Goal: Task Accomplishment & Management: Complete application form

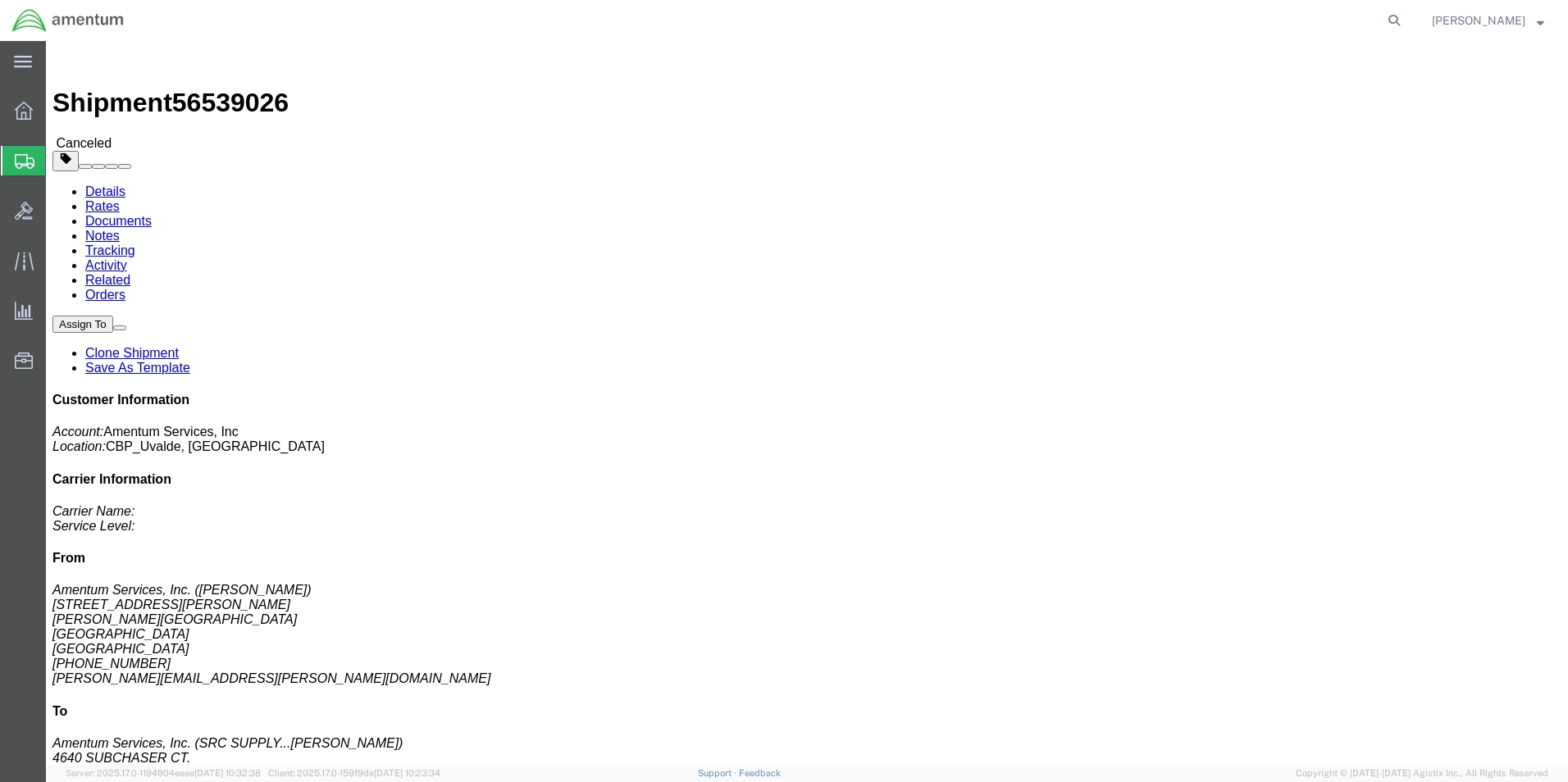
click at [0, 0] on span "Create from Template" at bounding box center [0, 0] width 0 height 0
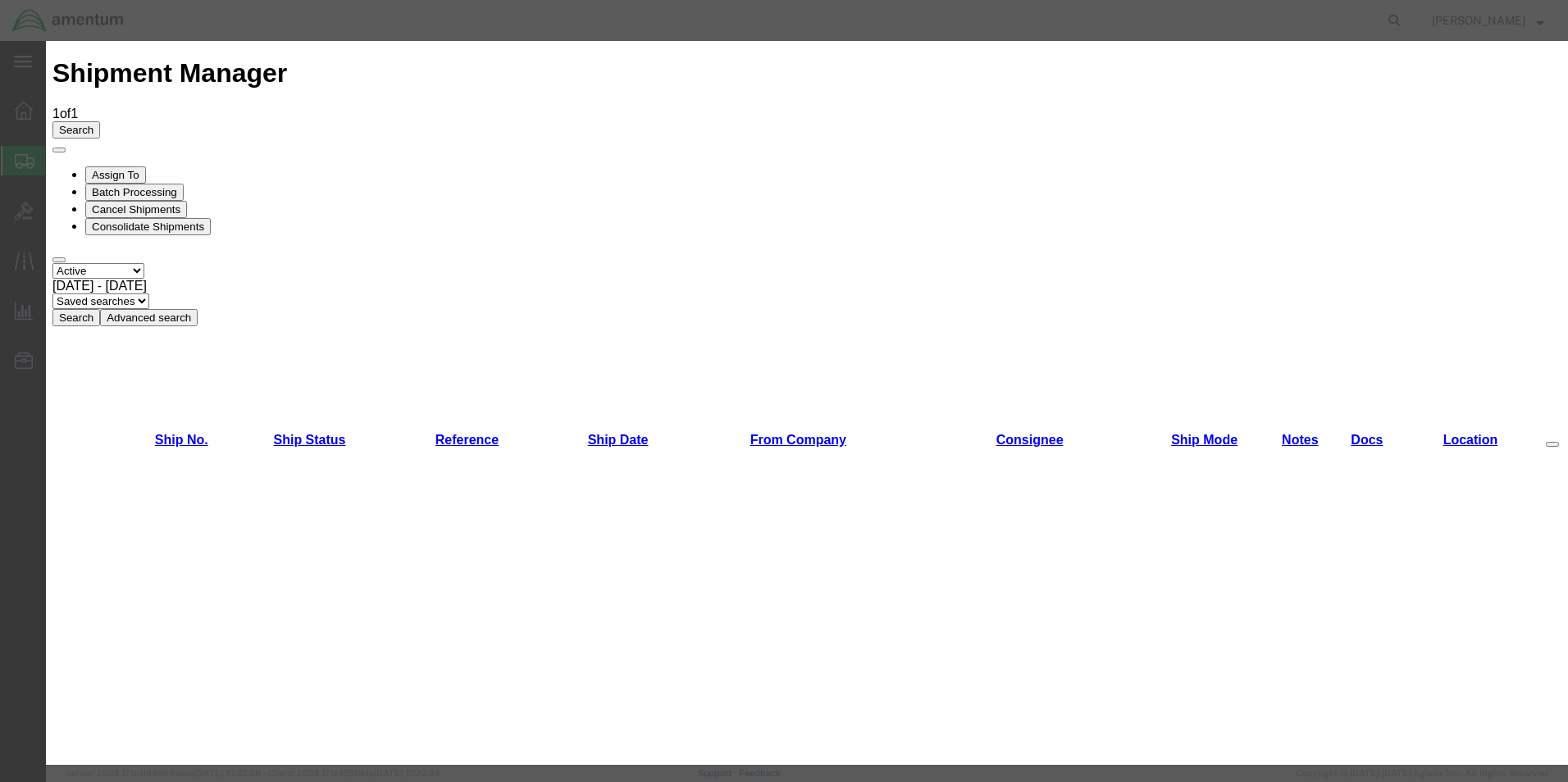
scroll to position [820, 0]
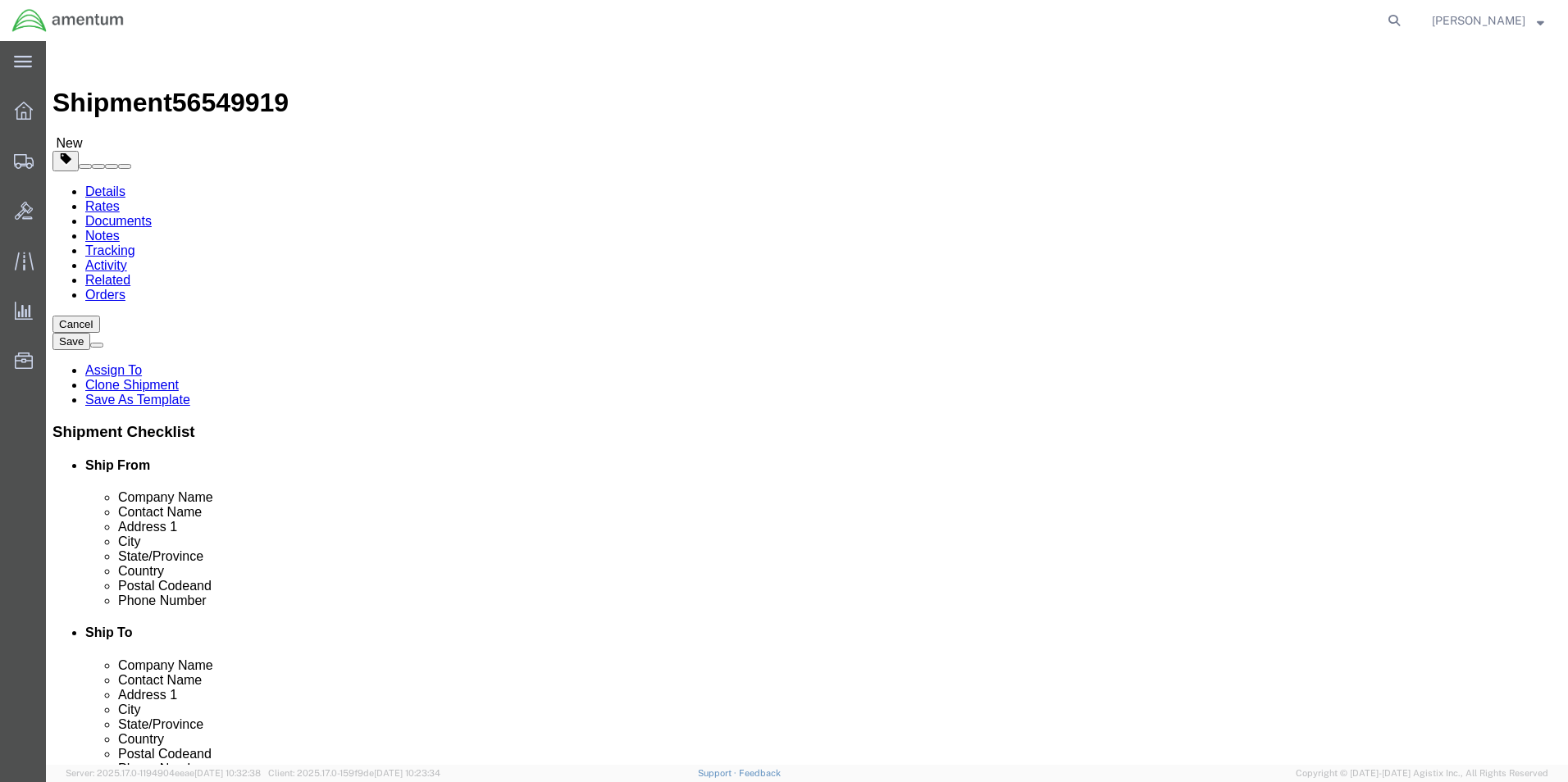
select select "49950"
select select
click input "[PERSON_NAME]..."
type input "D"
type input "REBE"
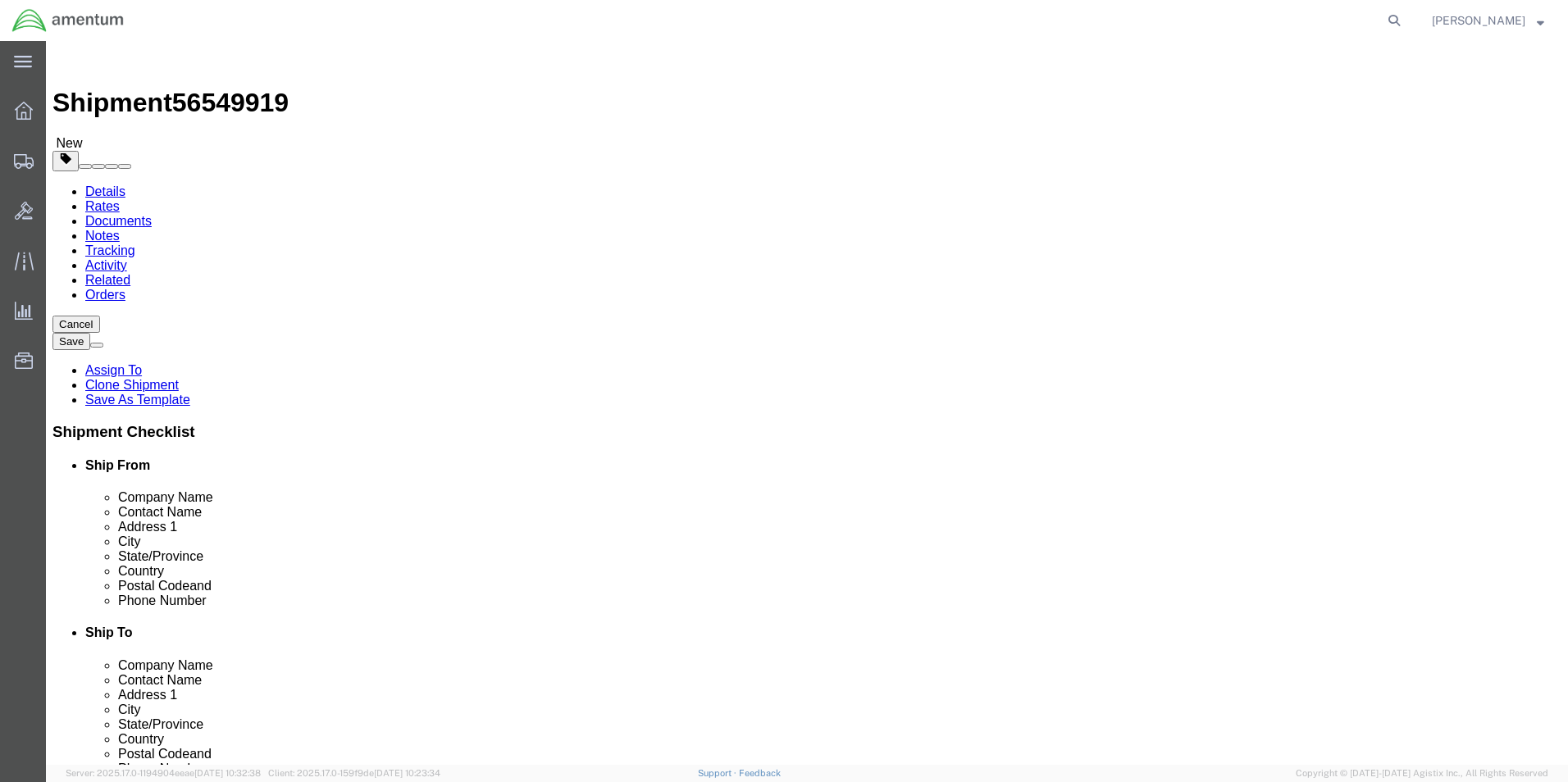
click p "- Continental Testing INC. - ([PERSON_NAME]...) [STREET_ADDRESS]"
select select
type input "[PERSON_NAME]..."
select select "OH"
type input "[PERSON_NAME]..."
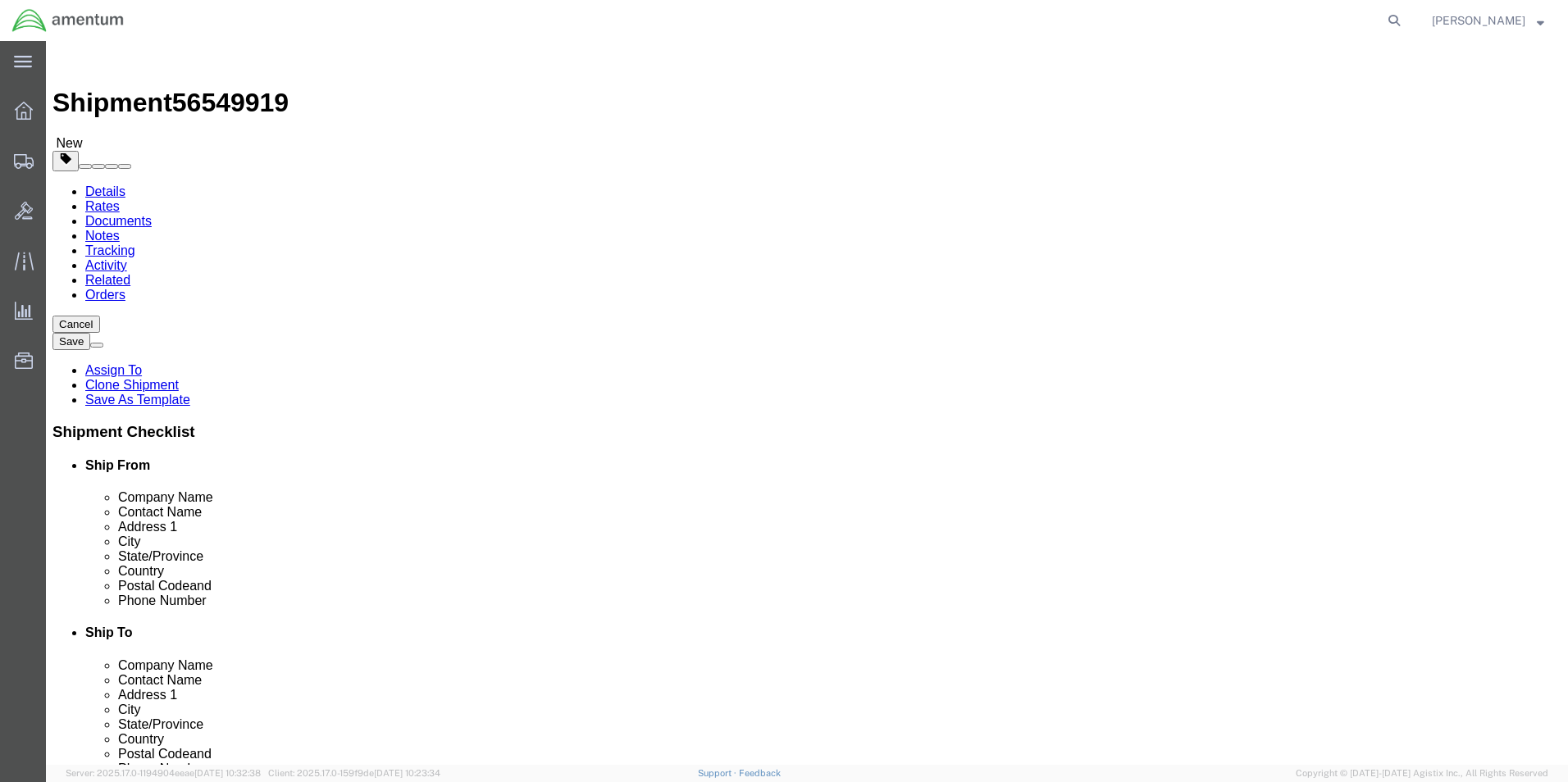
click div "Ship To Location Location My Profile Location [PHONE_NUMBER] [PHONE_NUMBER] [PH…"
click input "text"
type input "9378323322"
click div "Ship To Location Location My Profile Location [PHONE_NUMBER] [PHONE_NUMBER] [PH…"
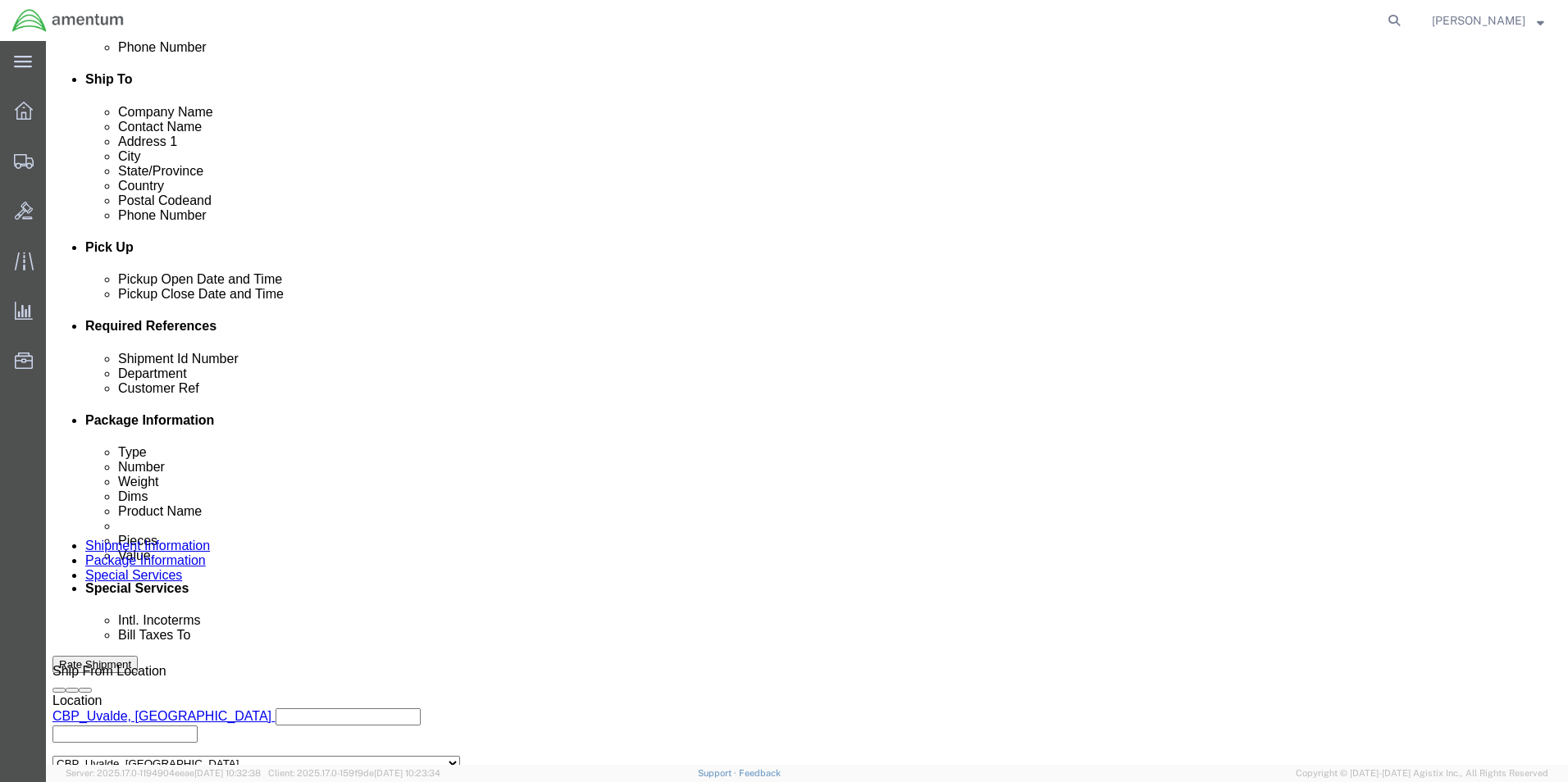
scroll to position [574, 0]
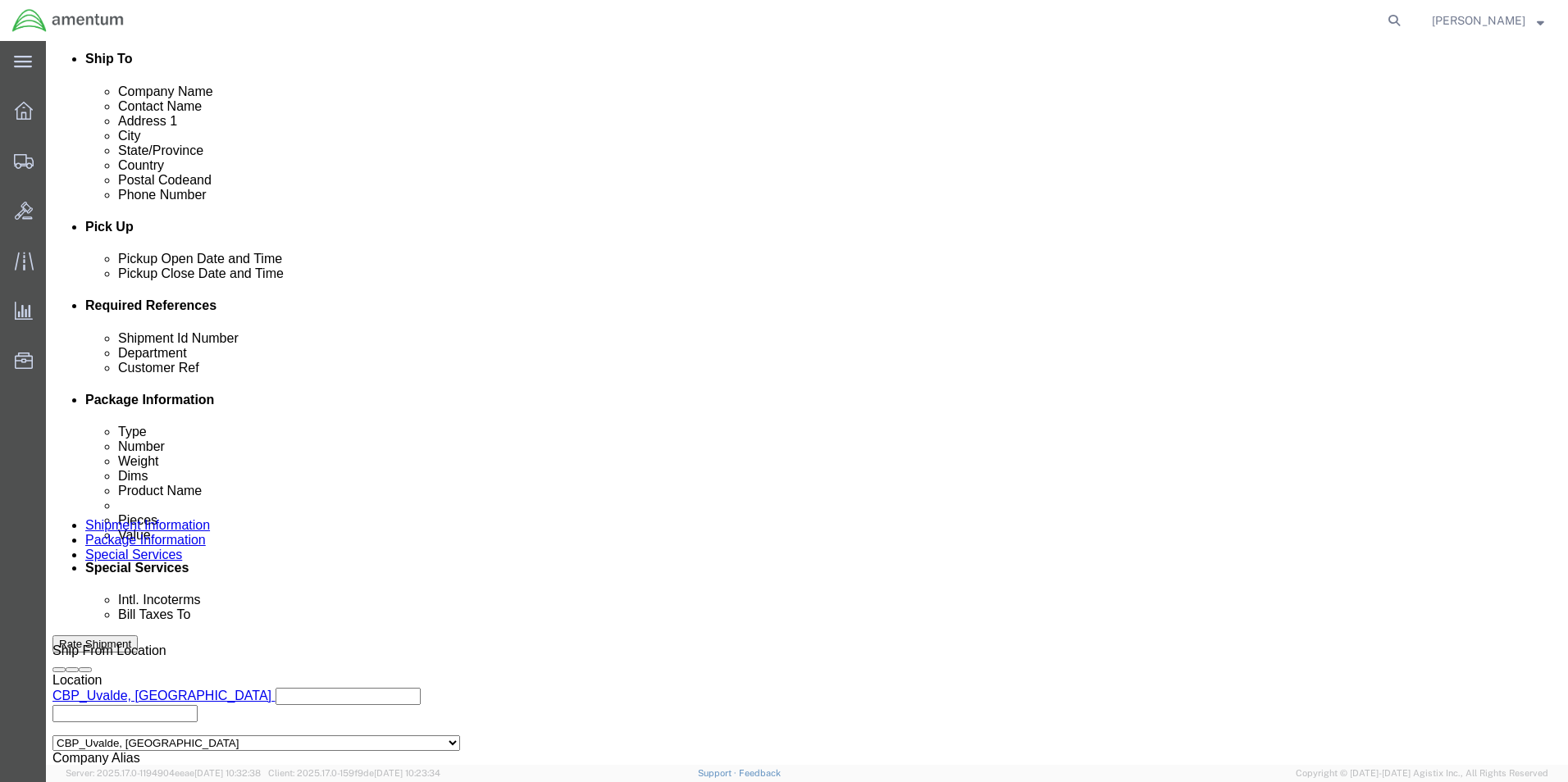
click input "CAL."
type input "CAL.CA-1550-CML"
click div "Shipment Id Number CAL.CA-1550-CML Department CBP Customer Ref CALIBRATION Sele…"
click button "Add reference"
click select "Select Account Type Activity ID Airline Appointment Number ASN Batch Request # …"
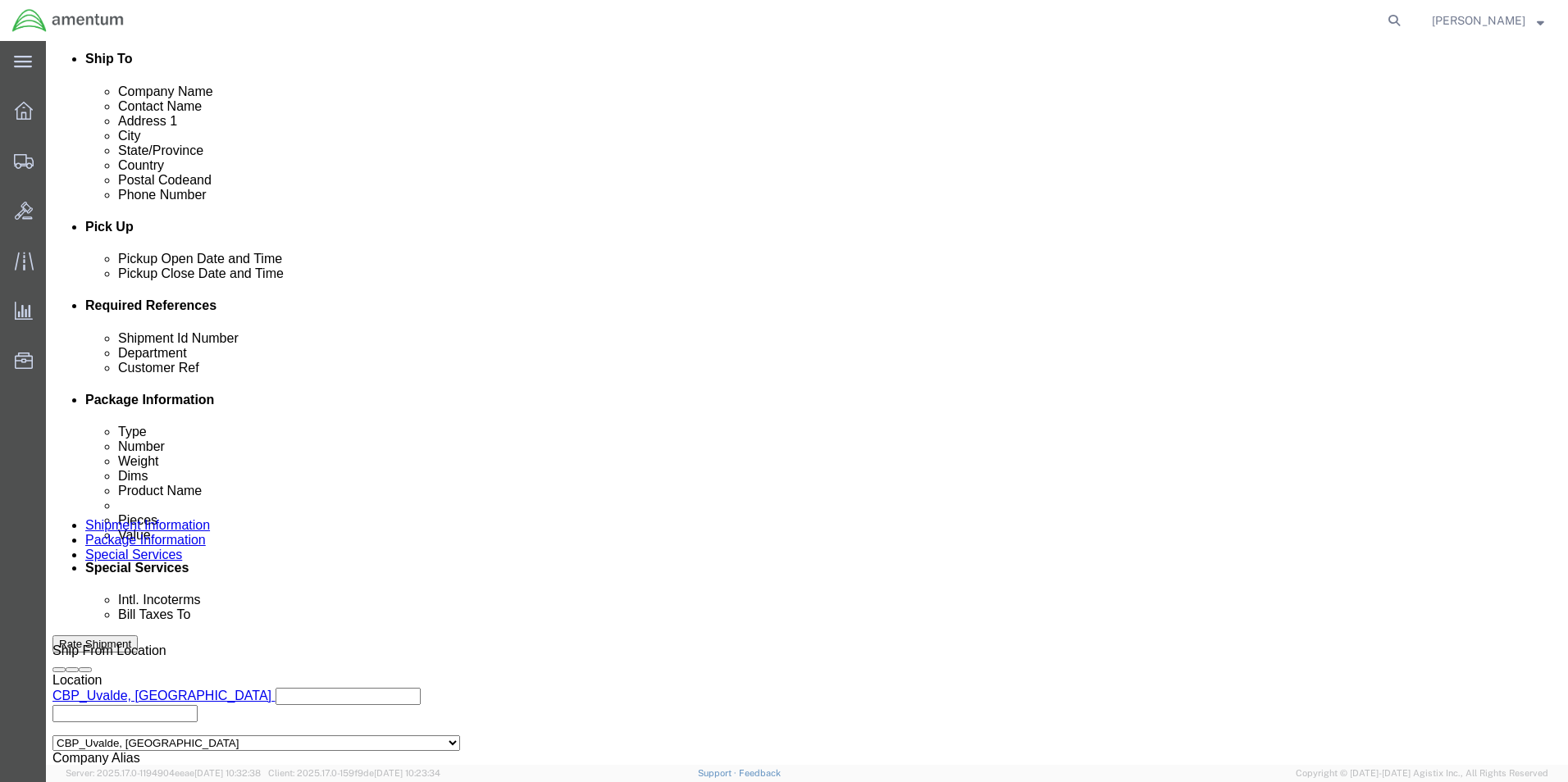
select select "PURCHORD"
click select "Select Account Type Activity ID Airline Appointment Number ASN Batch Request # …"
click input "text"
type input "CBP0043313"
click div "Shipment Id Number CAL.CA-1550-CML Department CBP Customer Ref CALIBRATION Sele…"
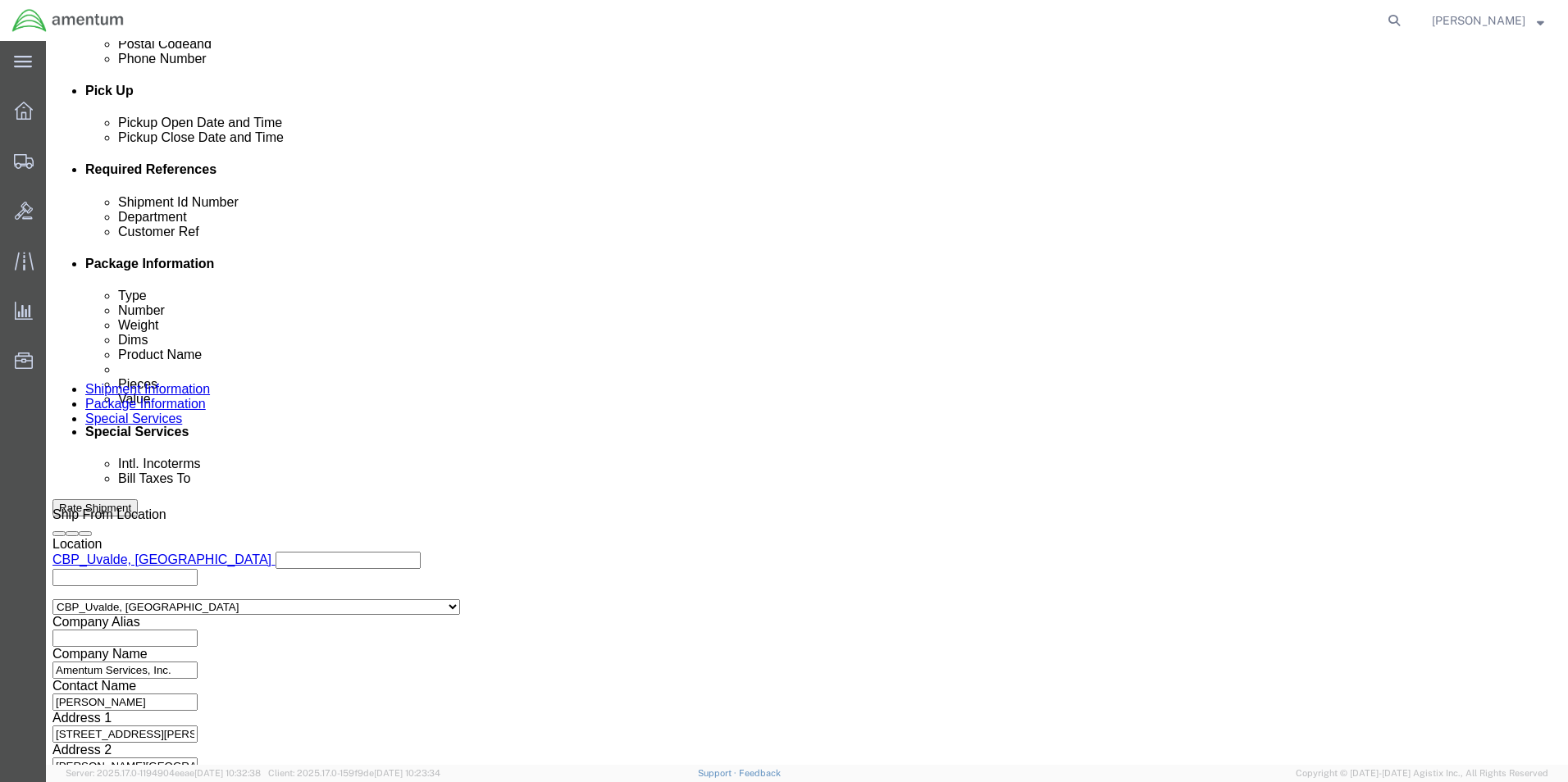
scroll to position [715, 0]
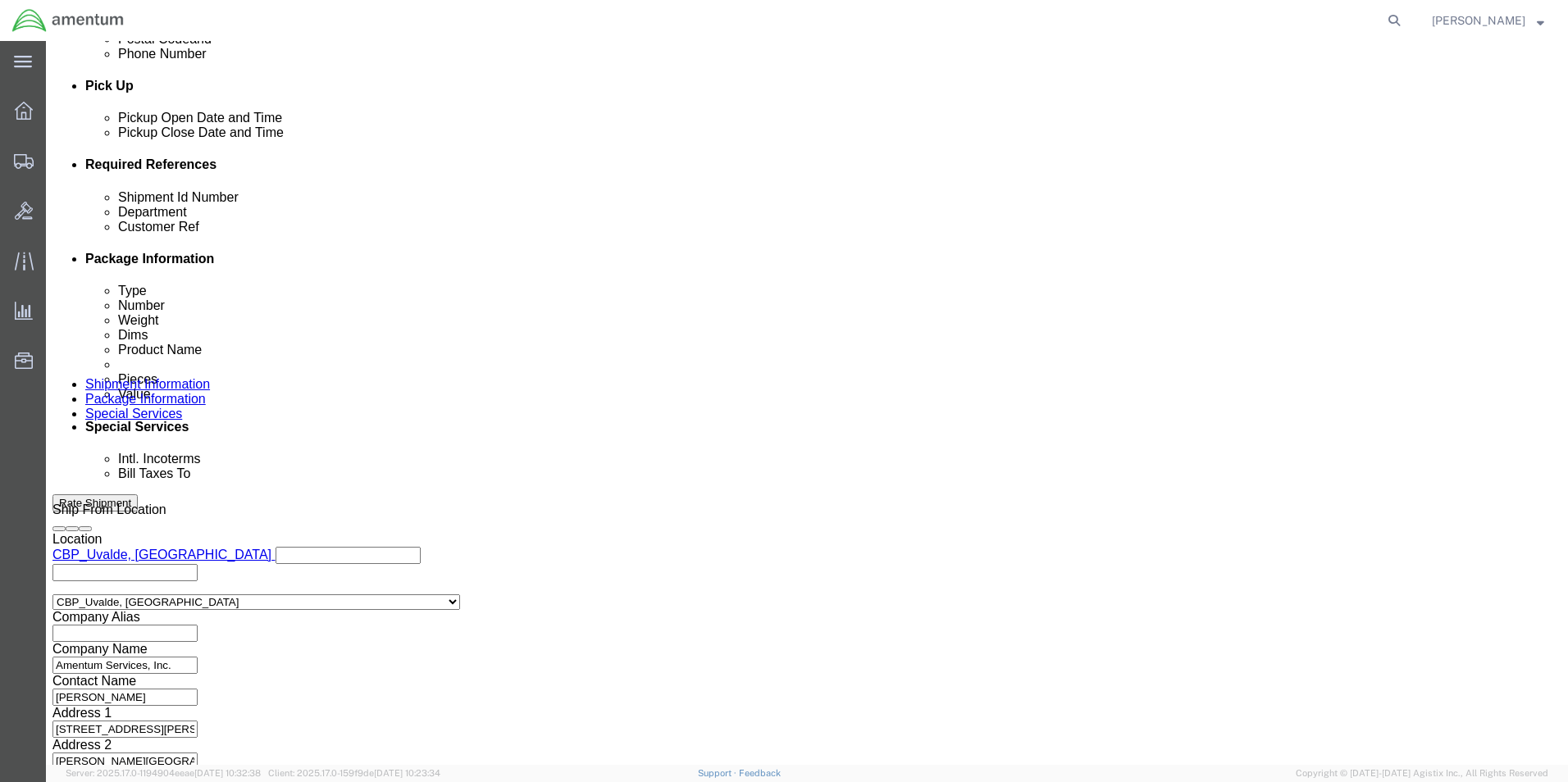
click button "Continue"
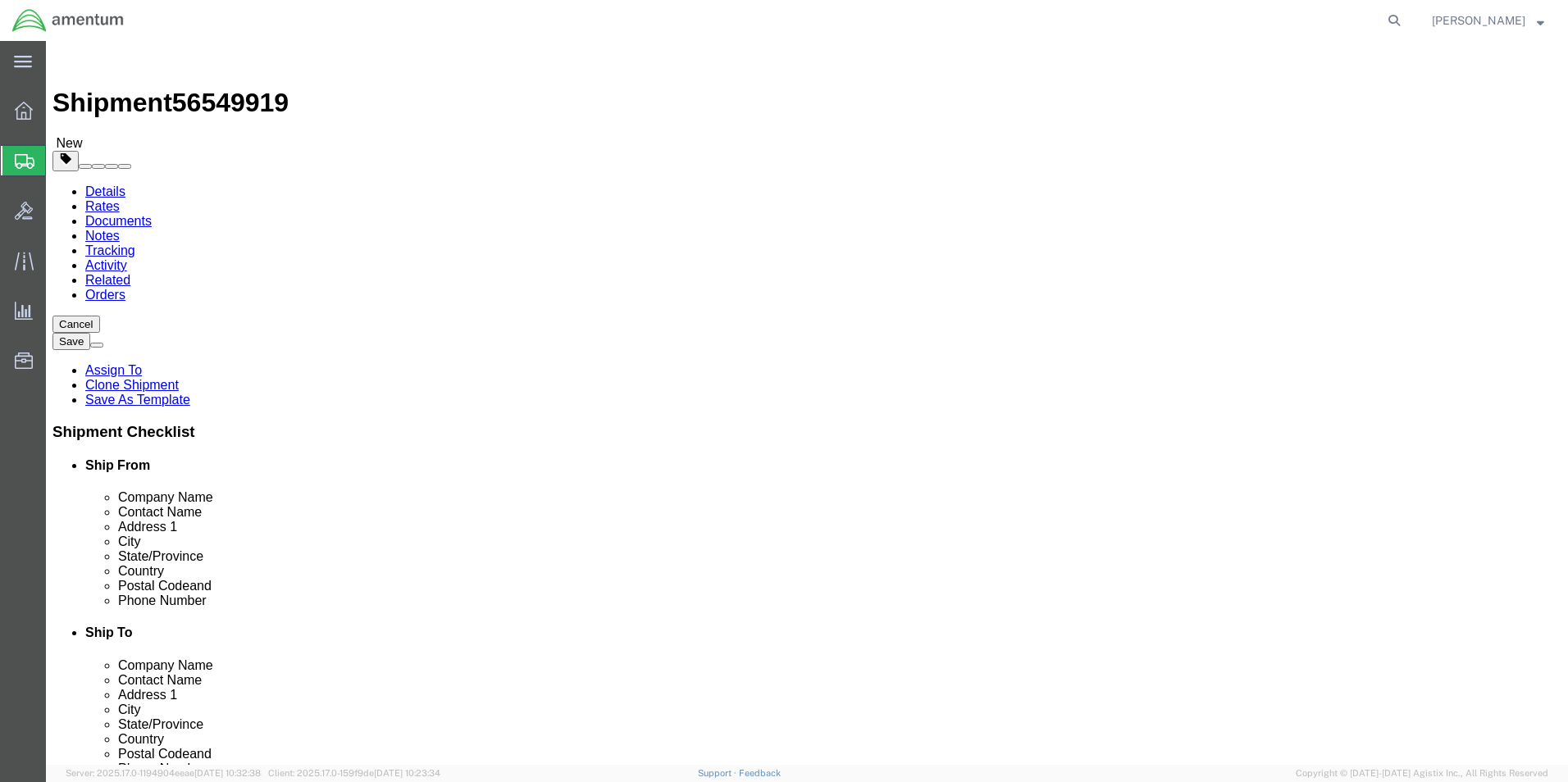
click input "14.00"
type input "1"
type input "26.00"
click input "12.00"
type input "1"
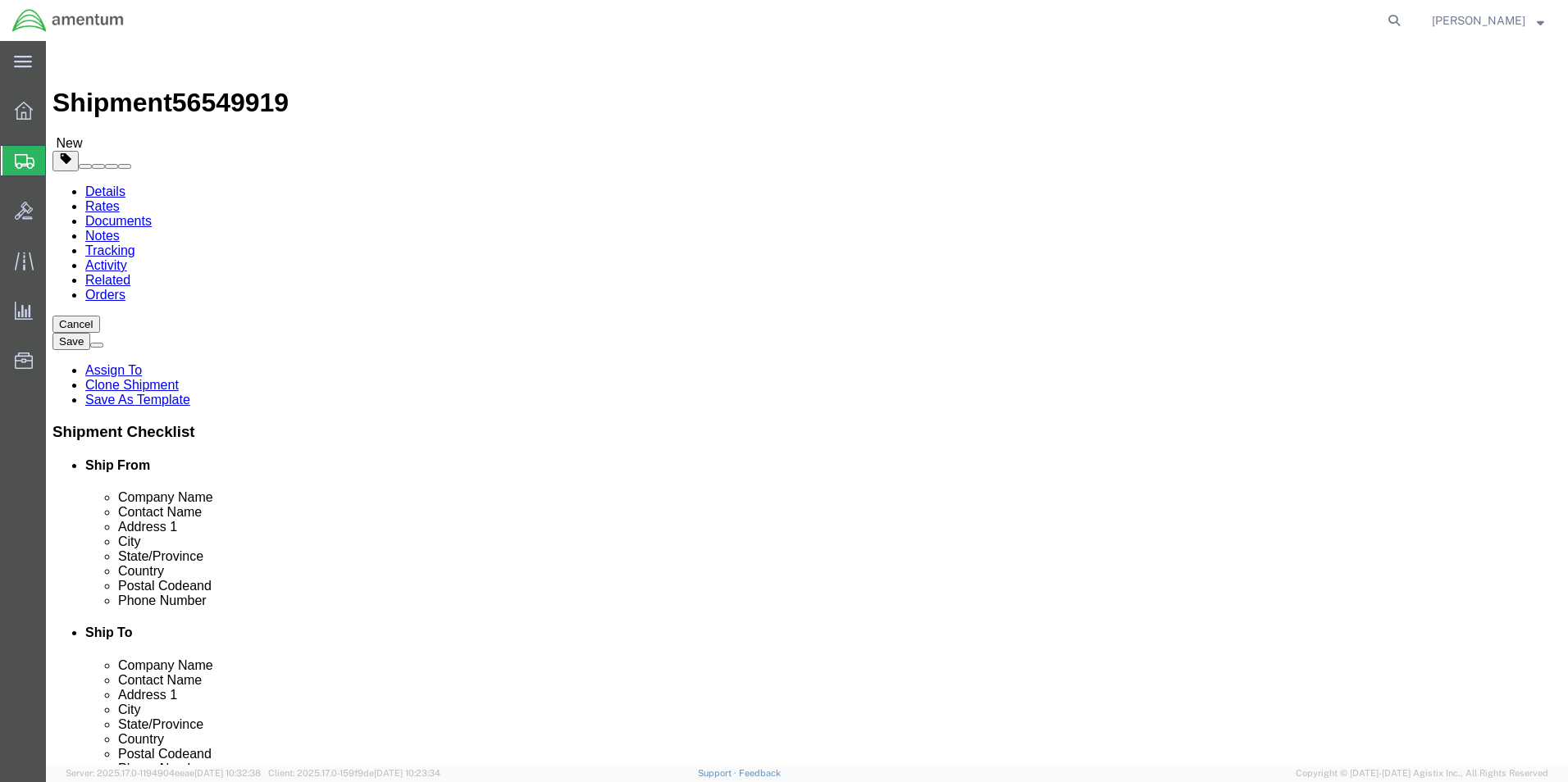
type input "19.00"
click input "10.00"
type input "1"
type input "14.00"
click input "4.40"
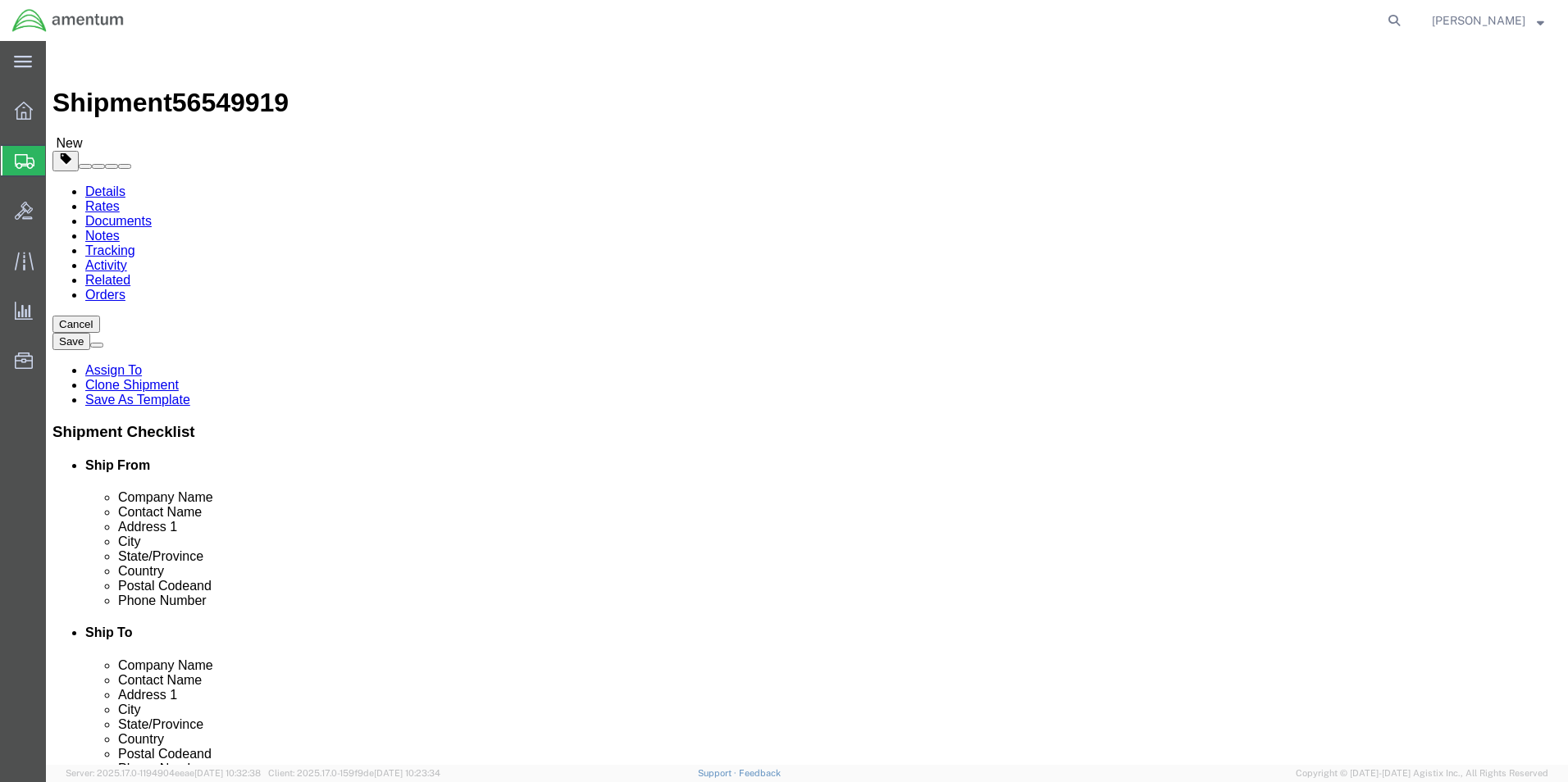
type input "4"
type input "55.00"
click dd "100.00 USD"
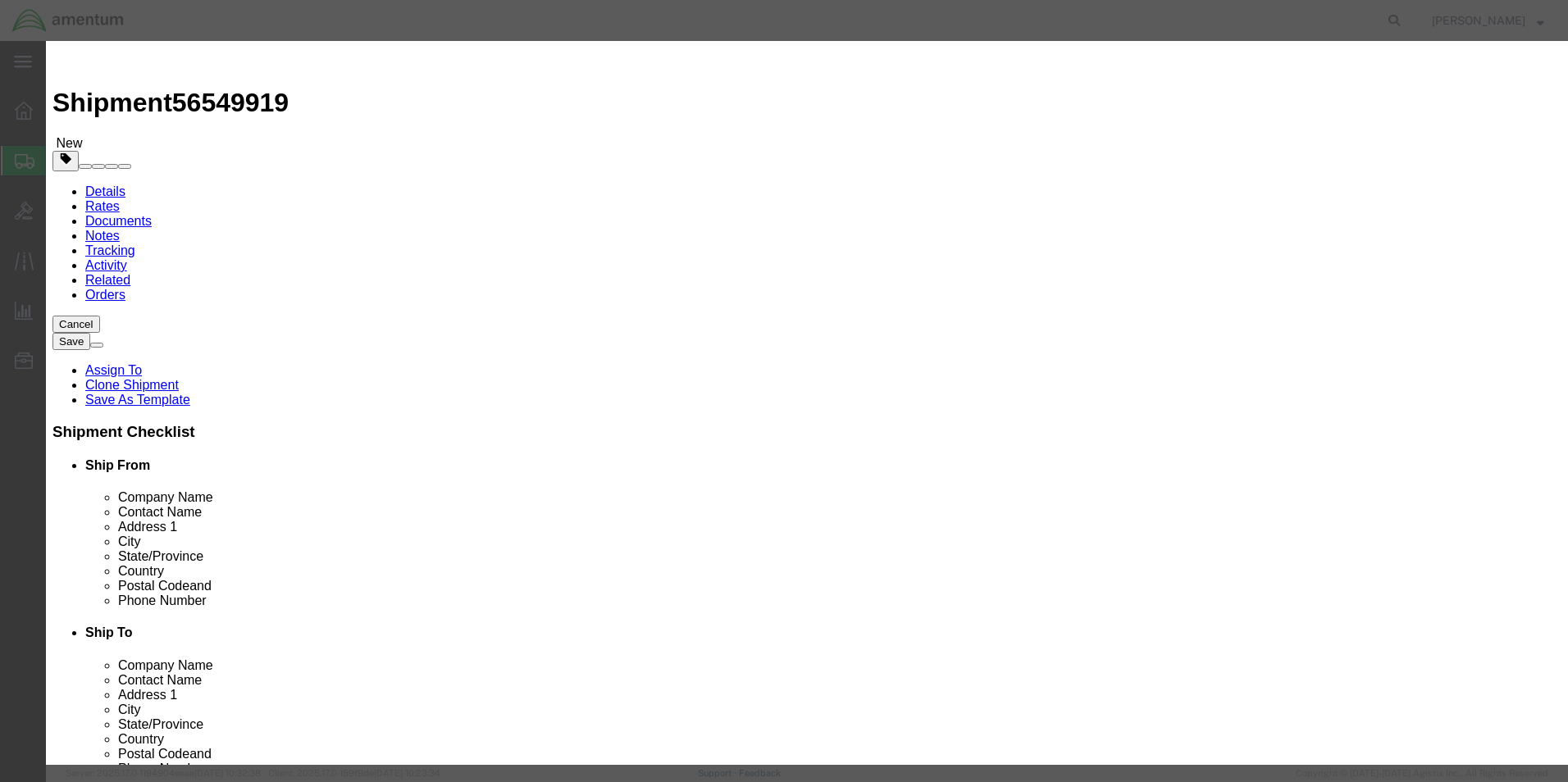
click input "100.00"
type input "1"
type input "5000.00"
click div "Commodity library Product Name MISC. PARTS Pieces 1.00 Select Bag Barrels 100Bo…"
click button "Save & Close"
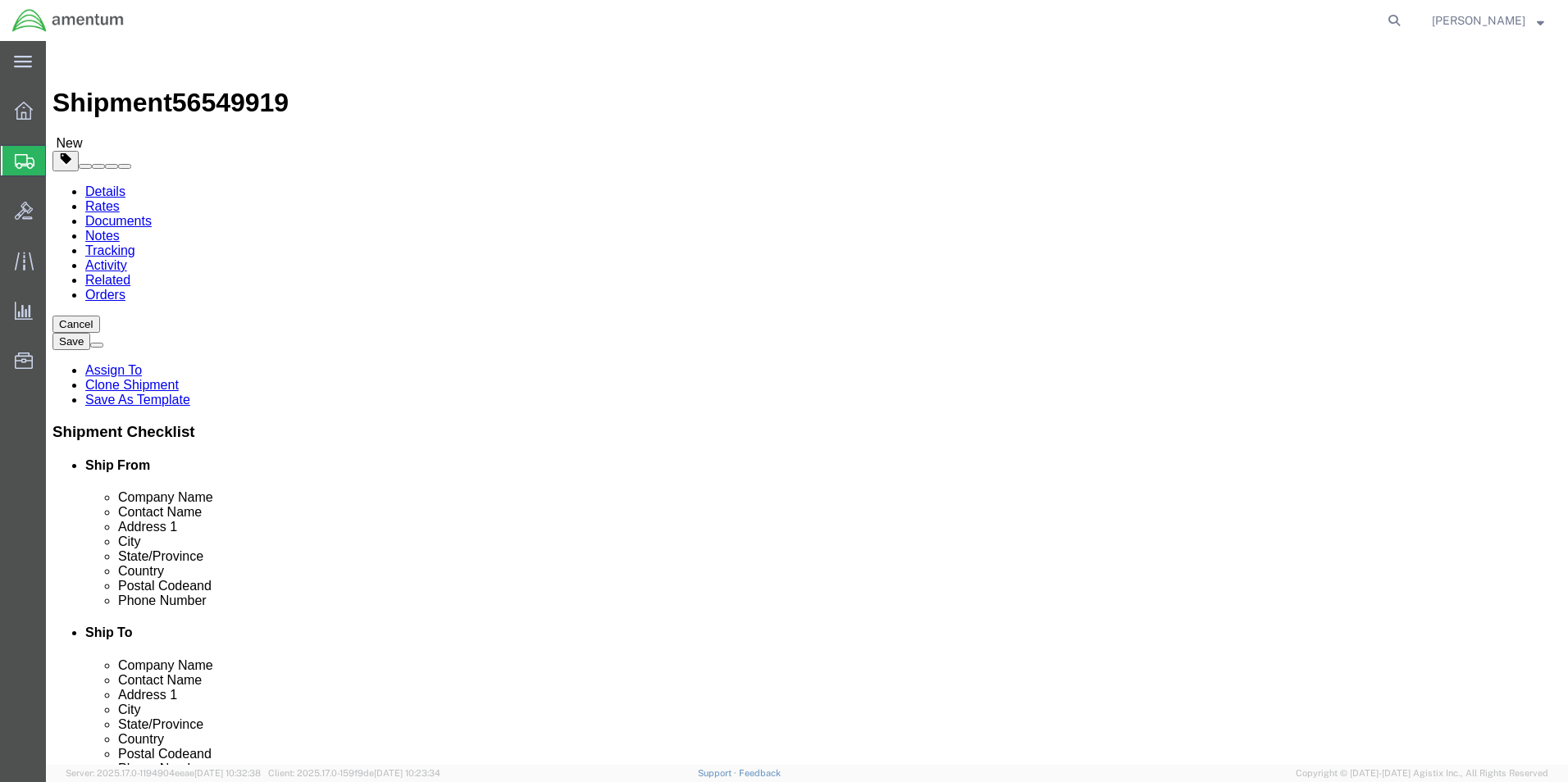
click button "Rate Shipment"
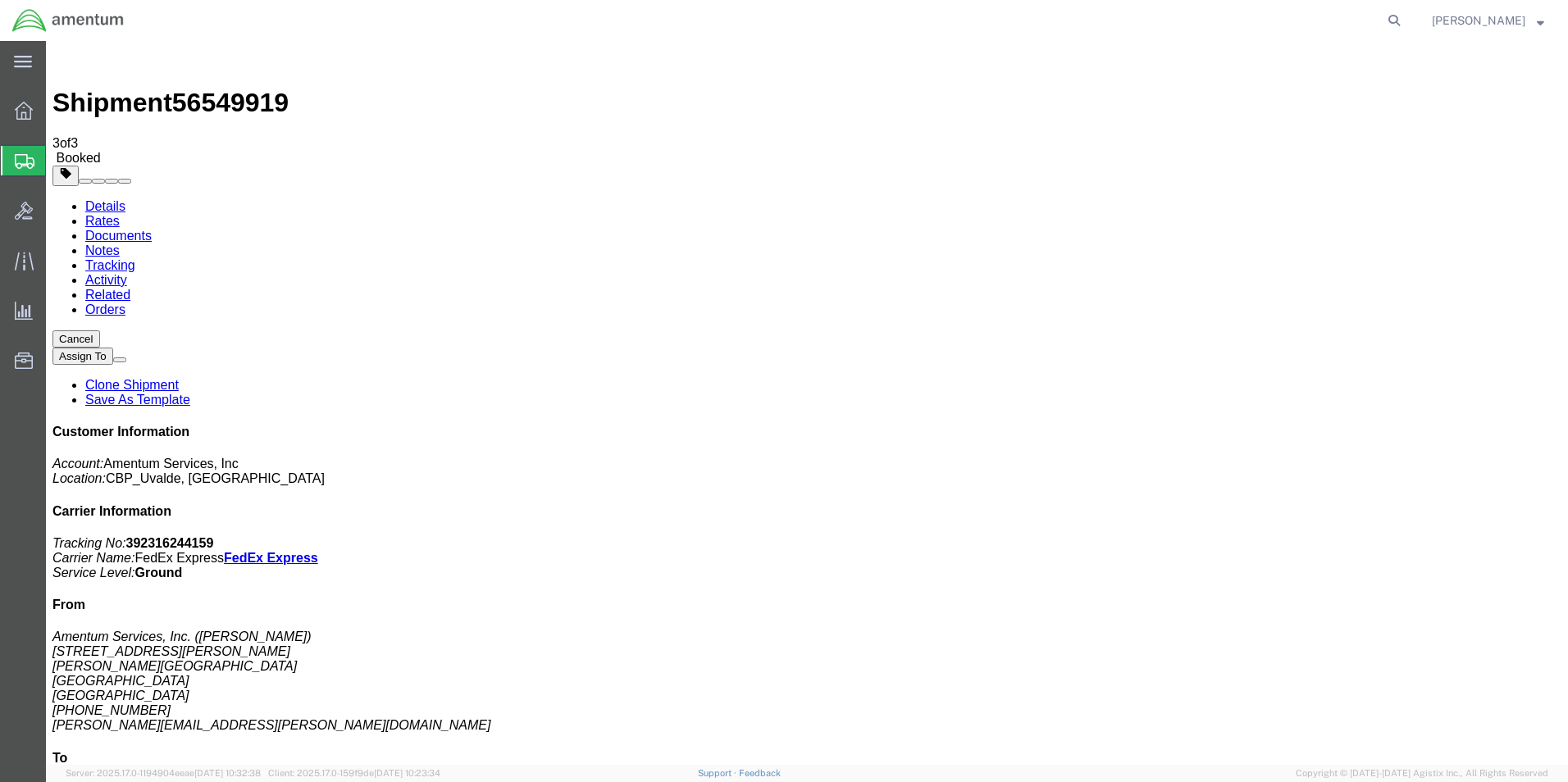
click at [0, 0] on span "Shipment Manager" at bounding box center [0, 0] width 0 height 0
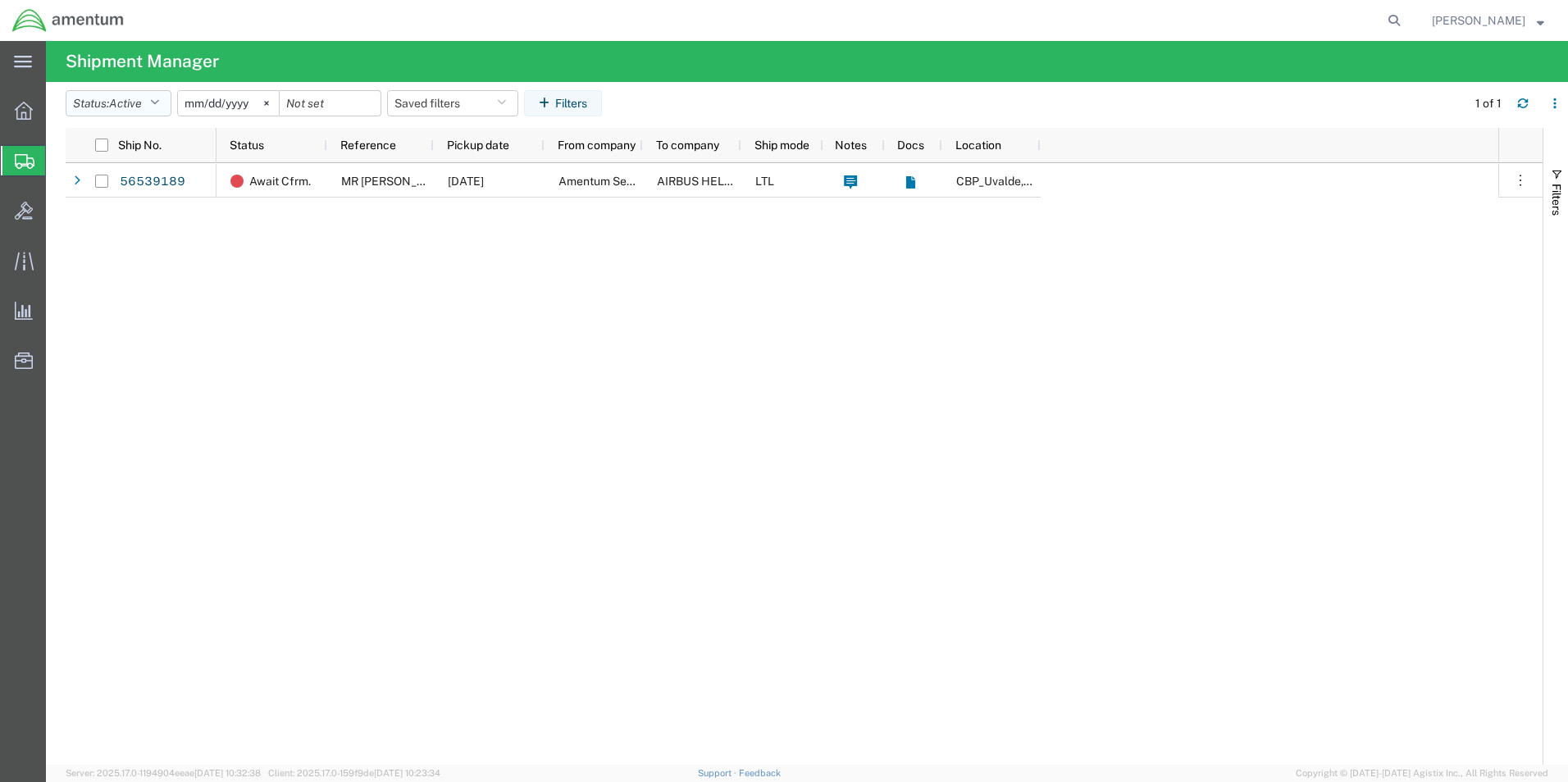
click at [158, 100] on icon "button" at bounding box center [155, 103] width 9 height 11
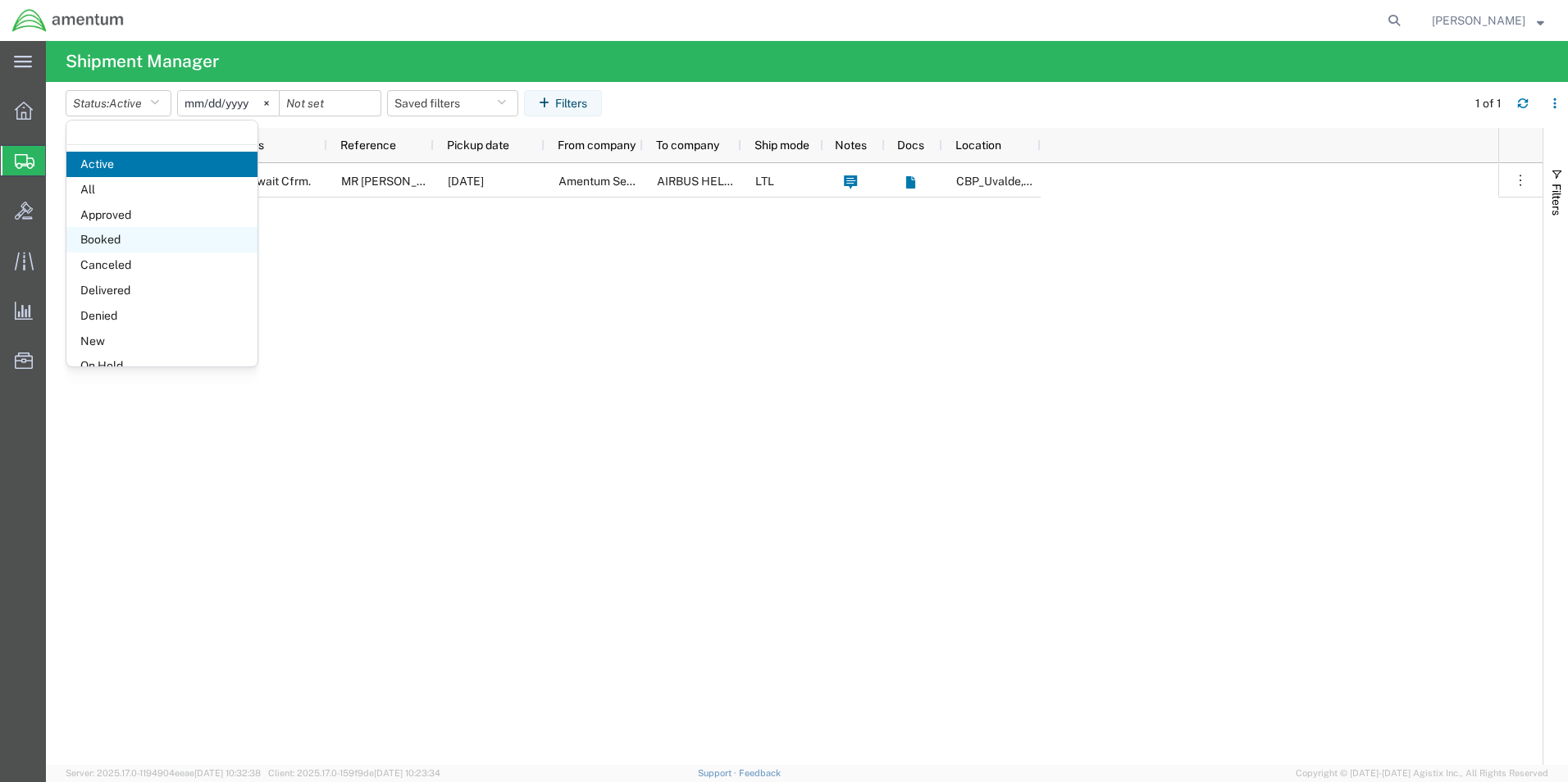
click at [106, 232] on span "Booked" at bounding box center [161, 239] width 191 height 25
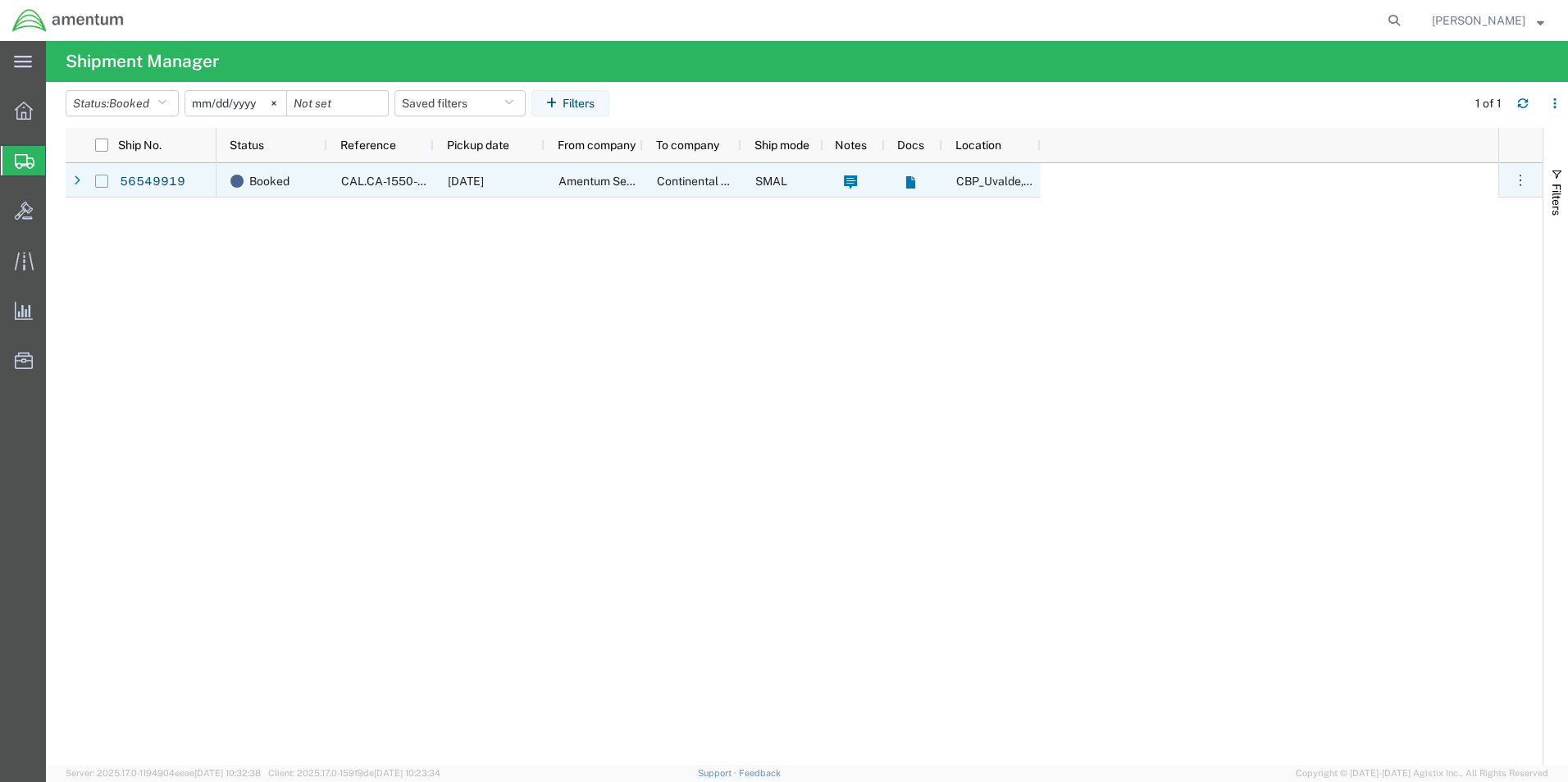
click at [103, 176] on input "Press Space to toggle row selection (unchecked)" at bounding box center [101, 180] width 13 height 13
checkbox input "true"
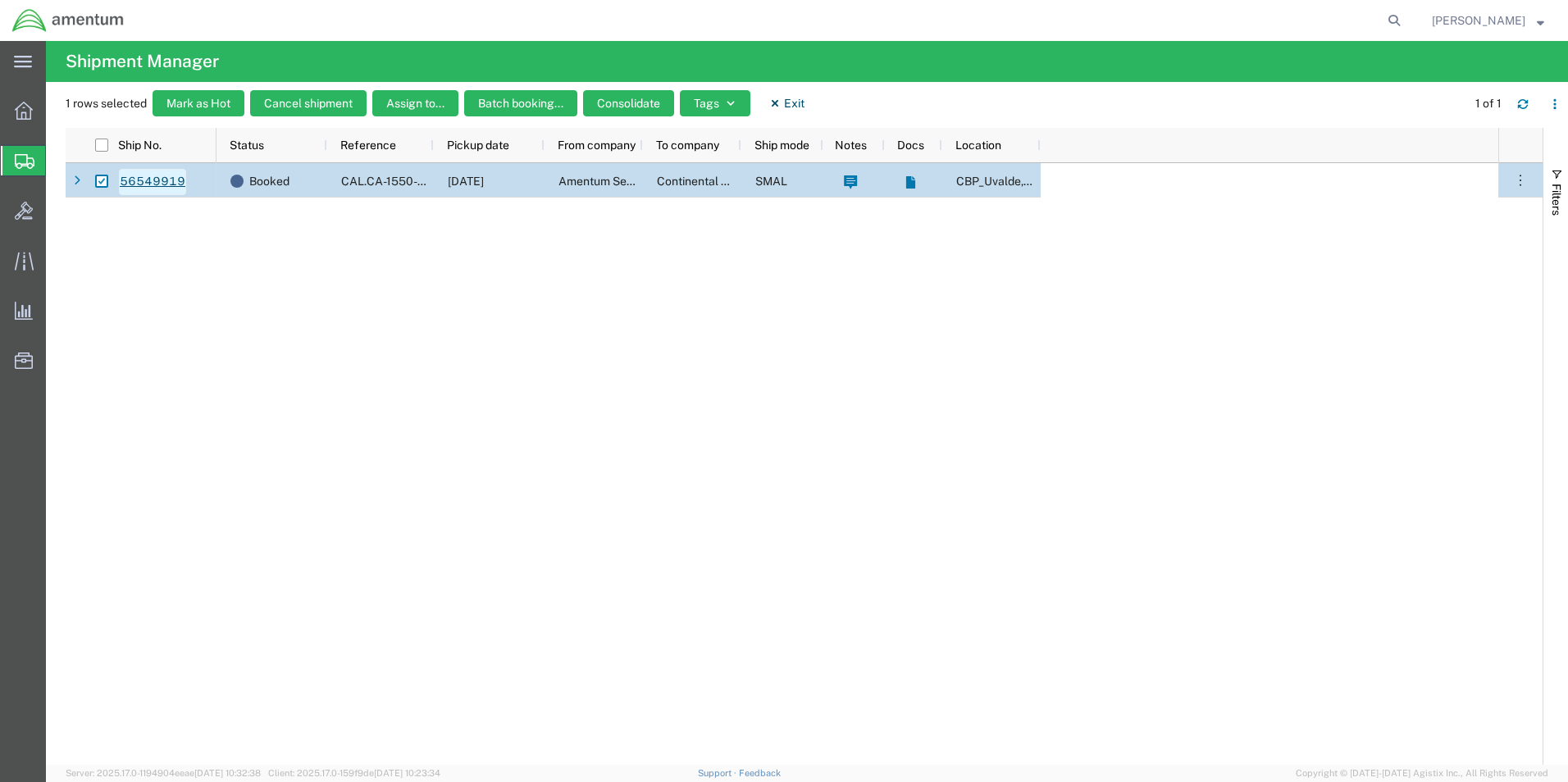
click at [166, 182] on link "56549919" at bounding box center [153, 182] width 67 height 26
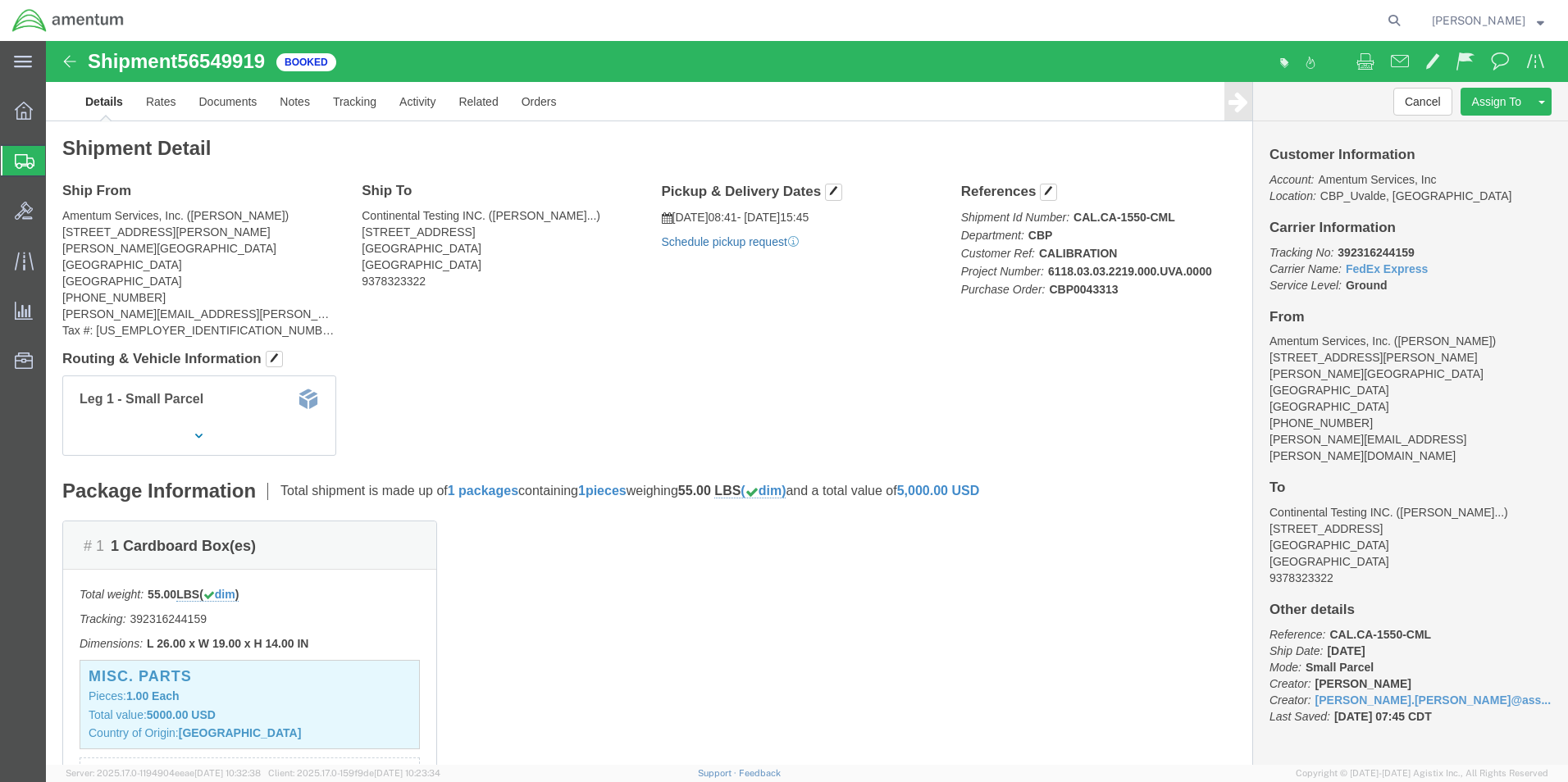
click link "Schedule pickup request"
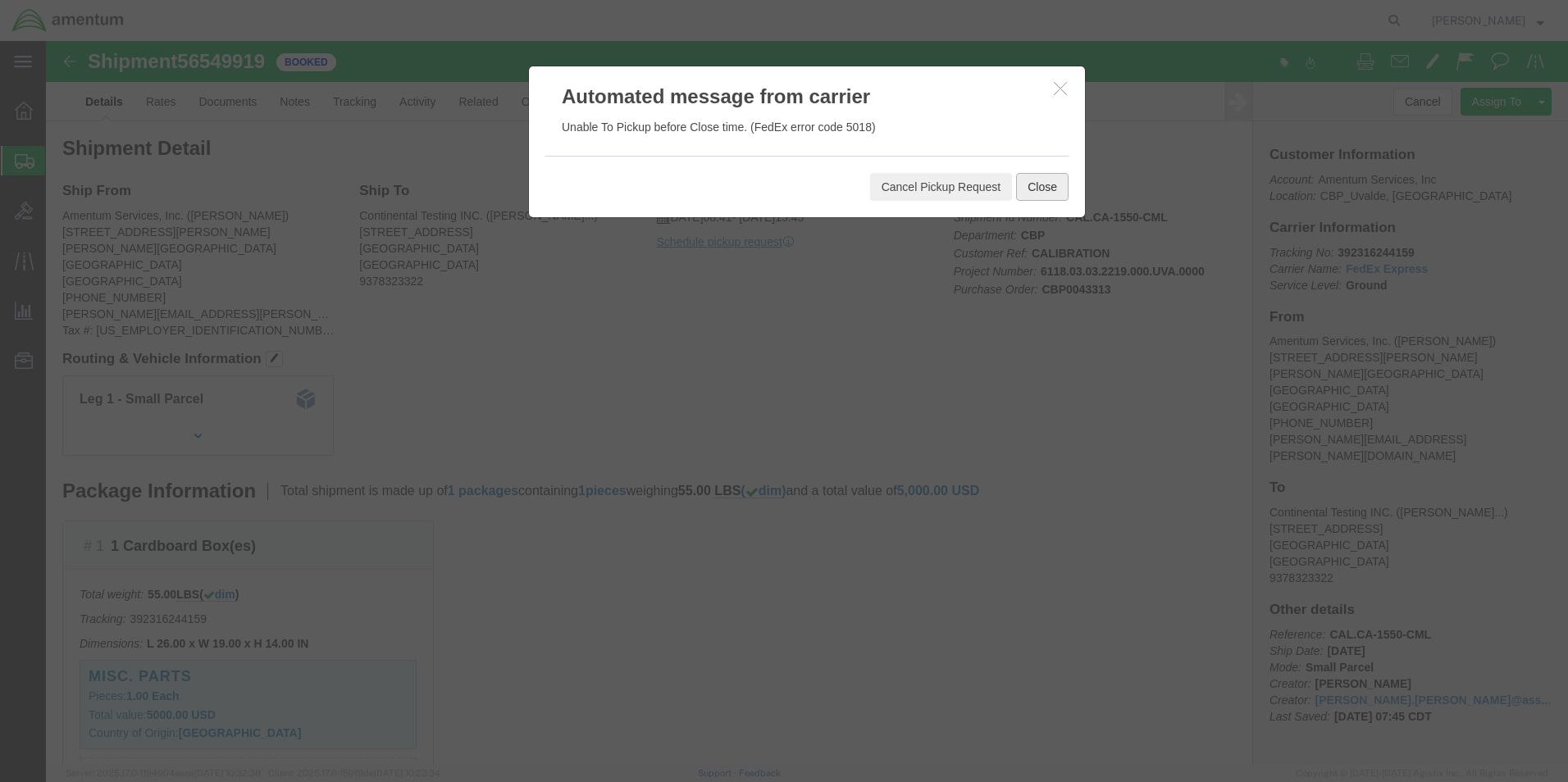
click button "Close"
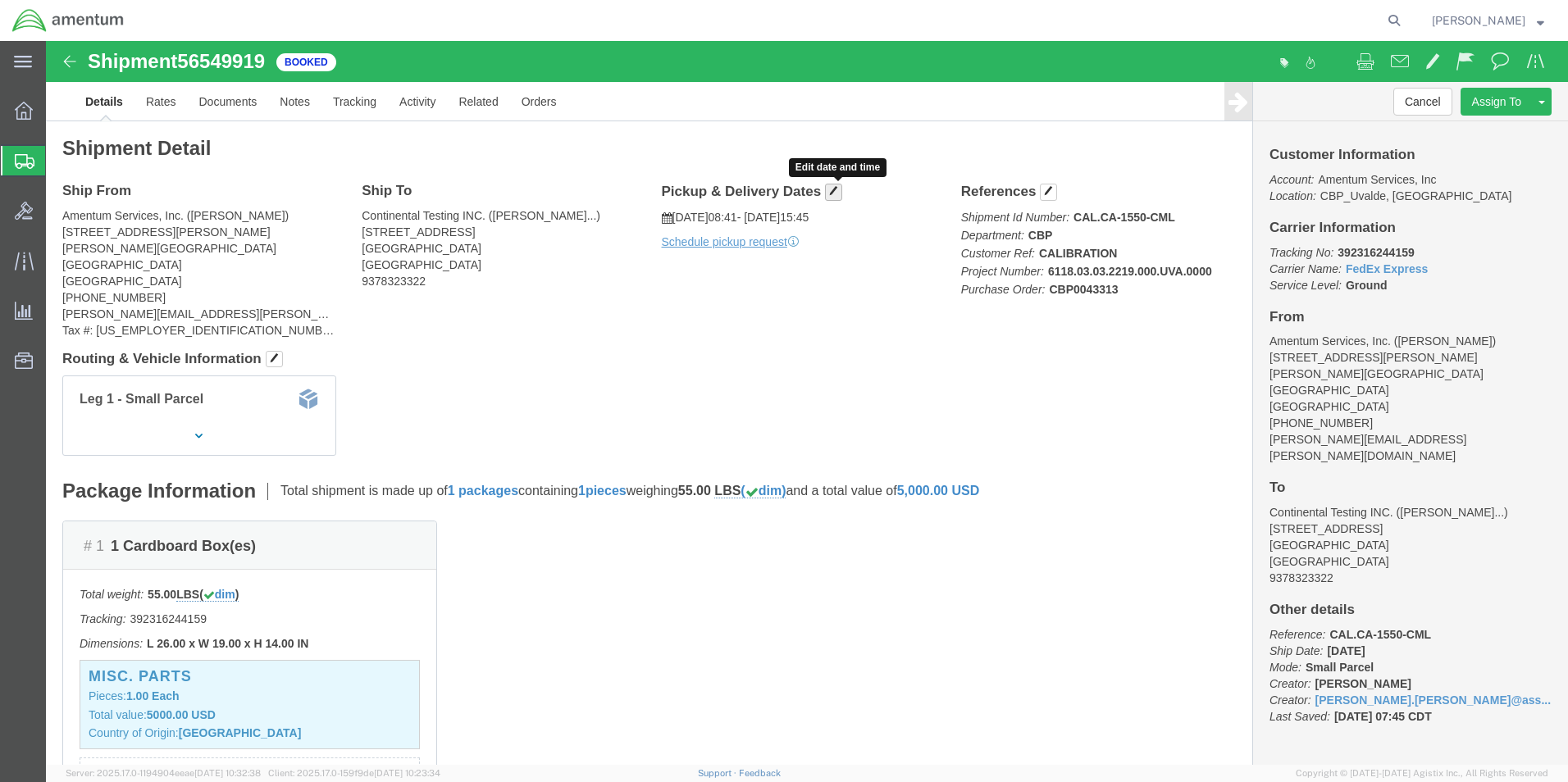
click span "button"
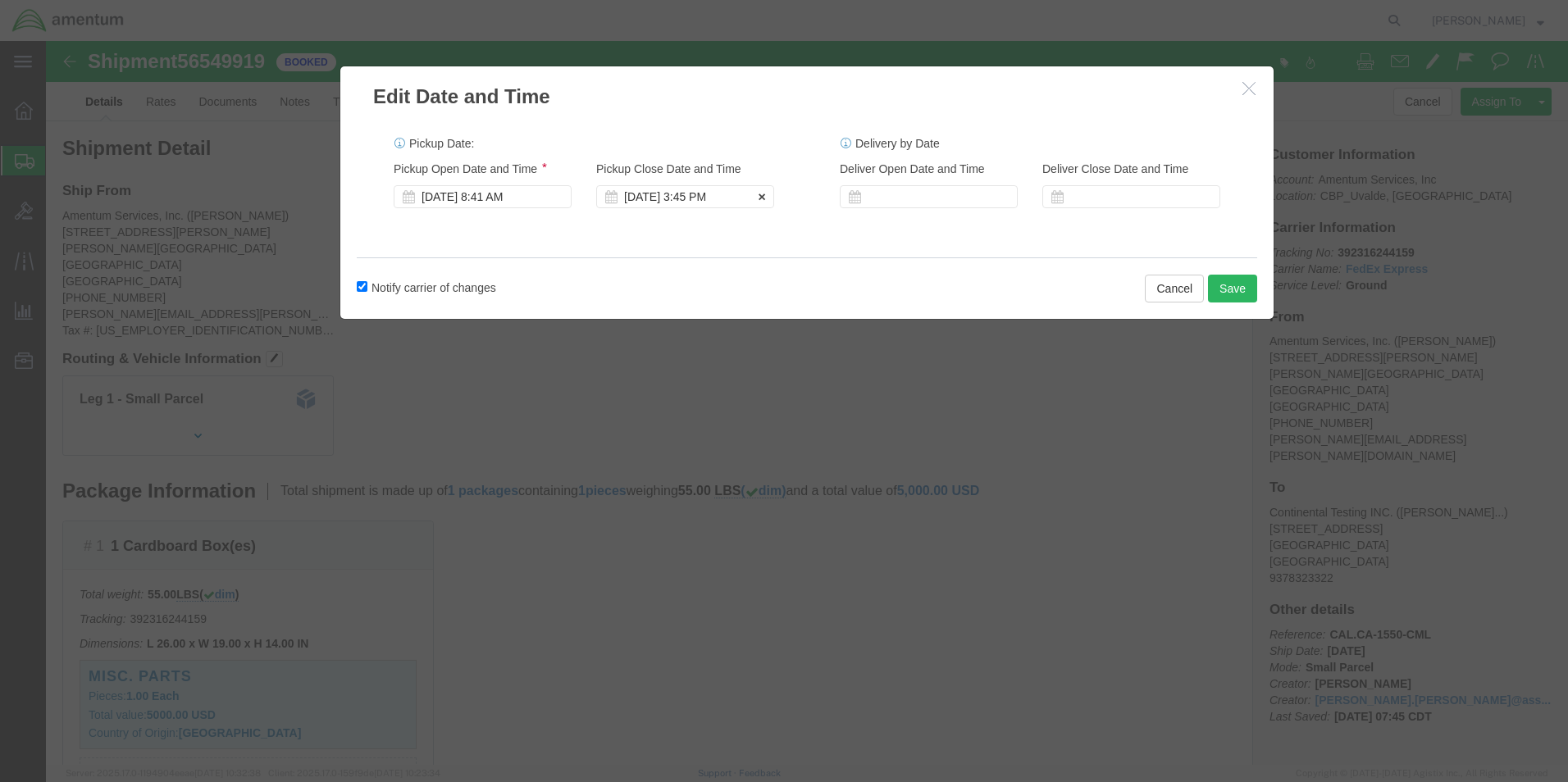
click div "[DATE] 3:45 PM"
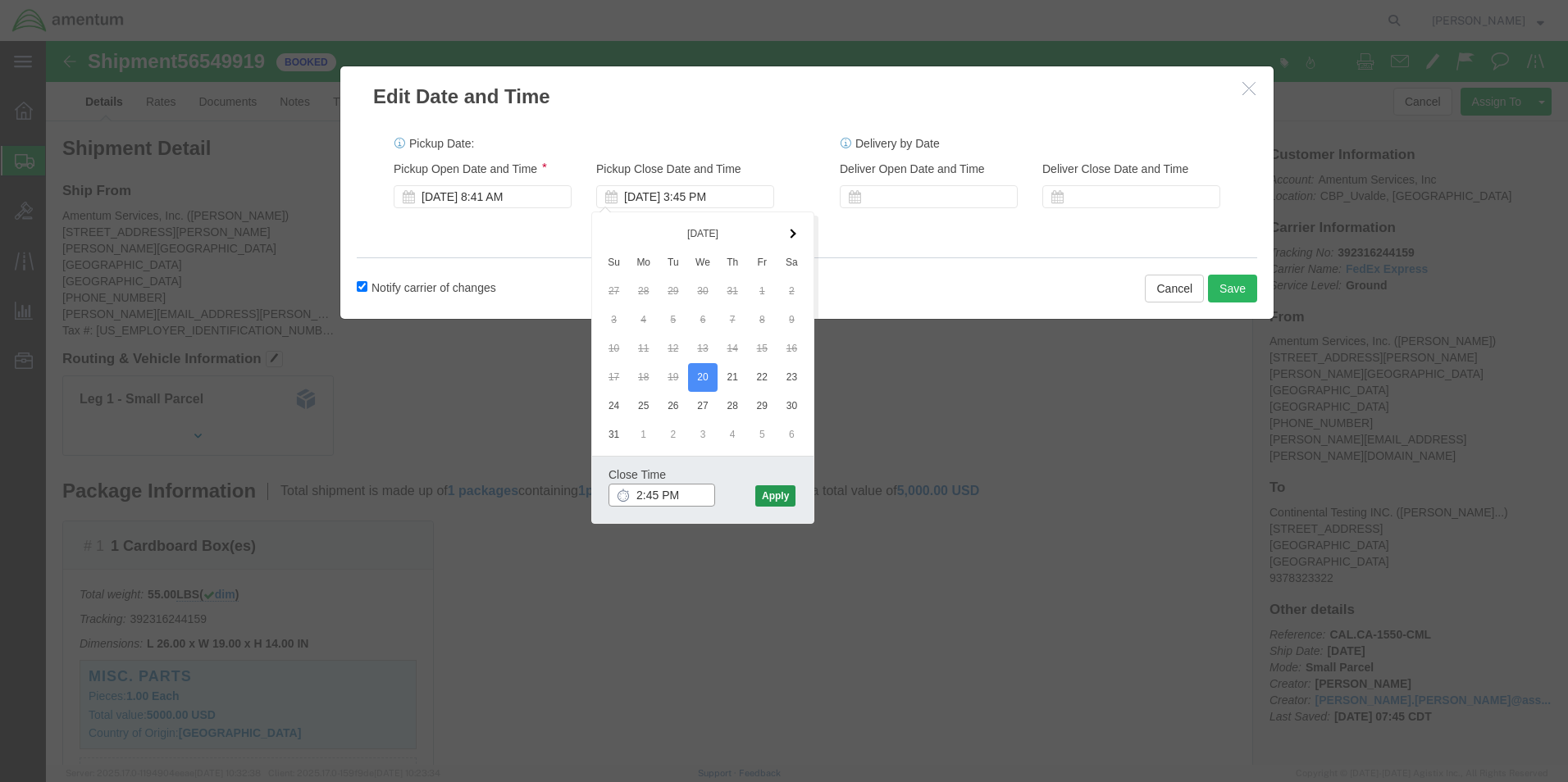
type input "2:45 PM"
click button "Apply"
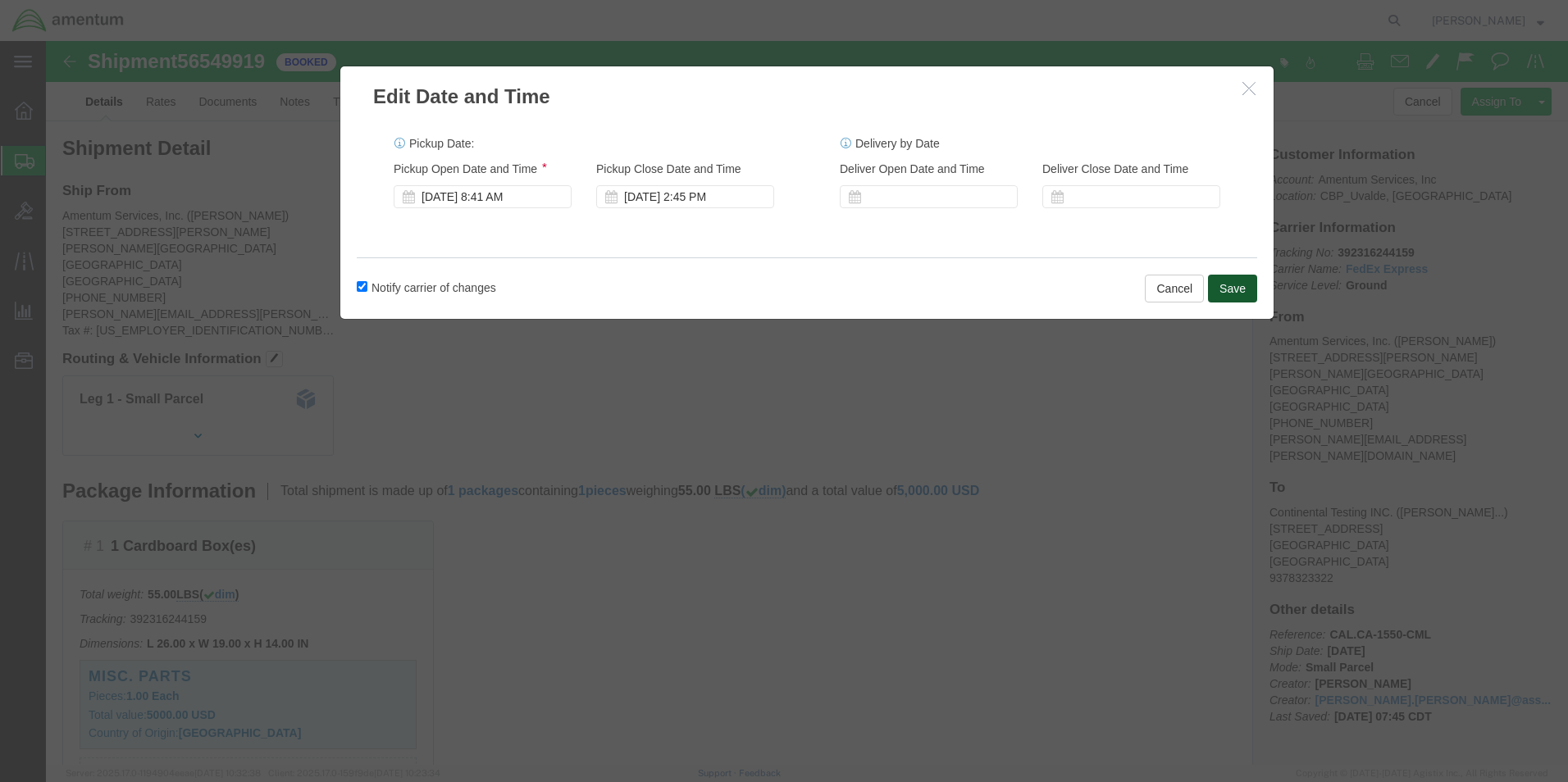
click button "Save"
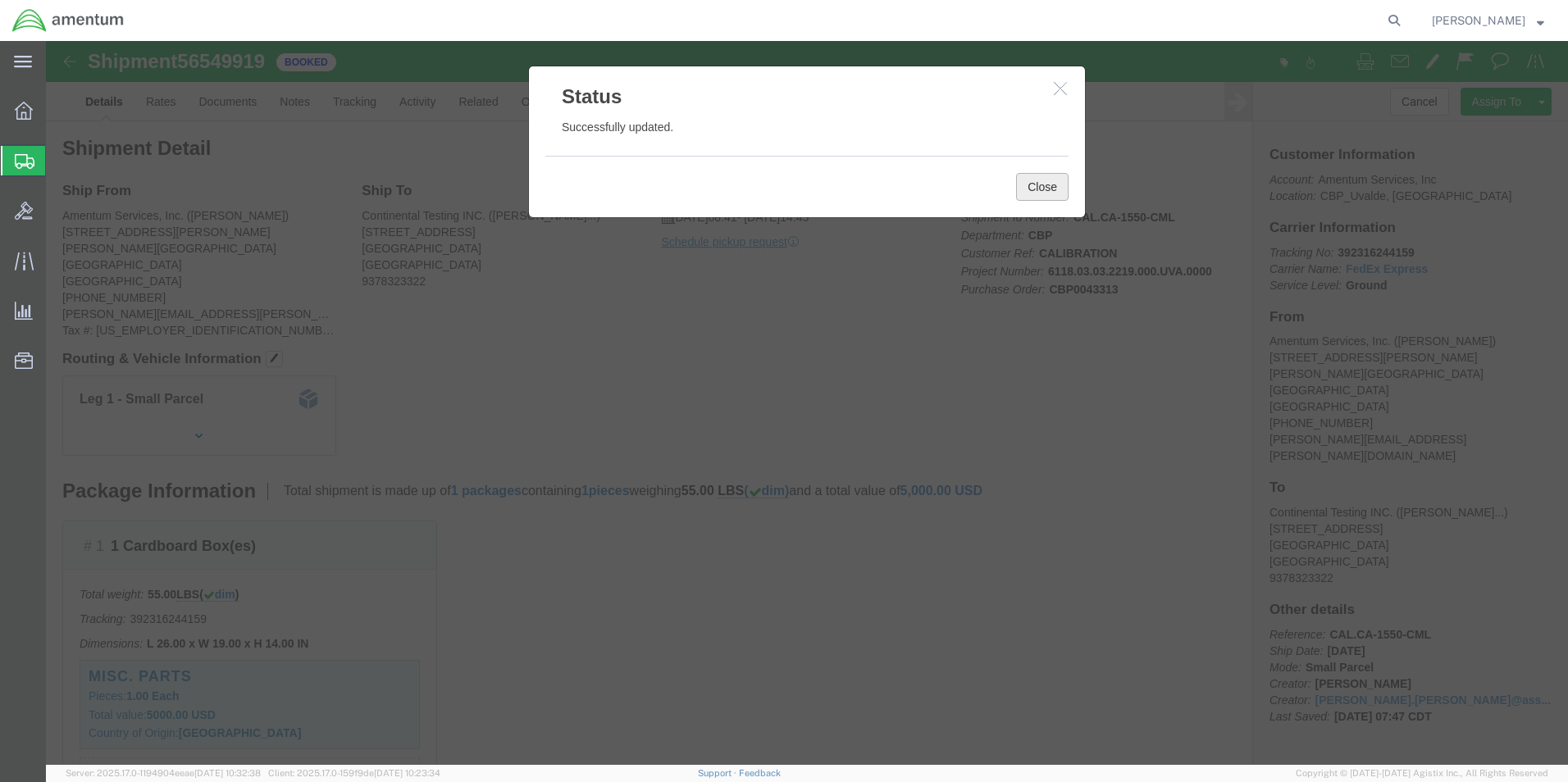
click button "Close"
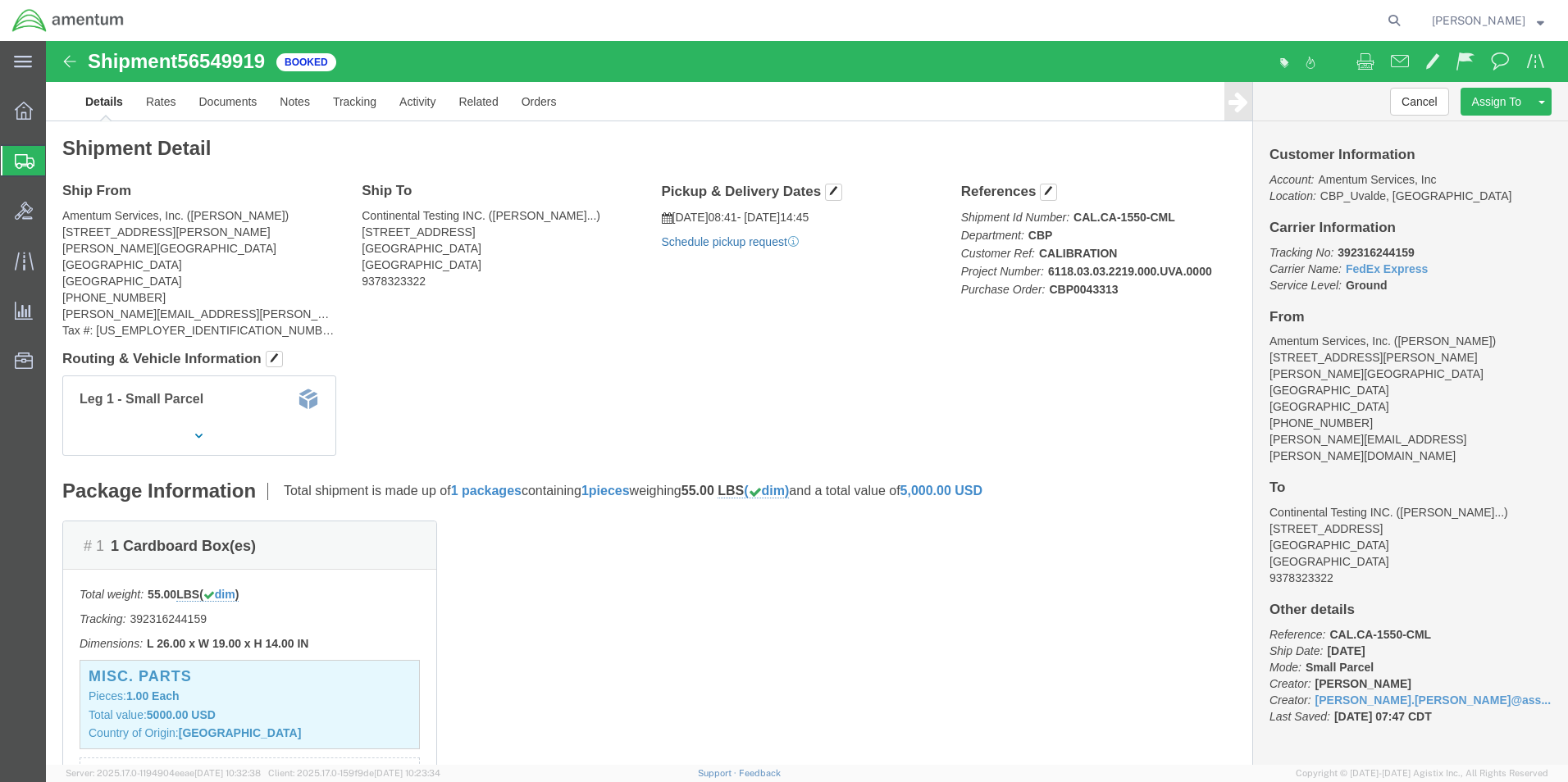
click link "Schedule pickup request"
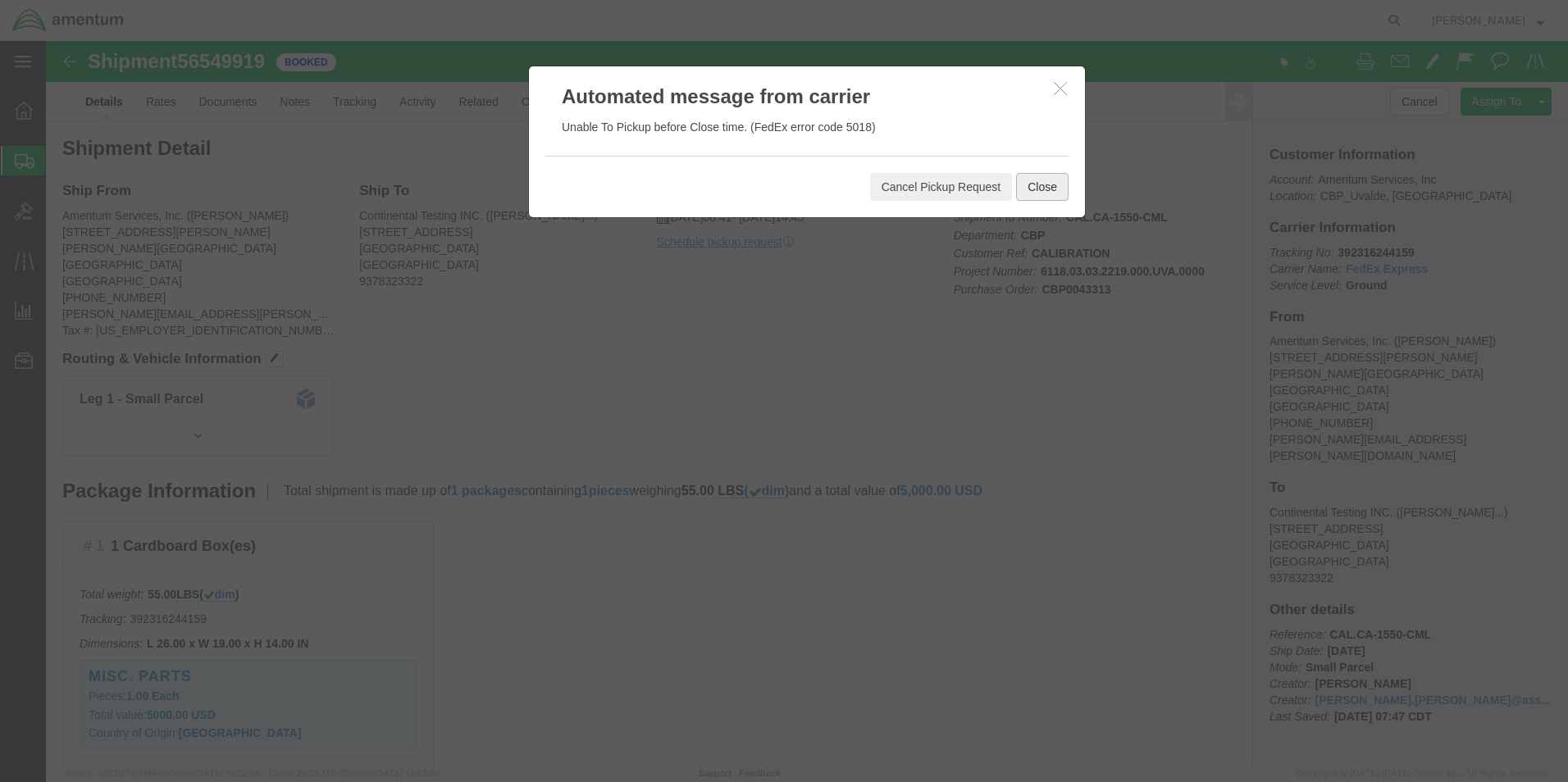
click button "Close"
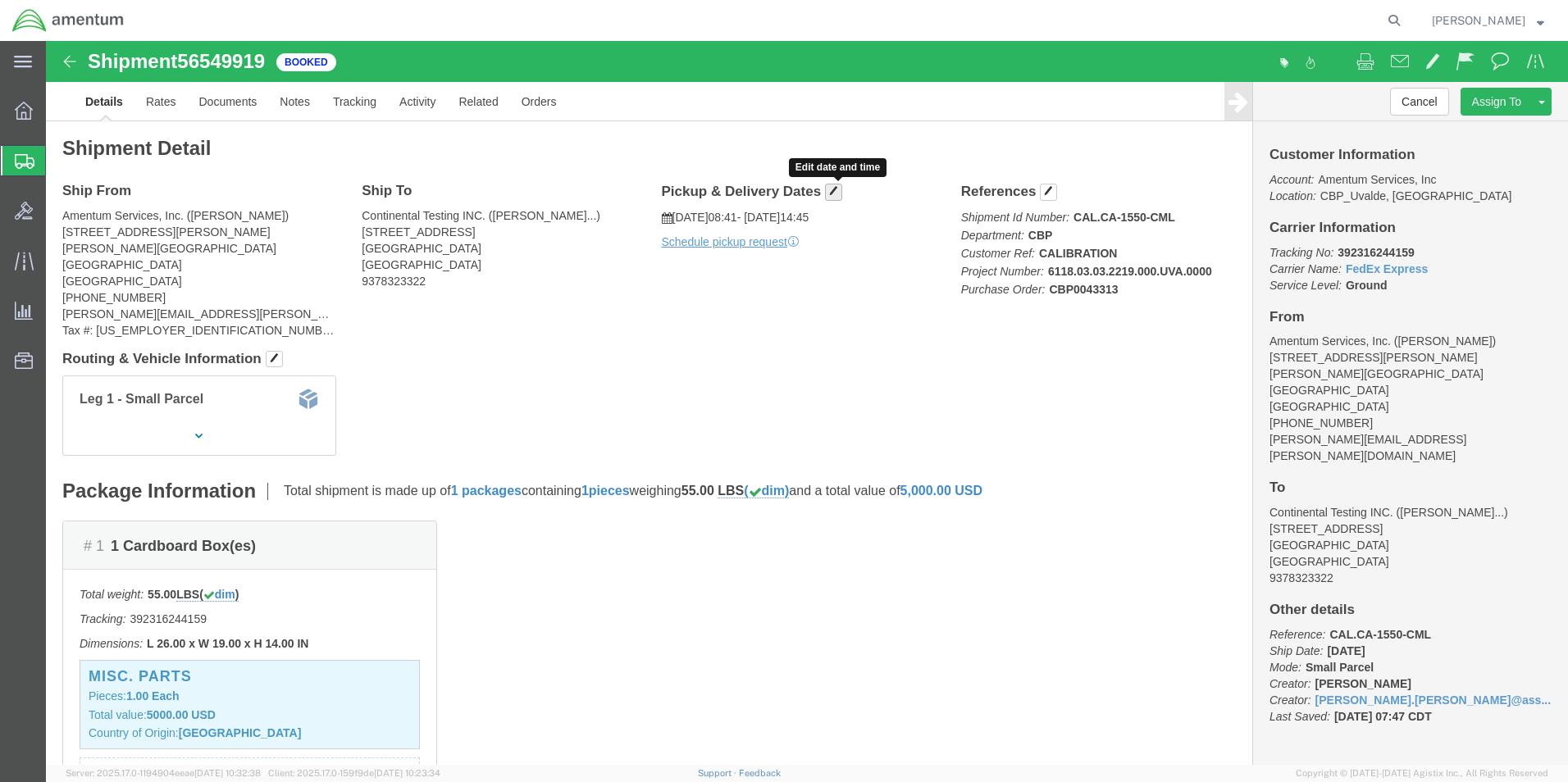
click button "button"
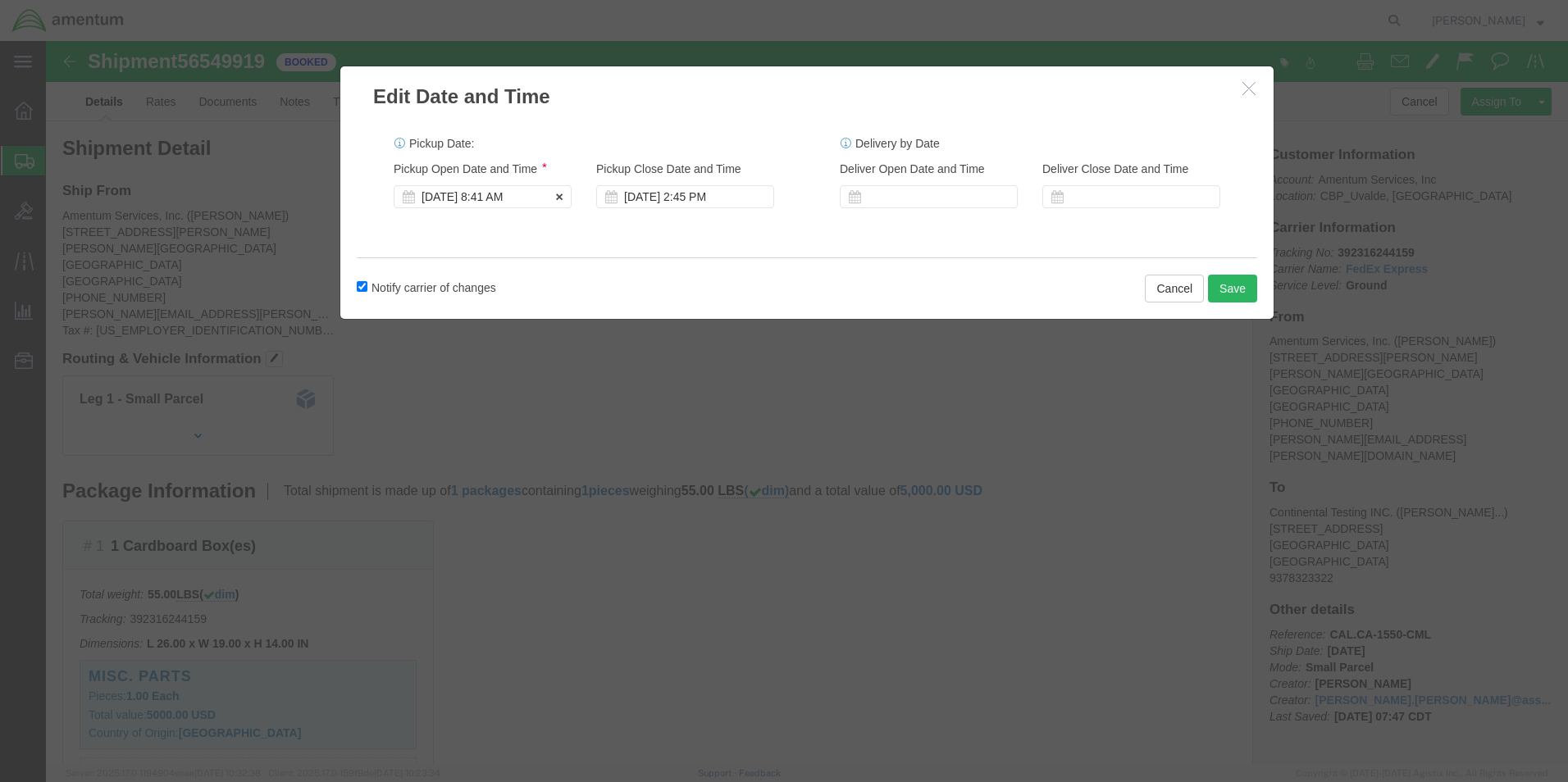
click div "[DATE] 8:41 AM"
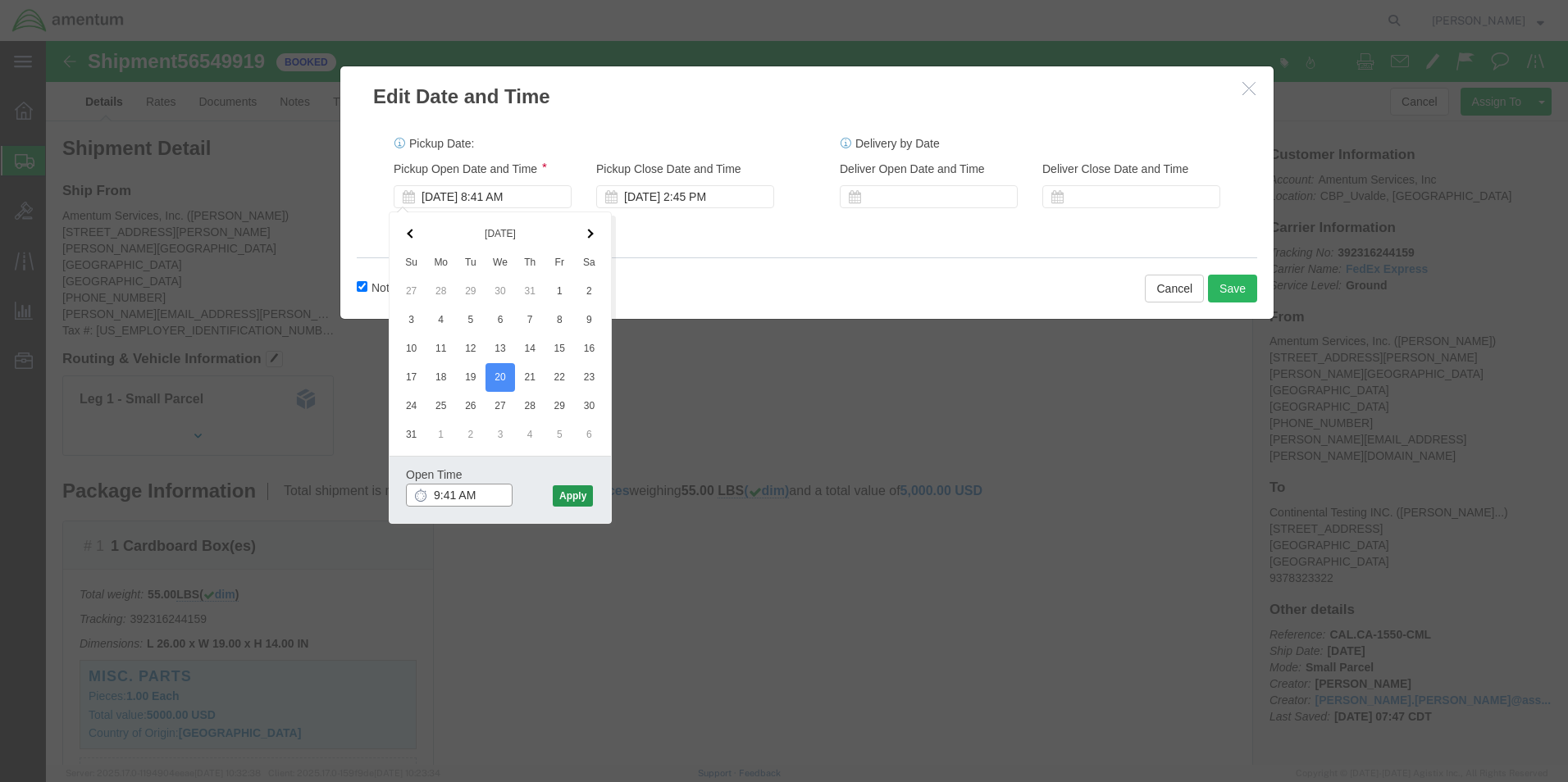
type input "9:41 AM"
click button "Apply"
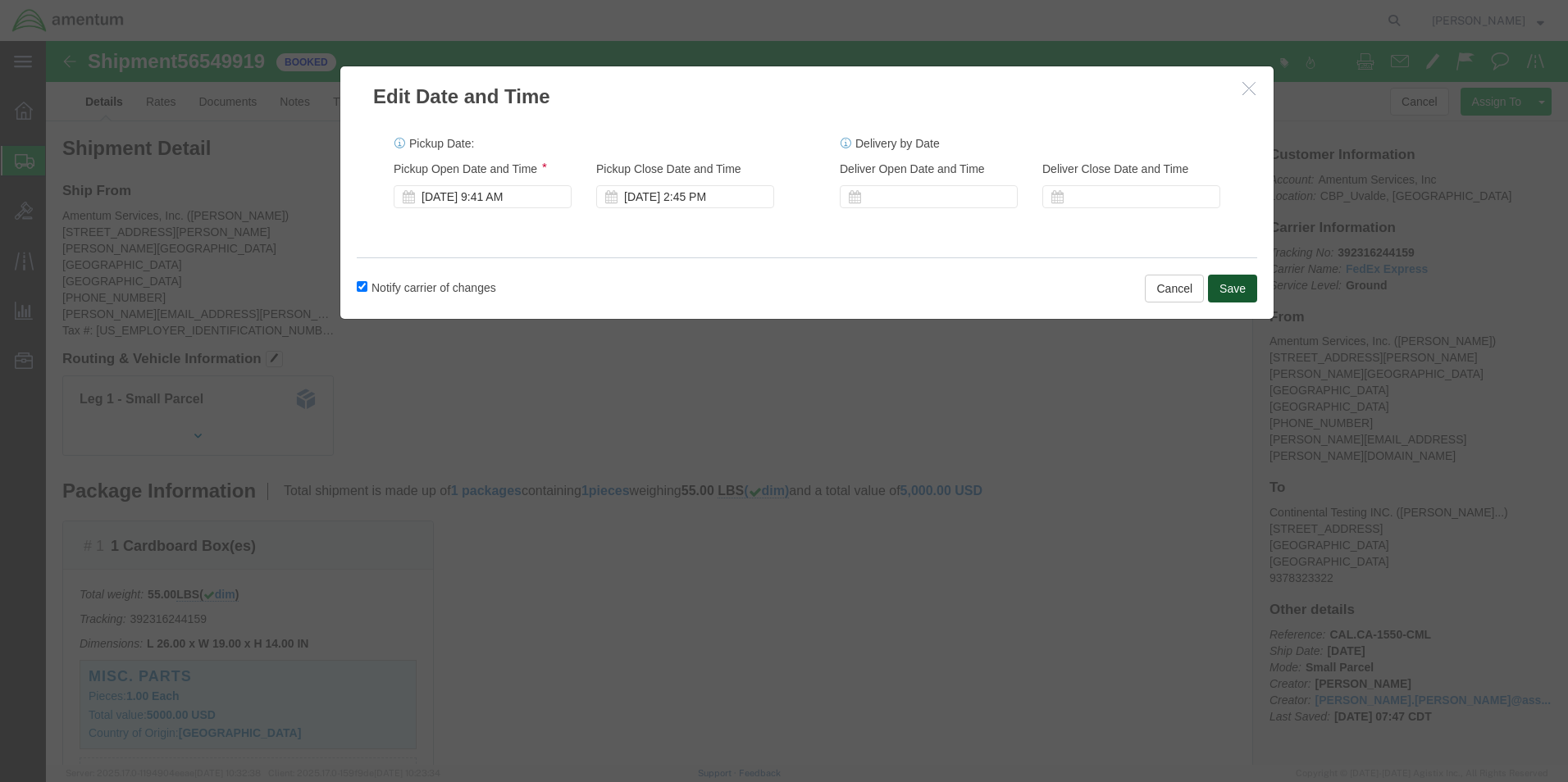
click button "Save"
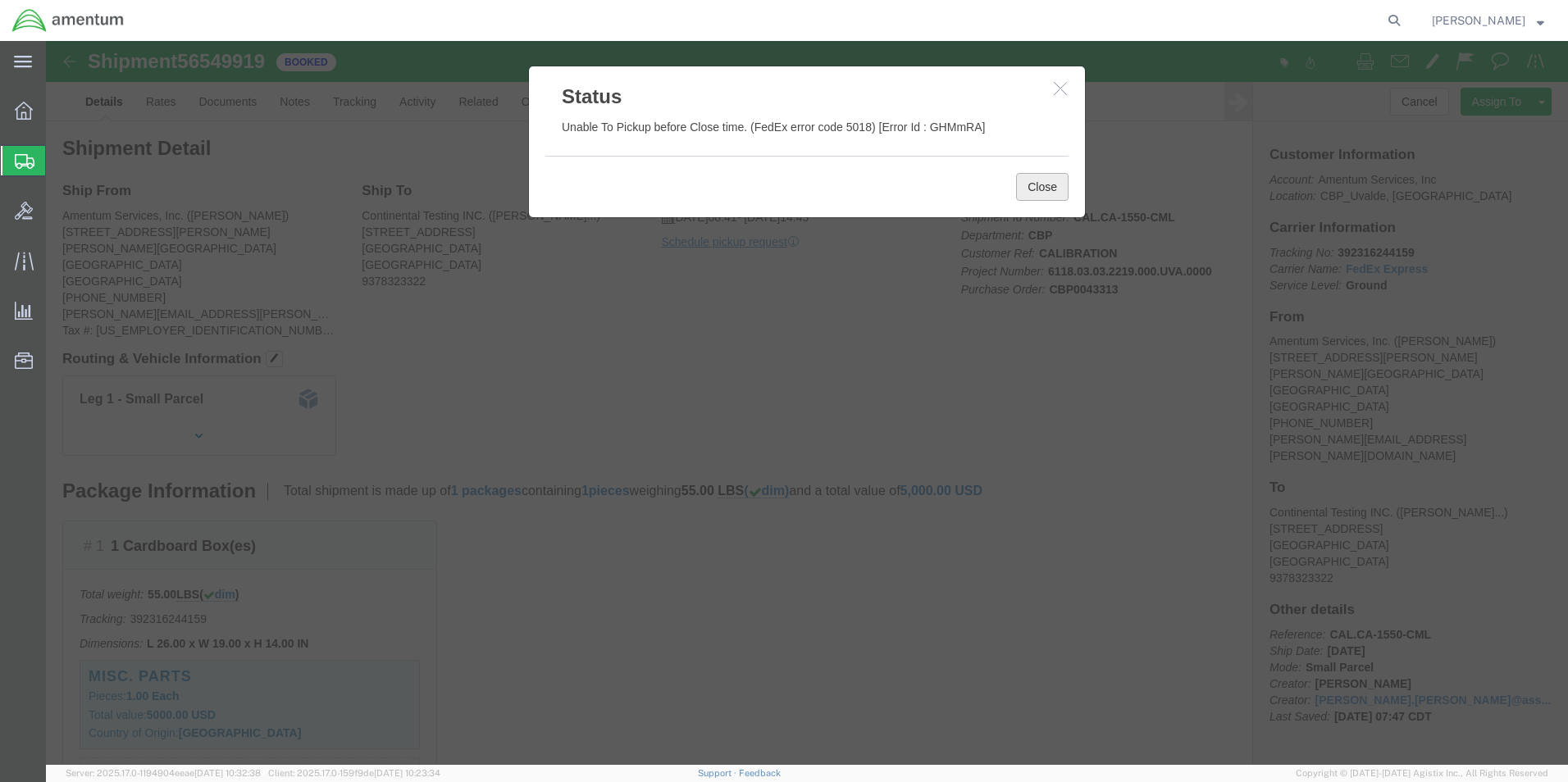
click button "Close"
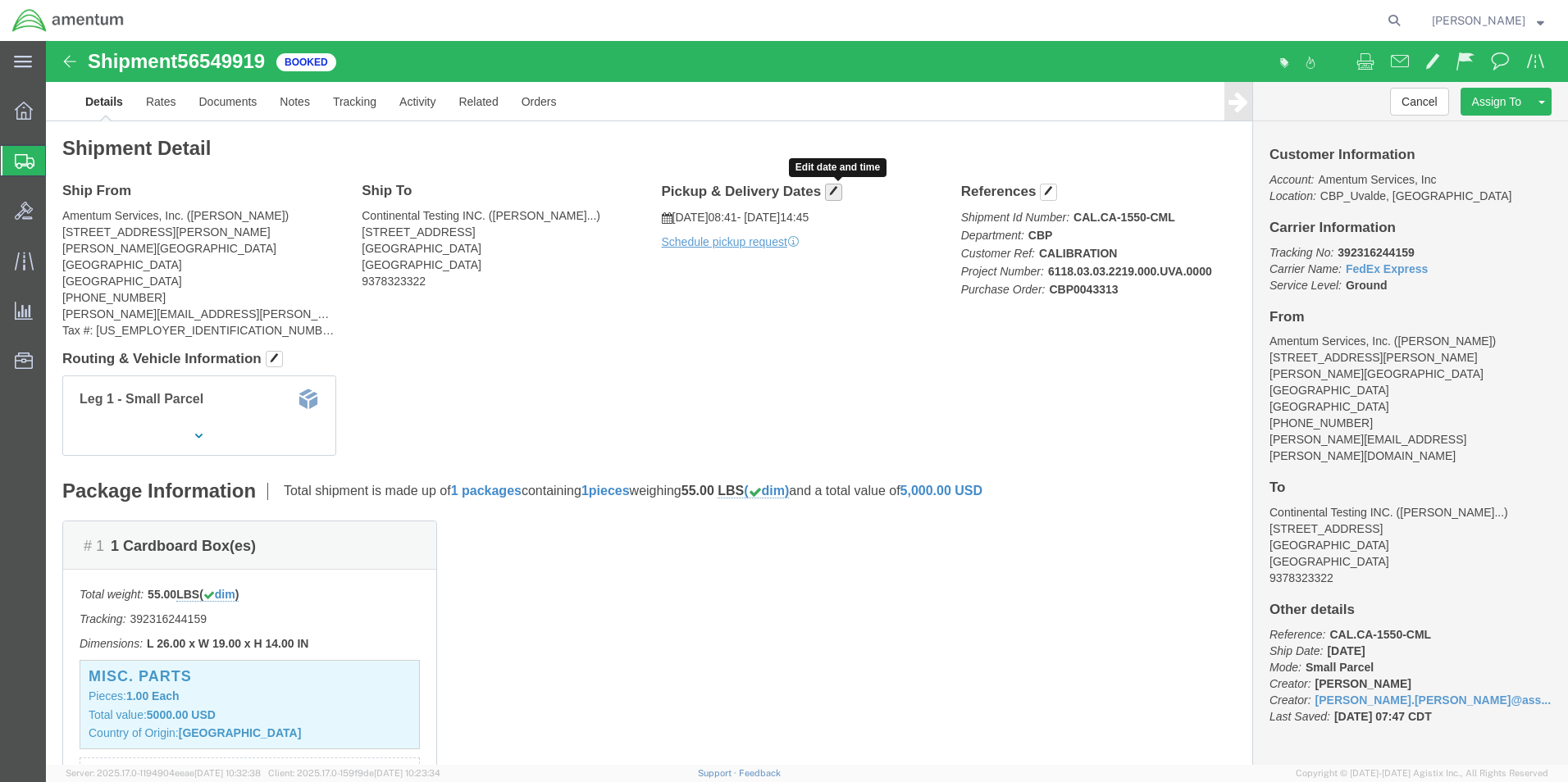
click span "button"
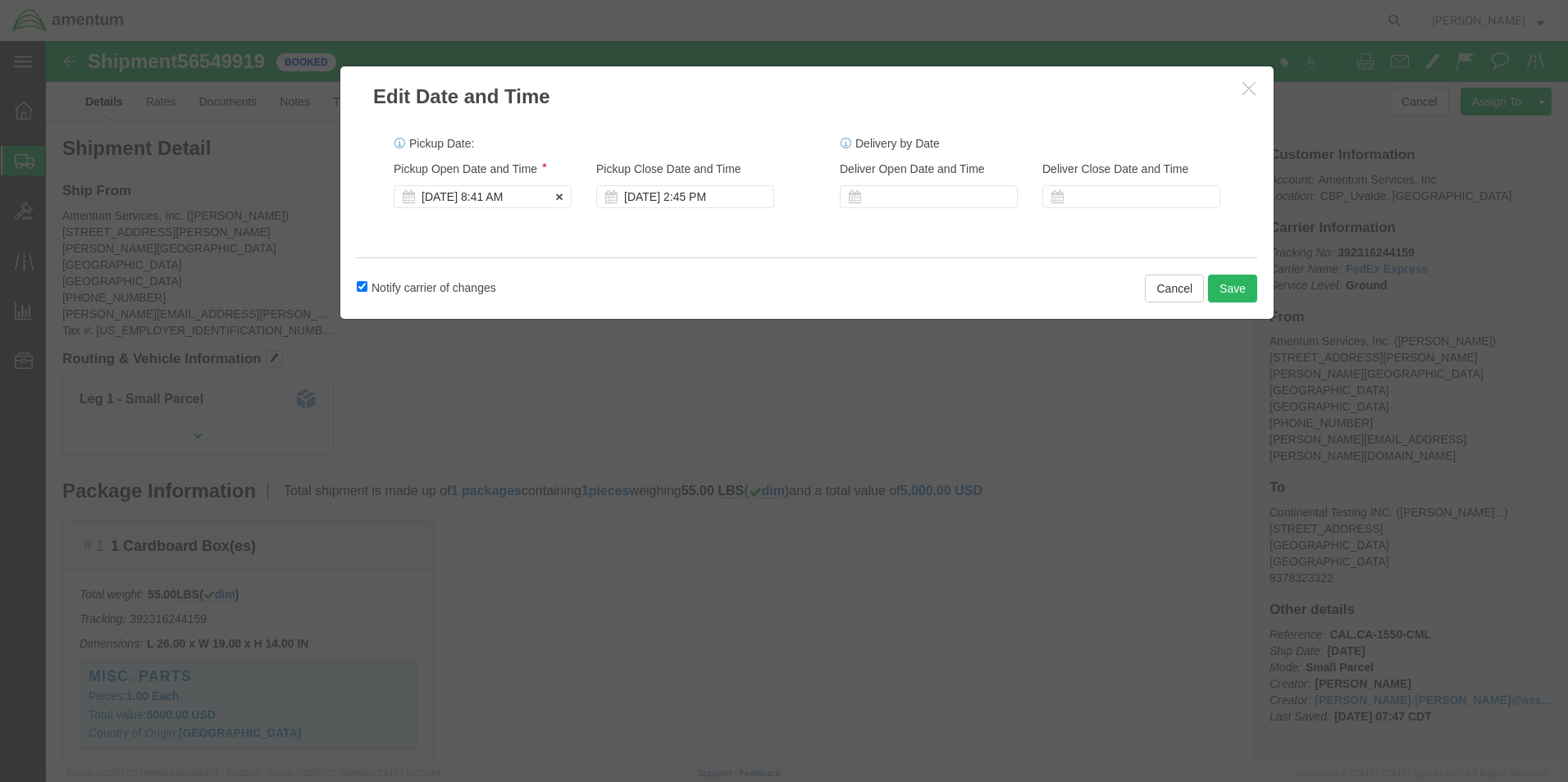
click div "[DATE] 8:41 AM"
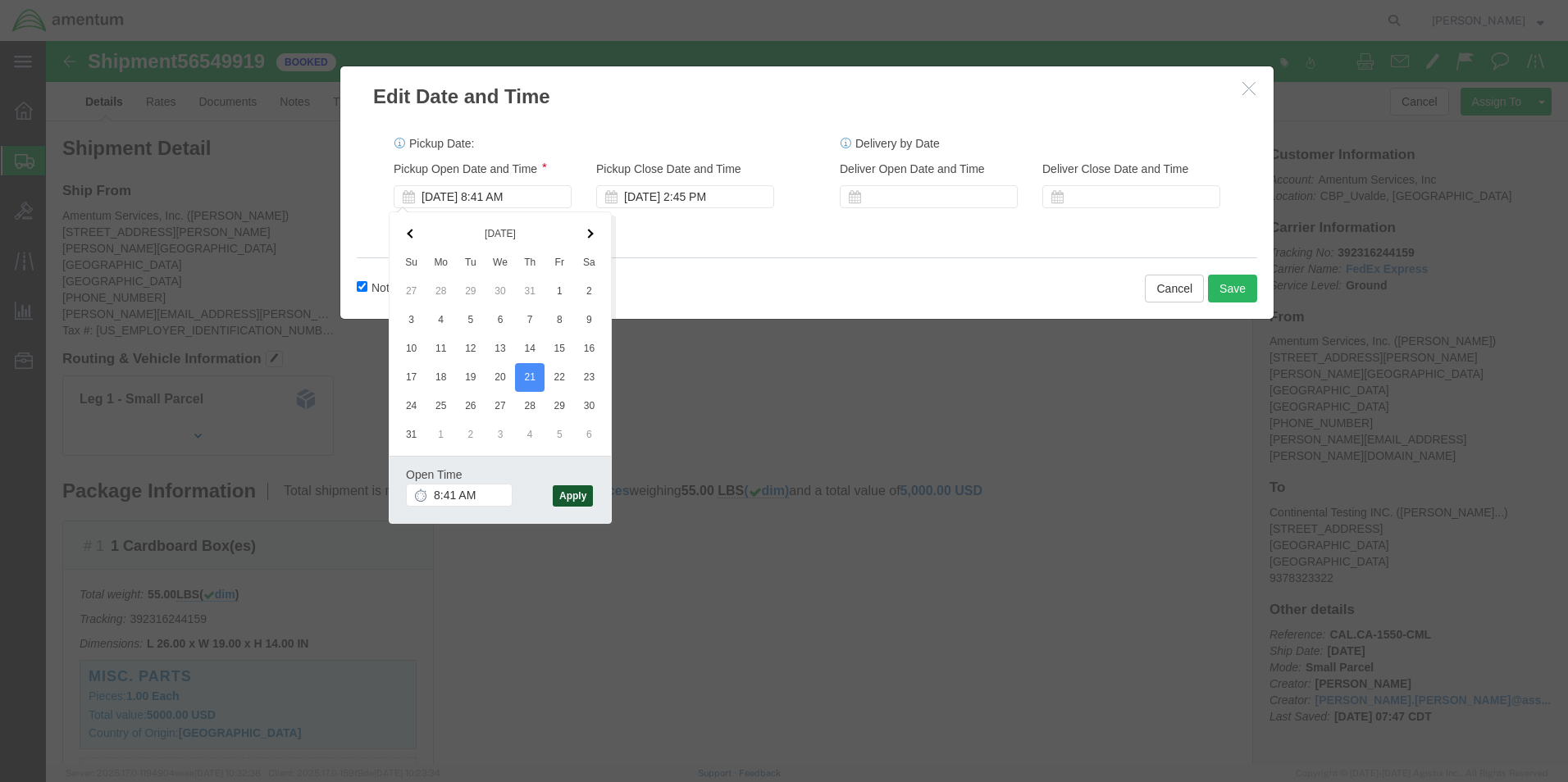
click button "Apply"
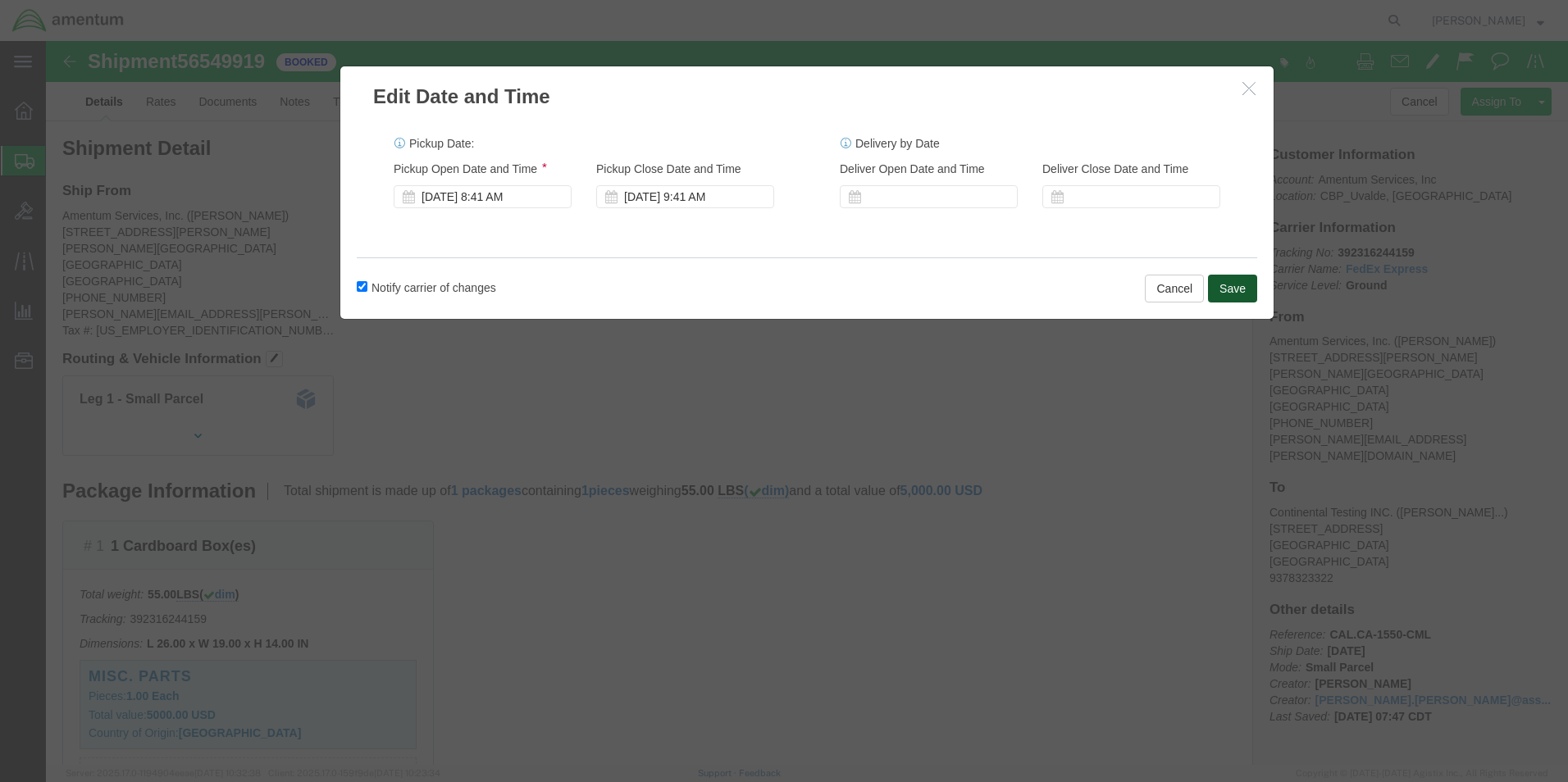
click button "Save"
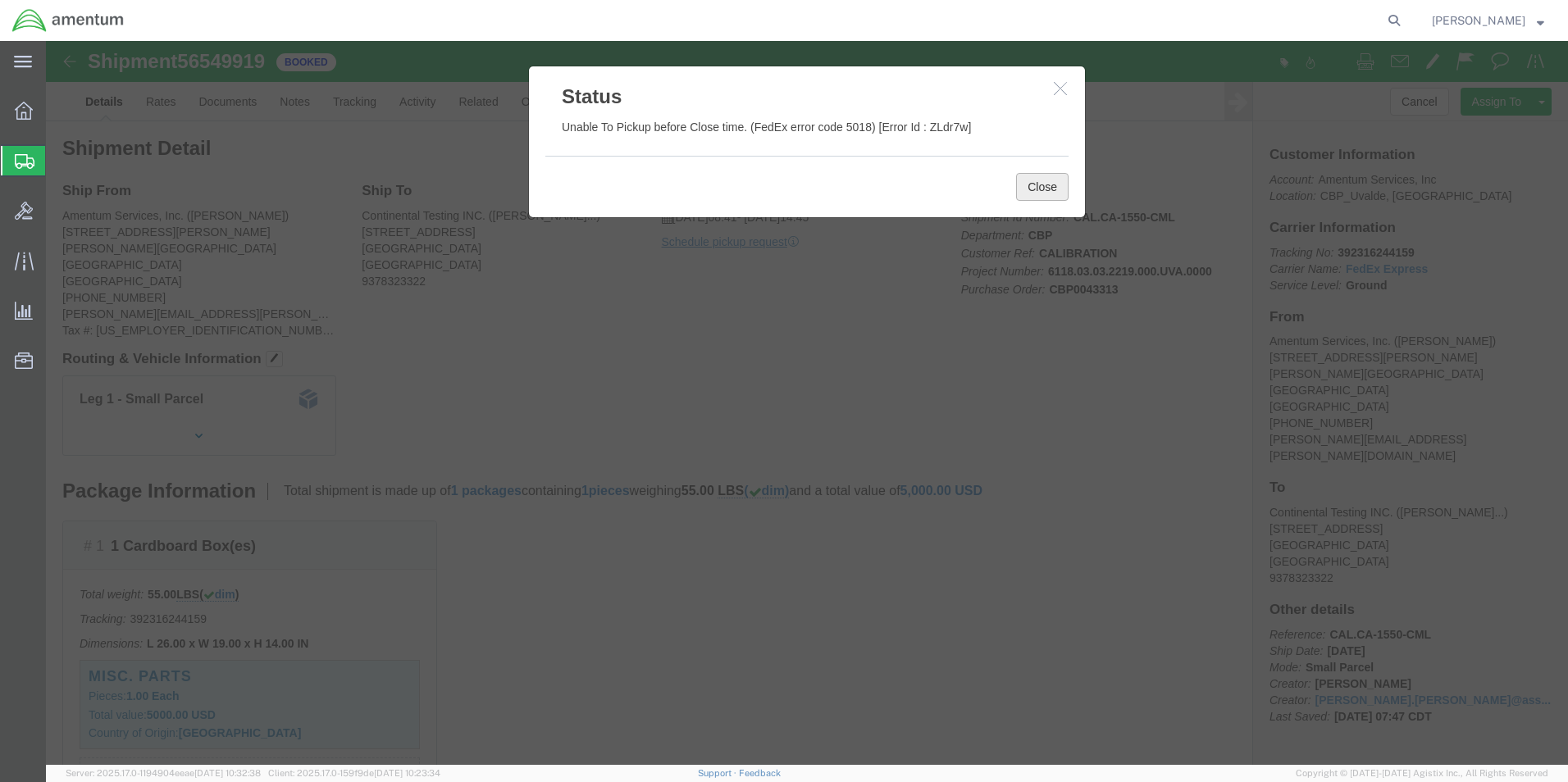
click button "Close"
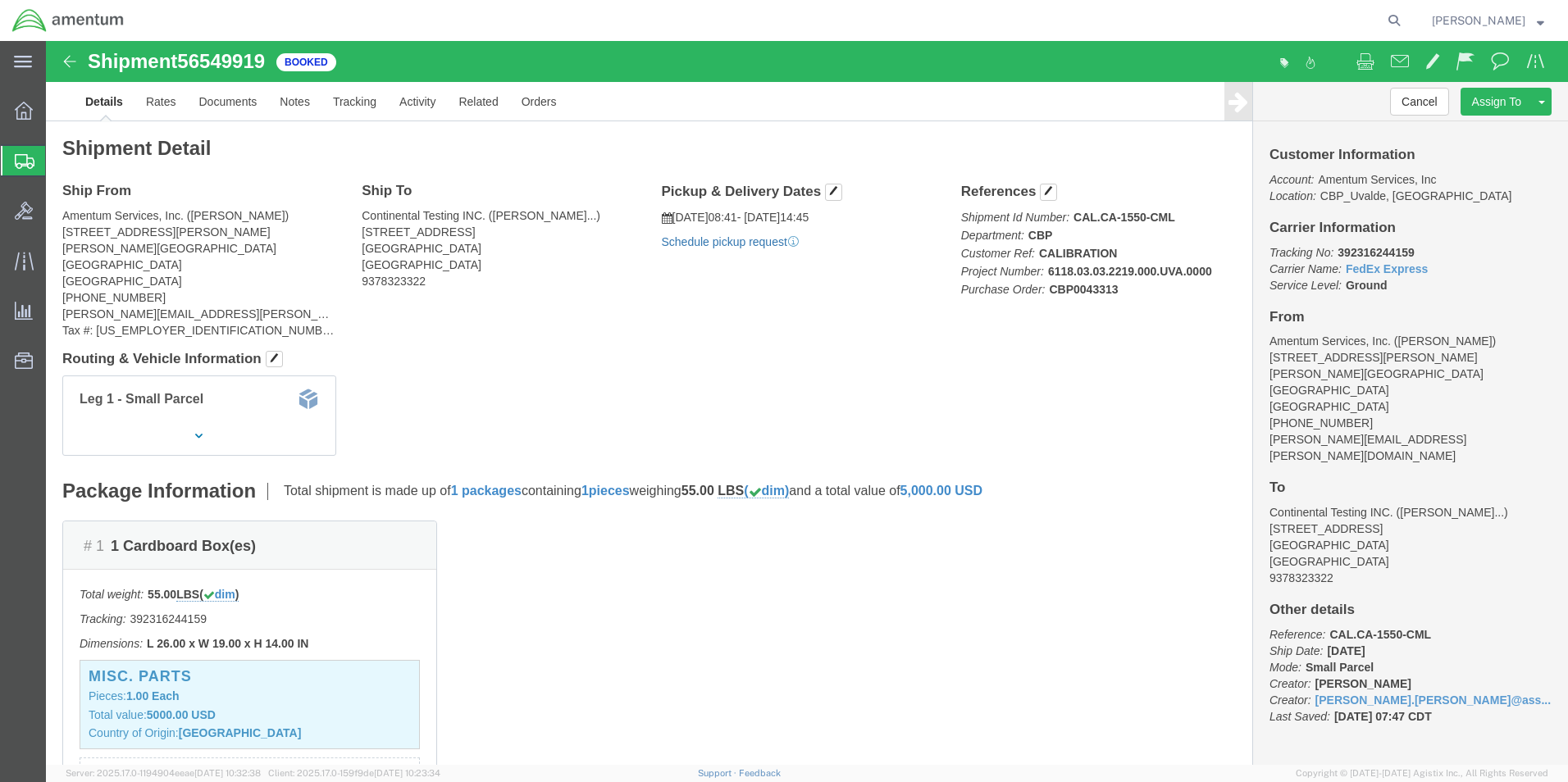
click link "Schedule pickup request"
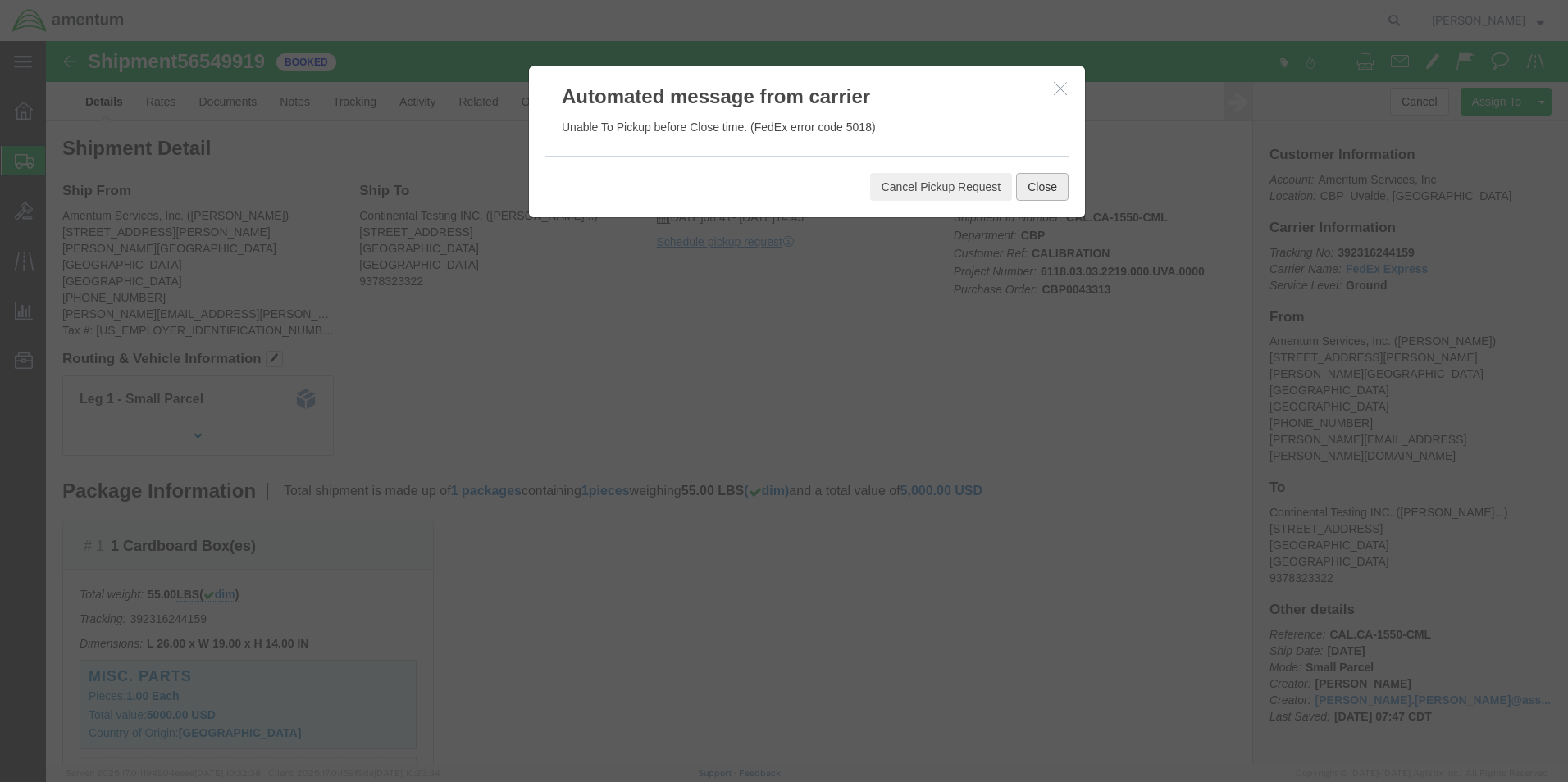
click button "Close"
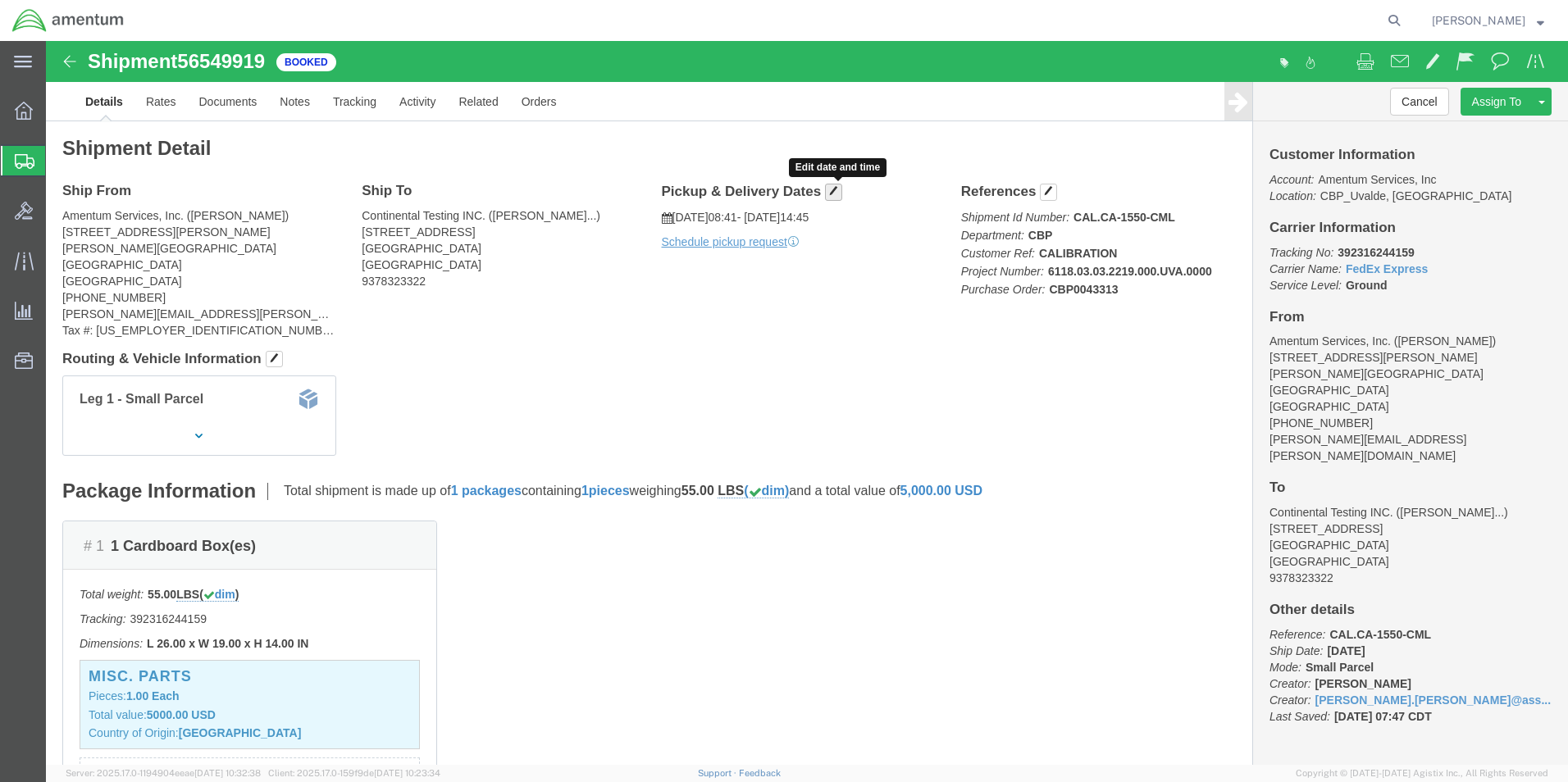
click span "button"
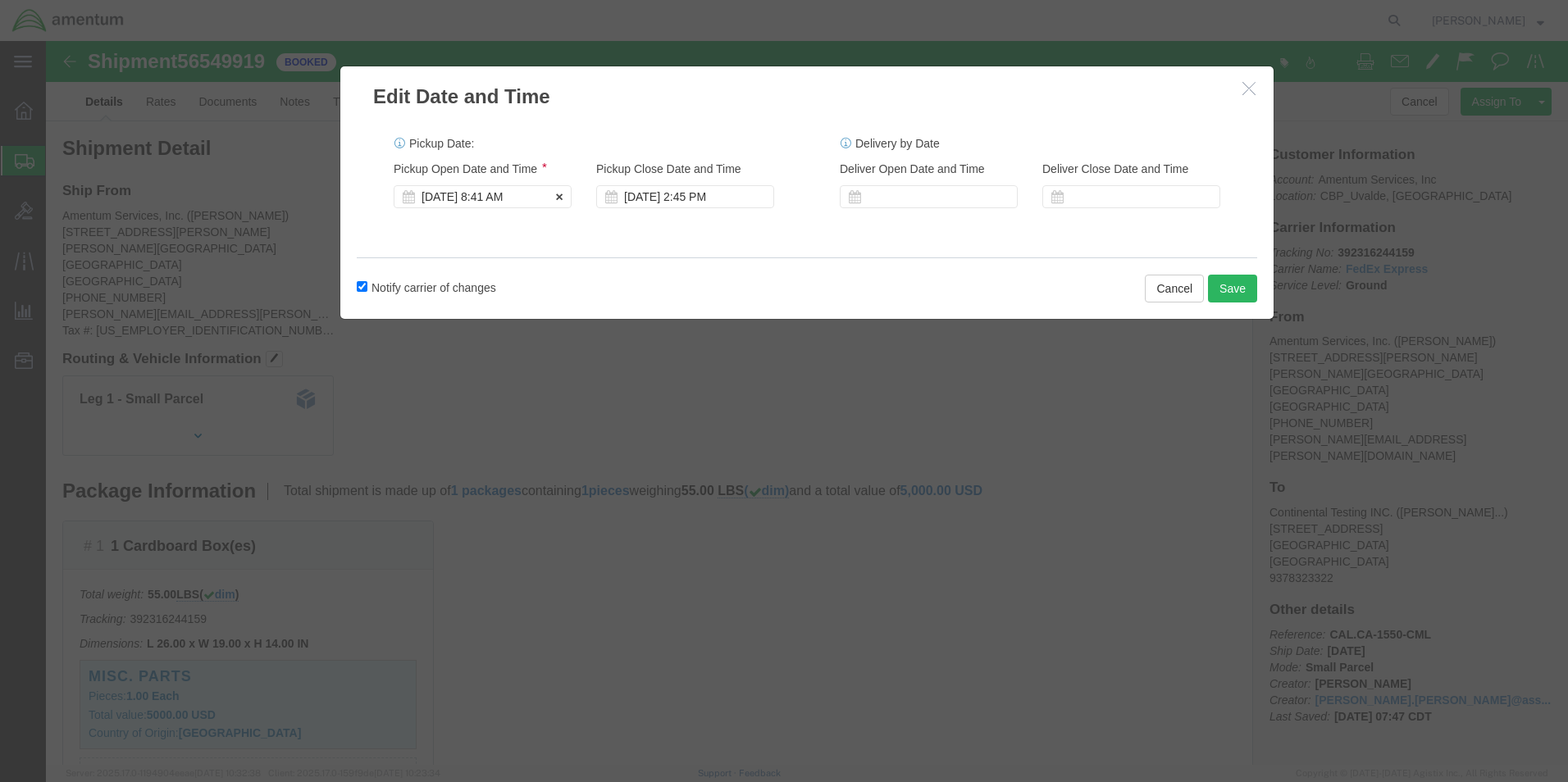
click div "[DATE] 8:41 AM"
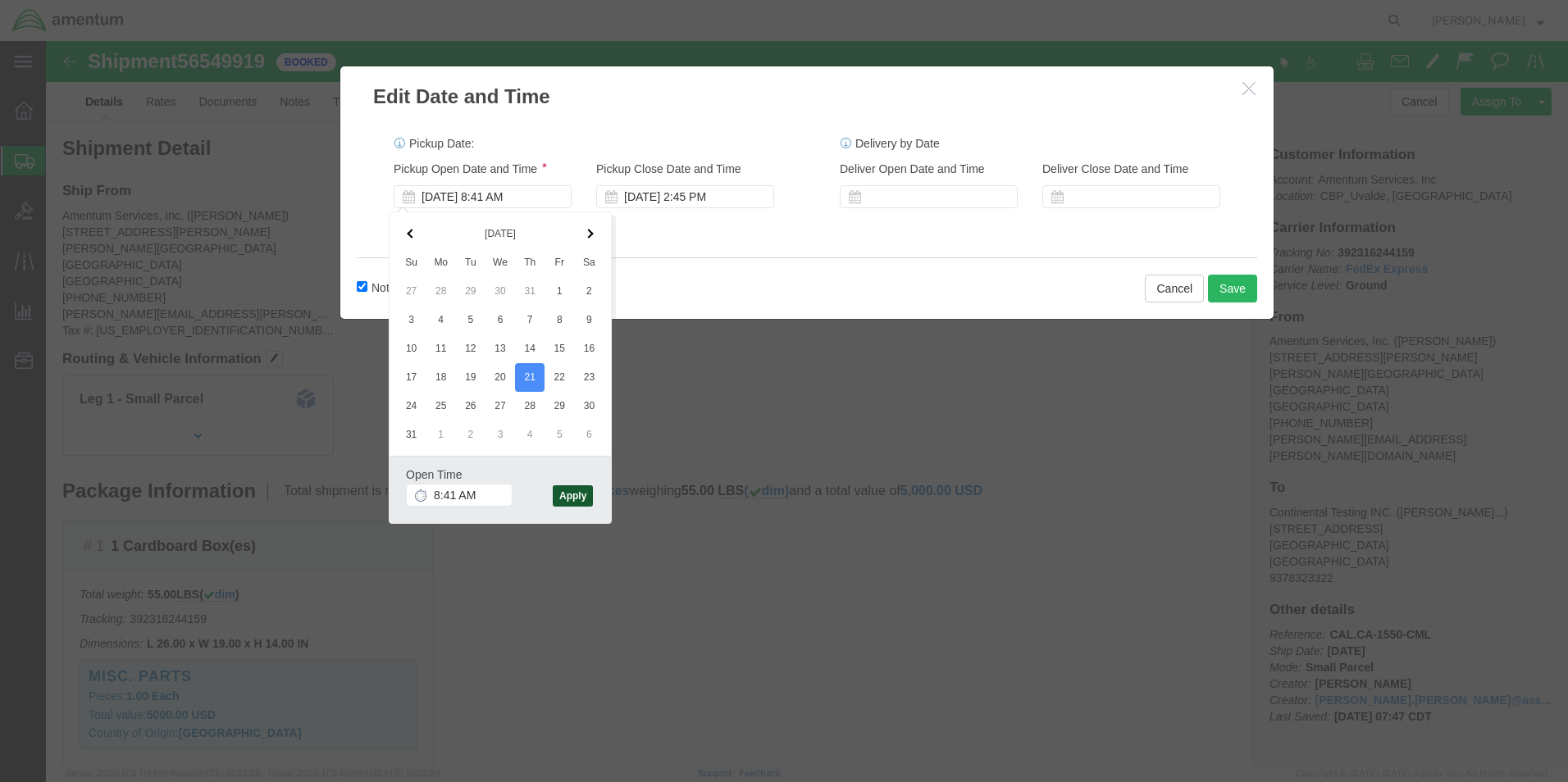
click button "Apply"
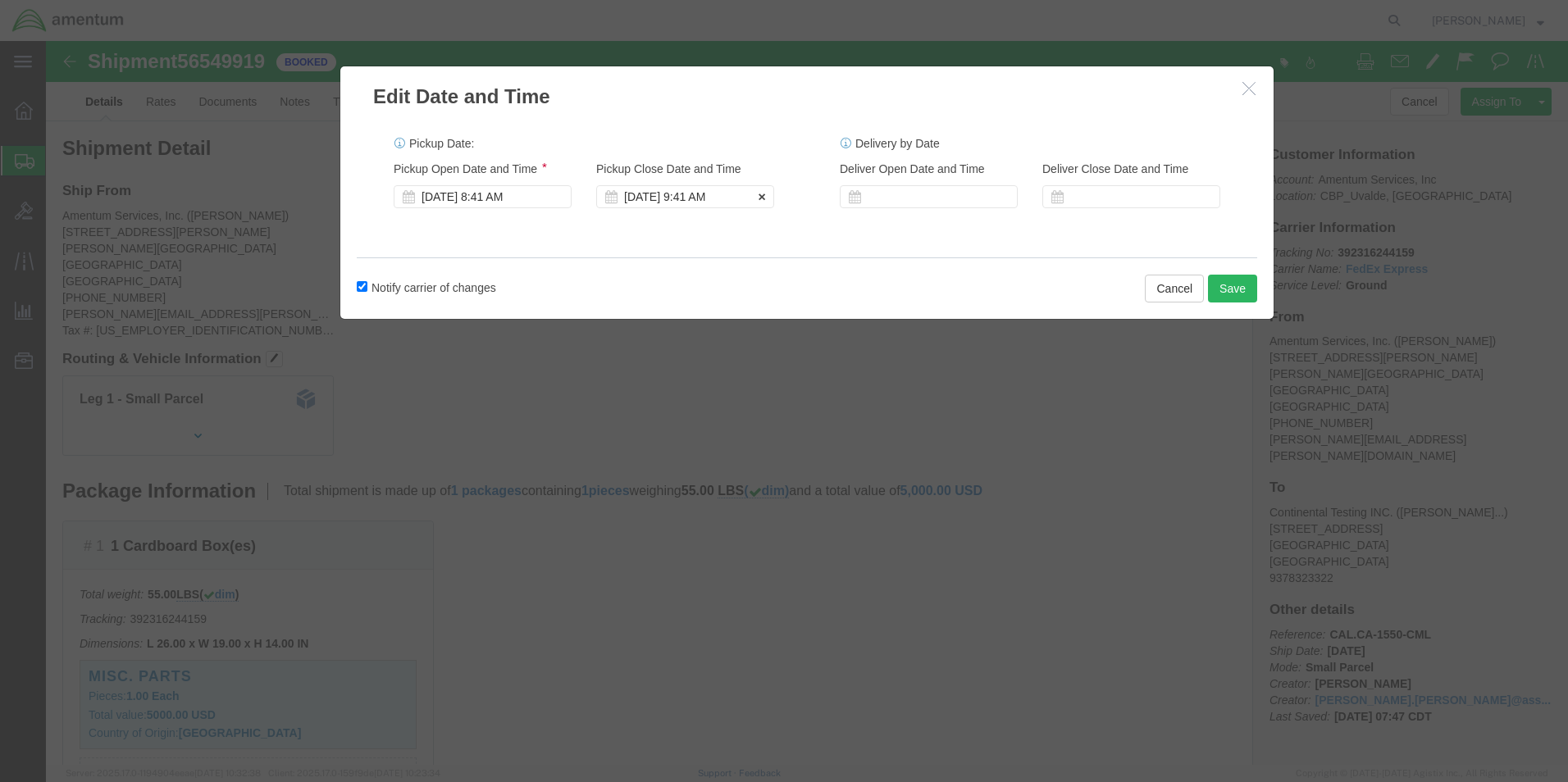
click div "[DATE] 9:41 AM"
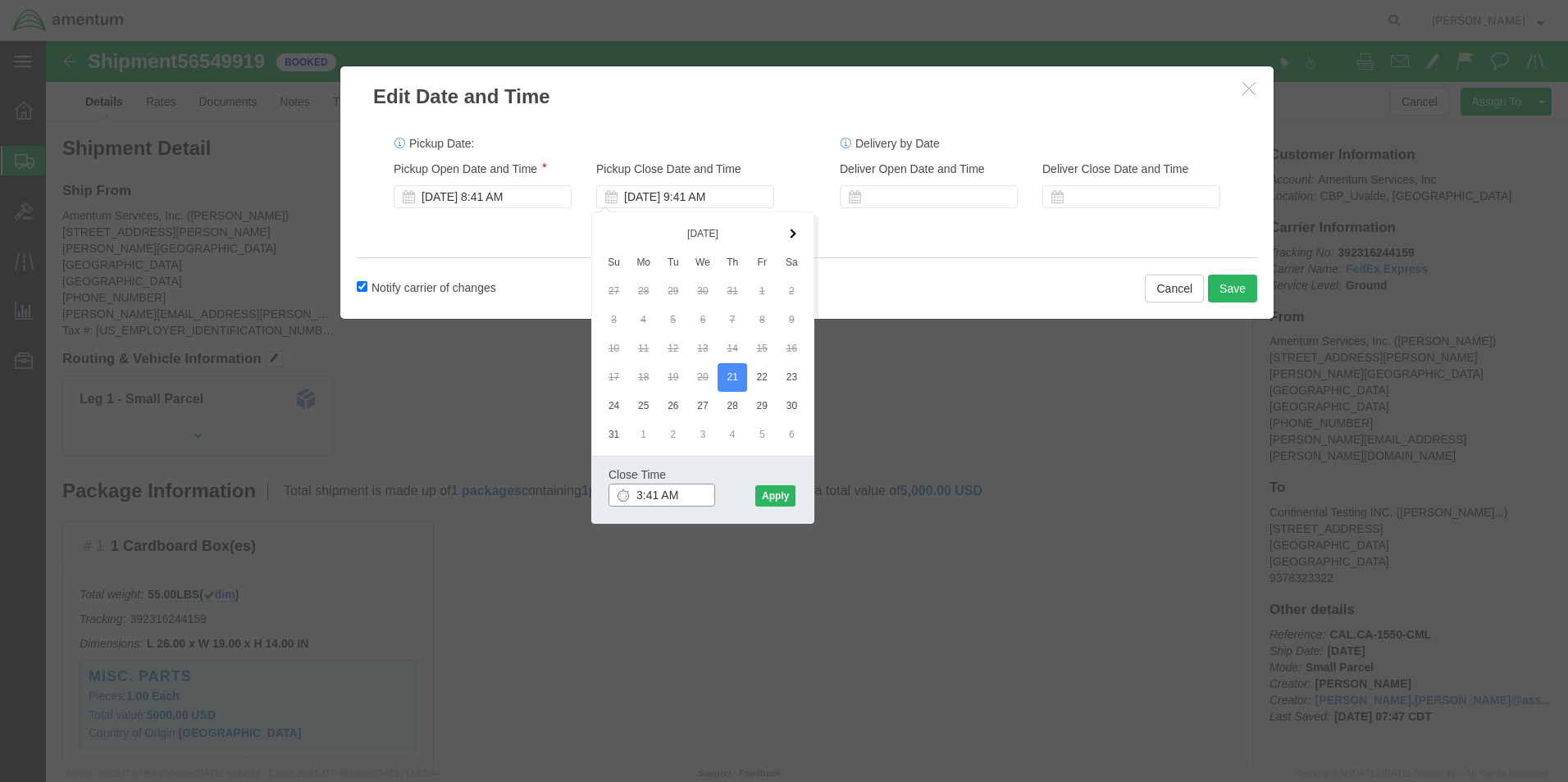
click input "3:41 AM"
type input "3:41 PM"
click button "Apply"
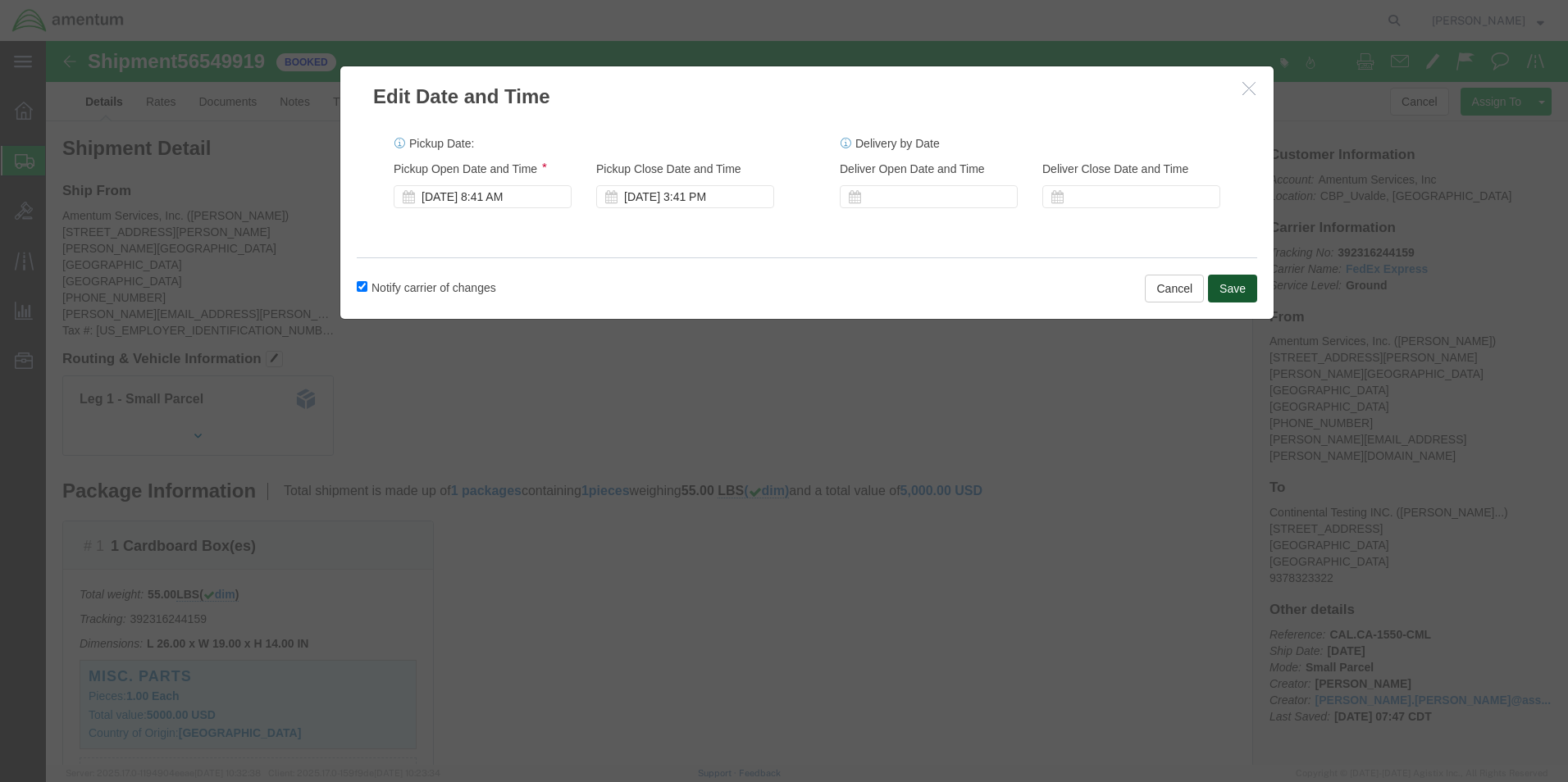
click button "Save"
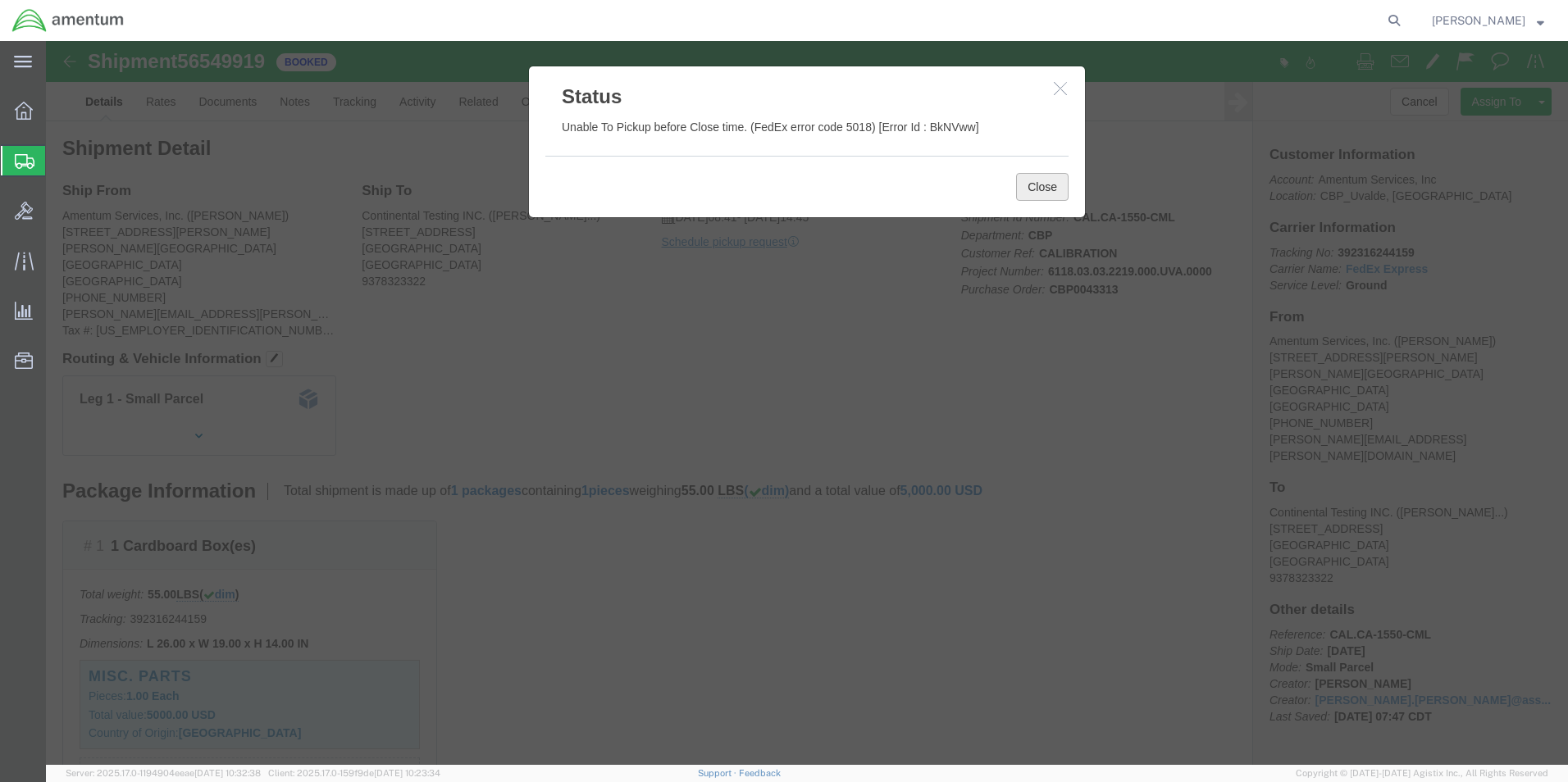
click button "Close"
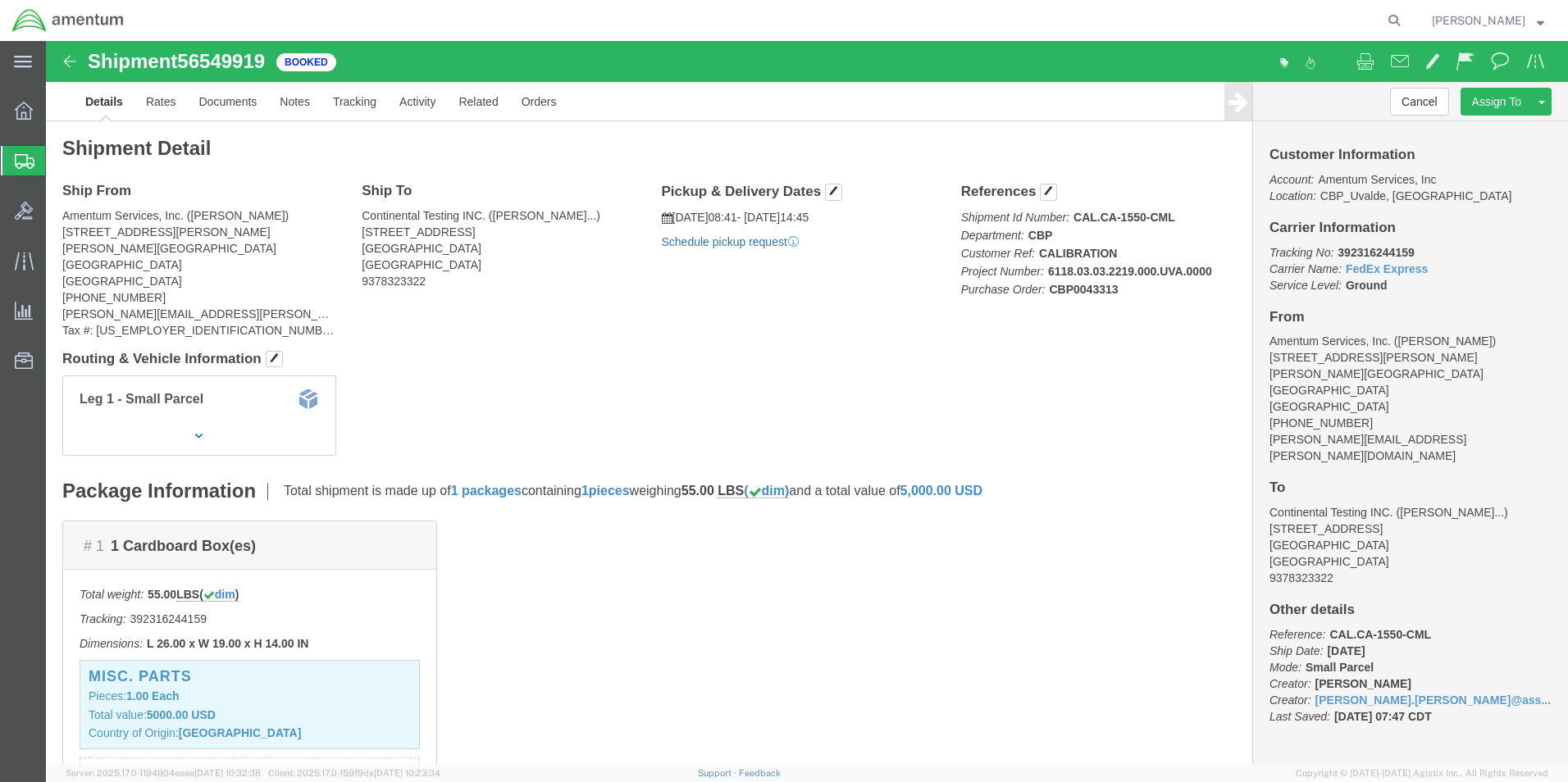
click link "Schedule pickup request"
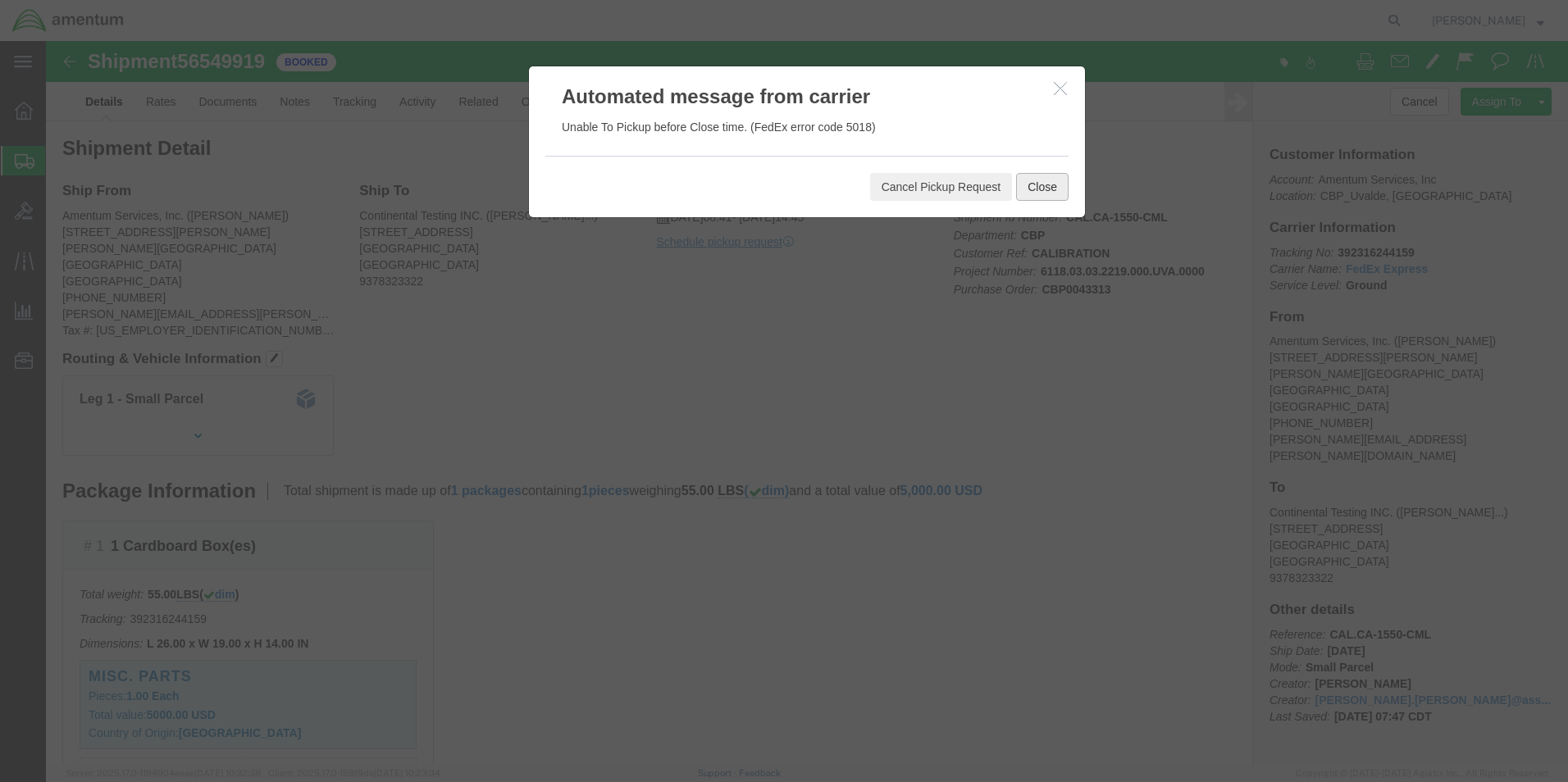
click button "Close"
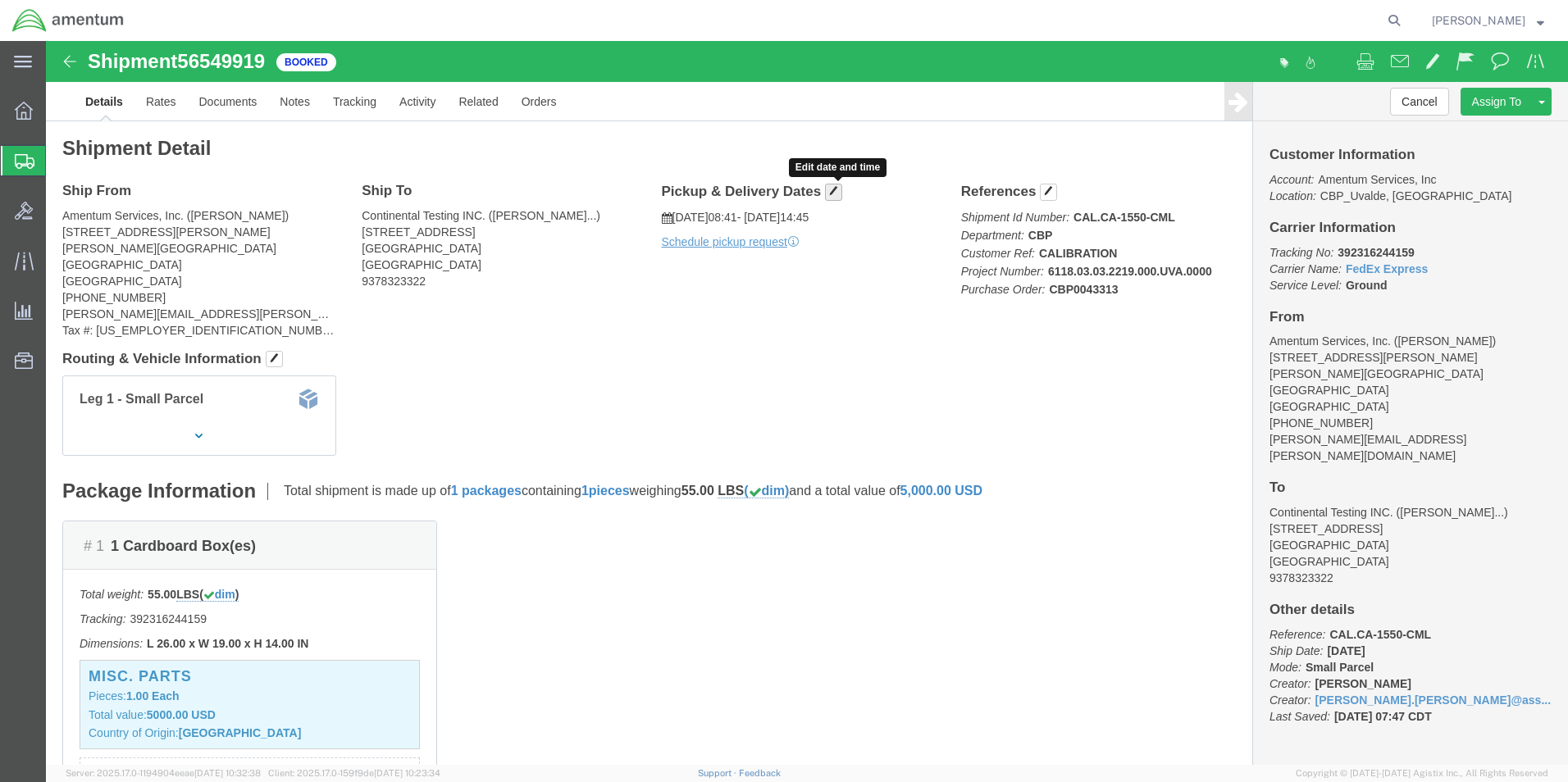
click span "button"
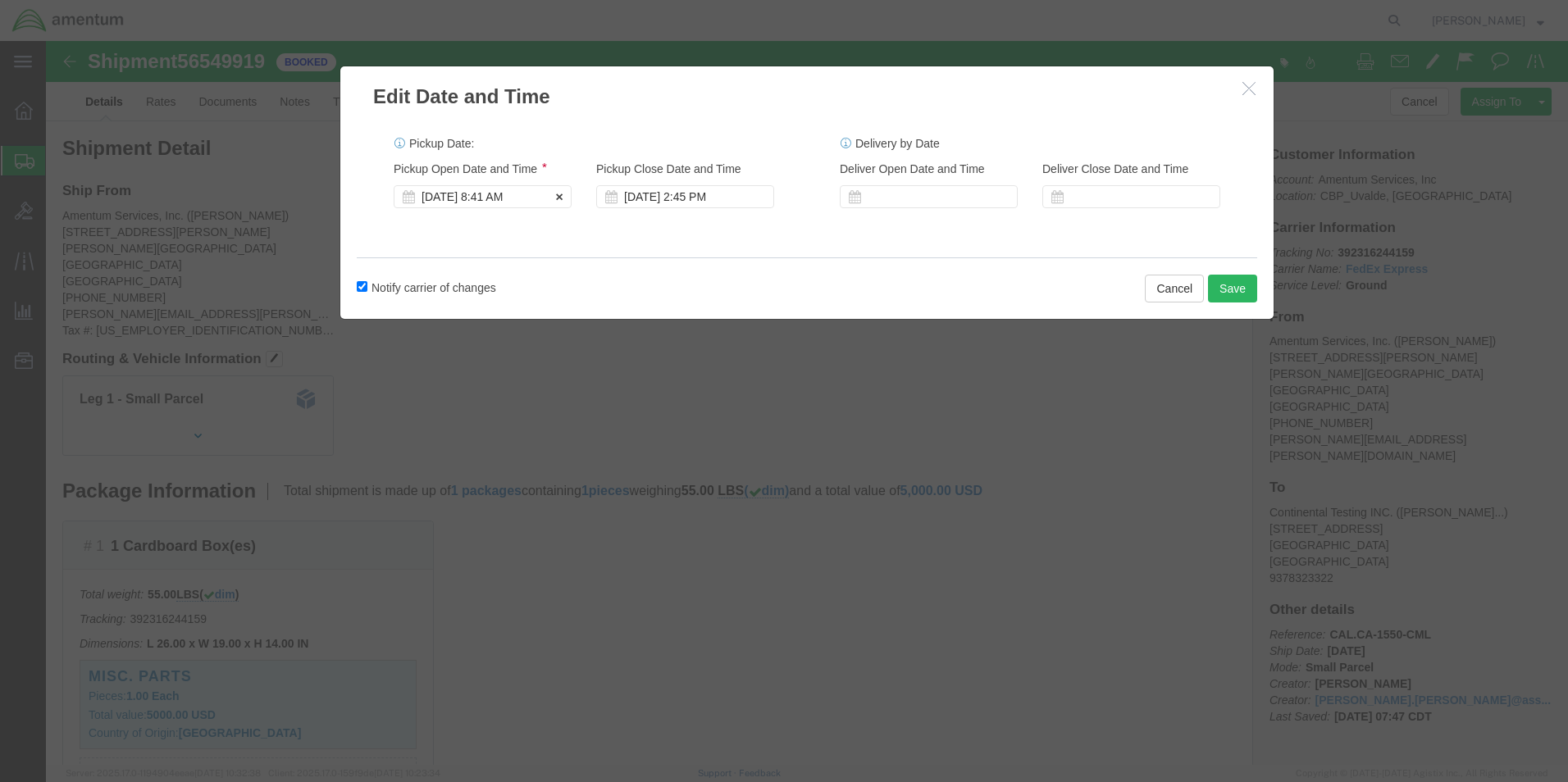
click div "[DATE] 8:41 AM"
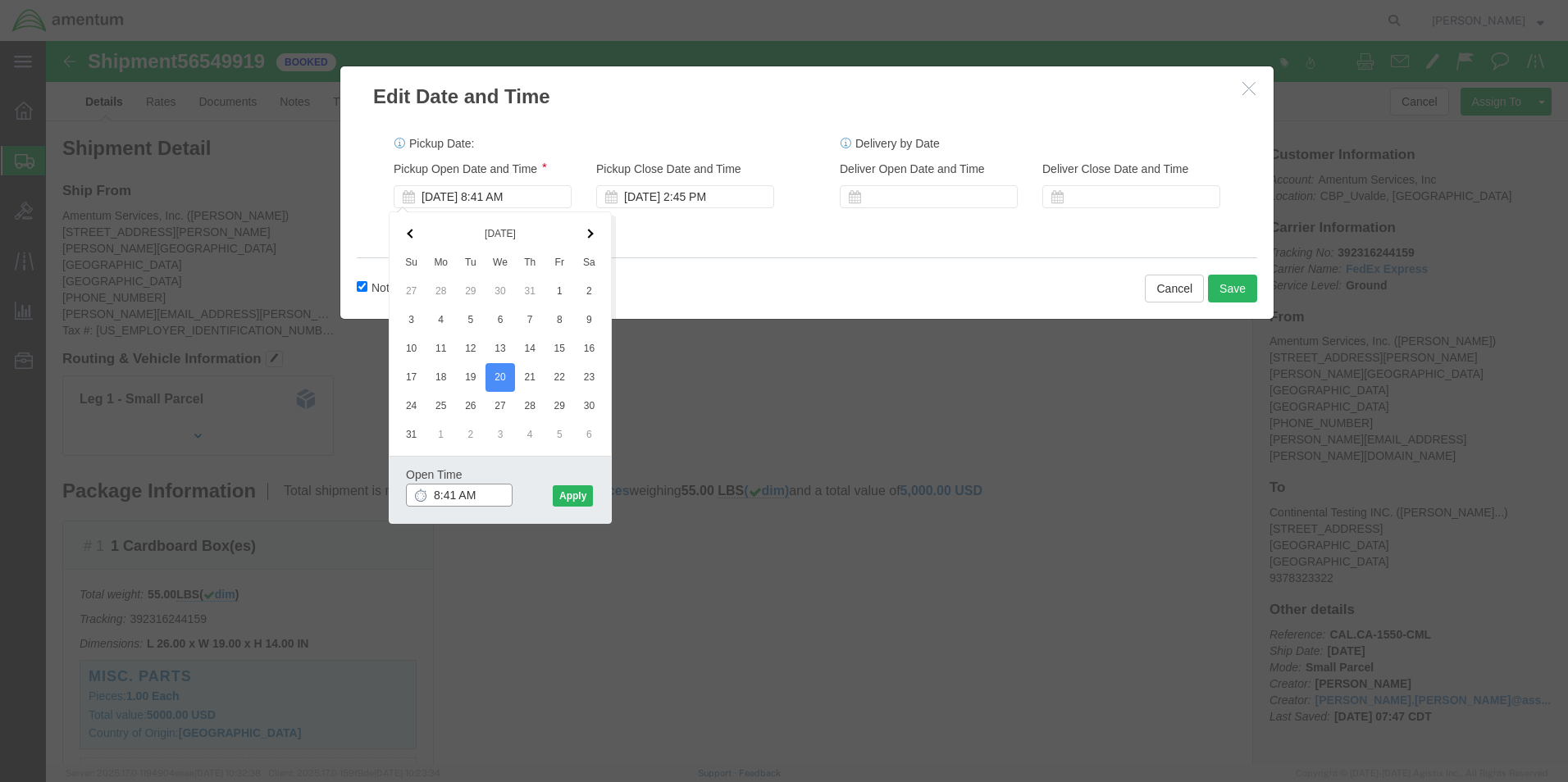
click input "8:41 AM"
type input "8:00 AM"
click button "Apply"
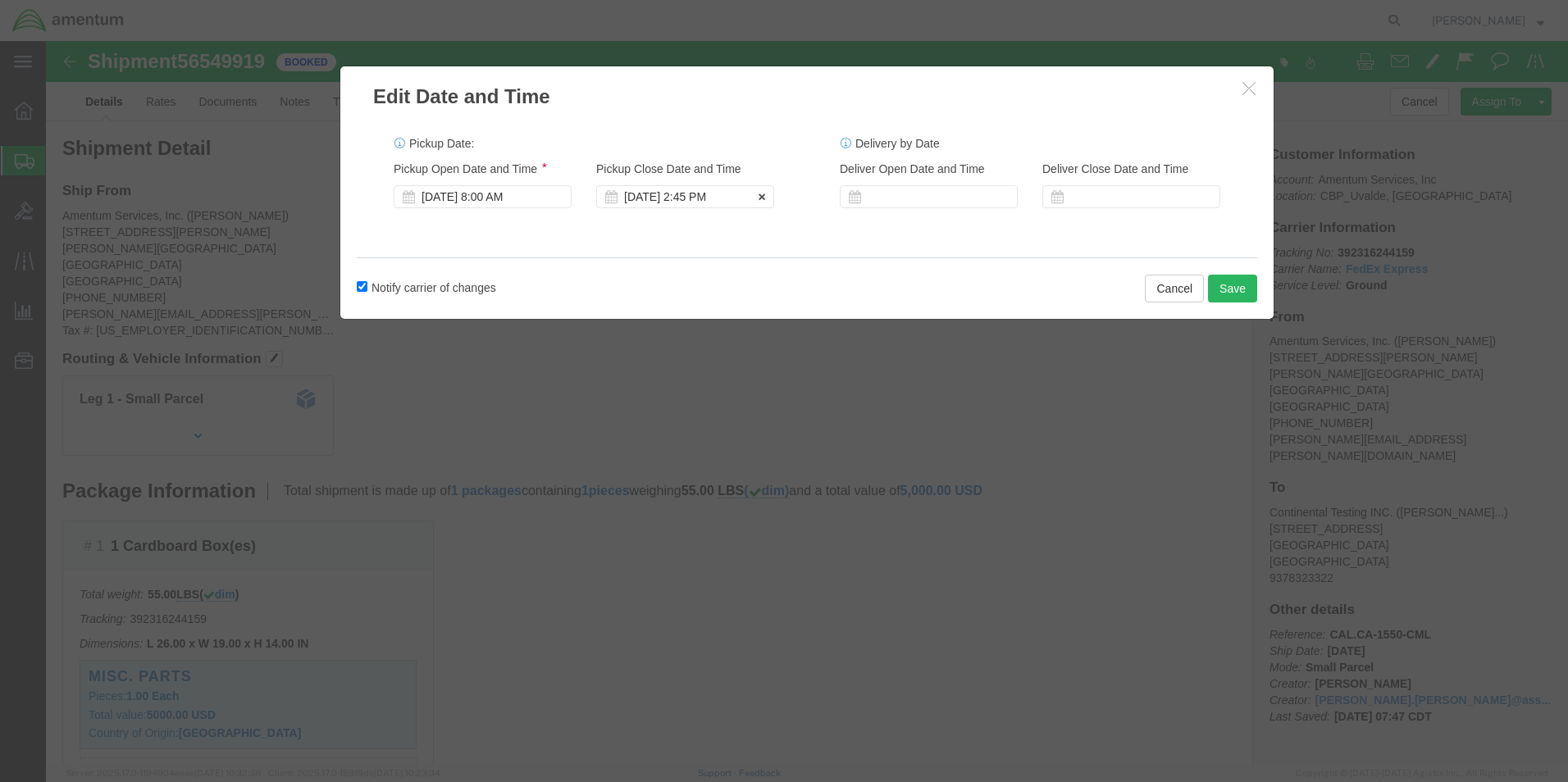
click div "[DATE] 2:45 PM"
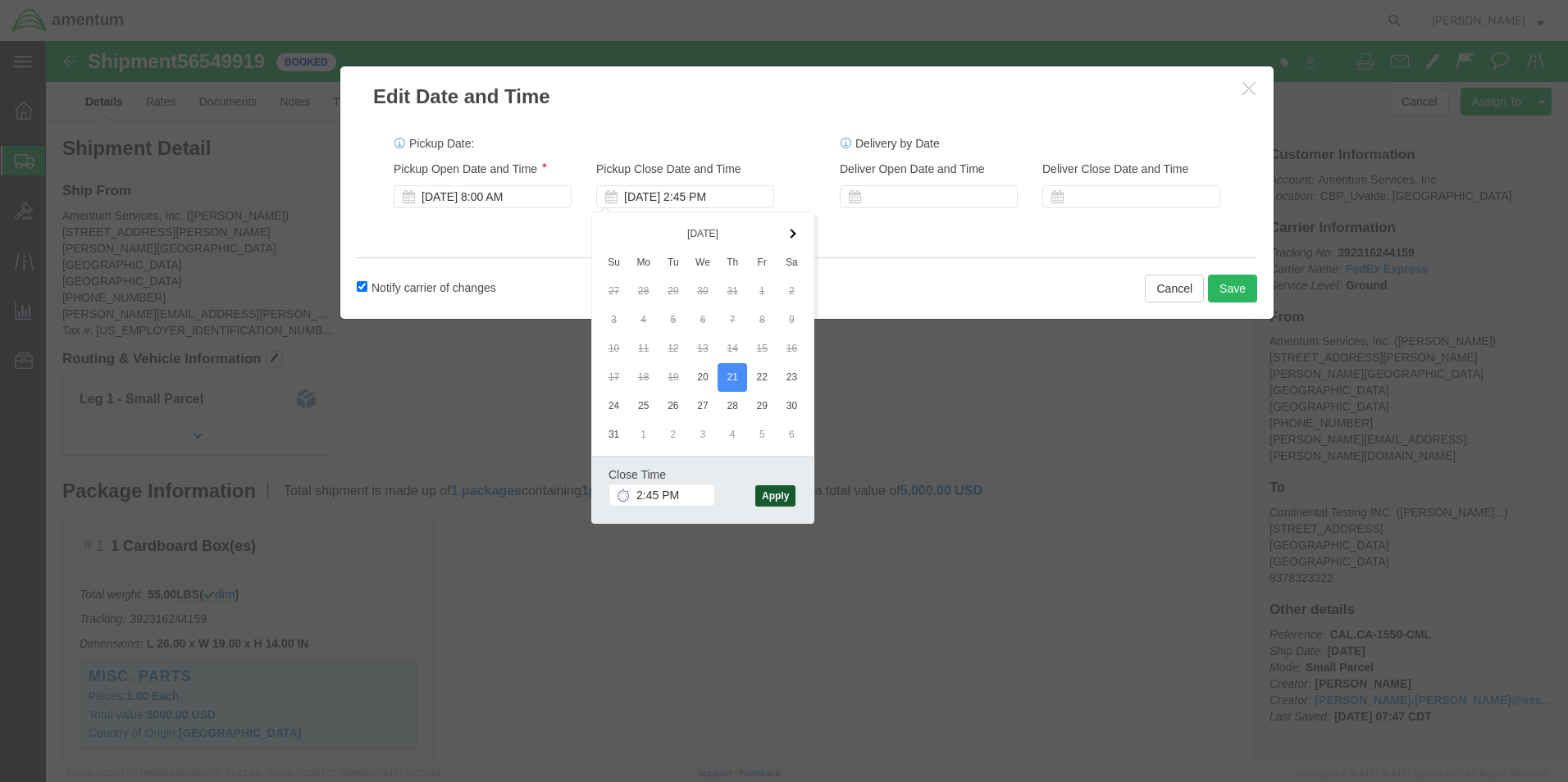
click button "Apply"
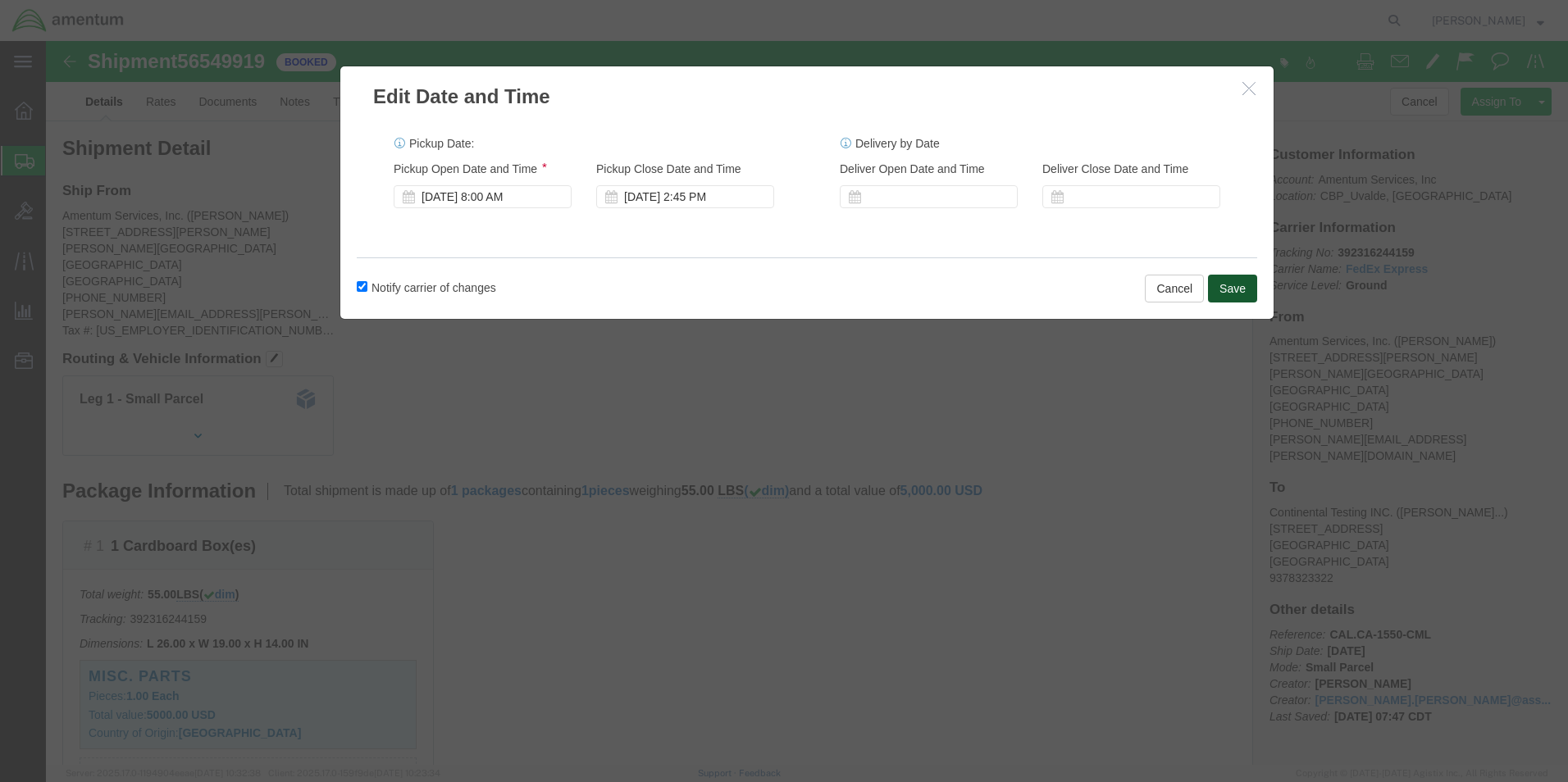
click button "Save"
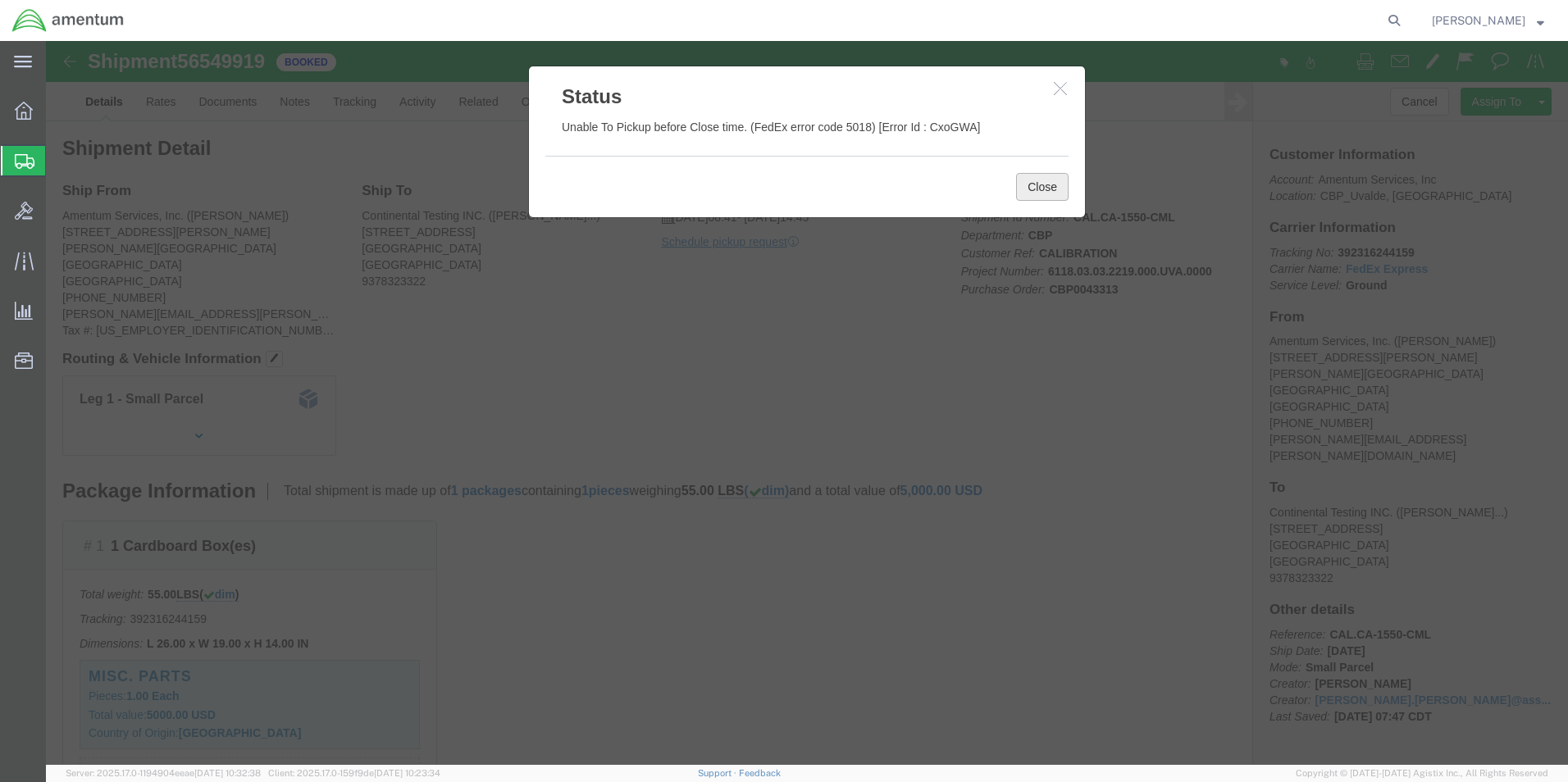
click button "Close"
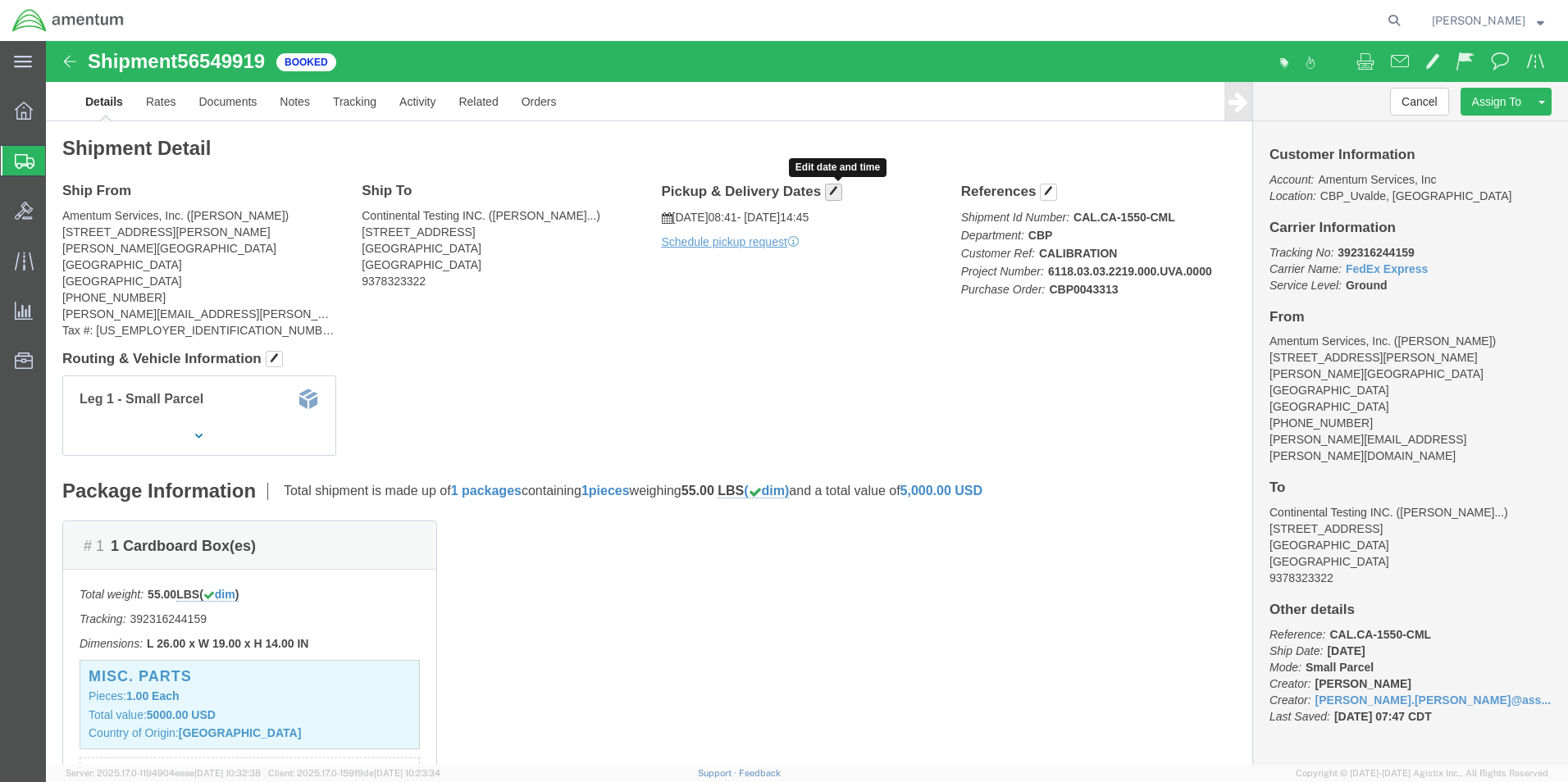
click span "button"
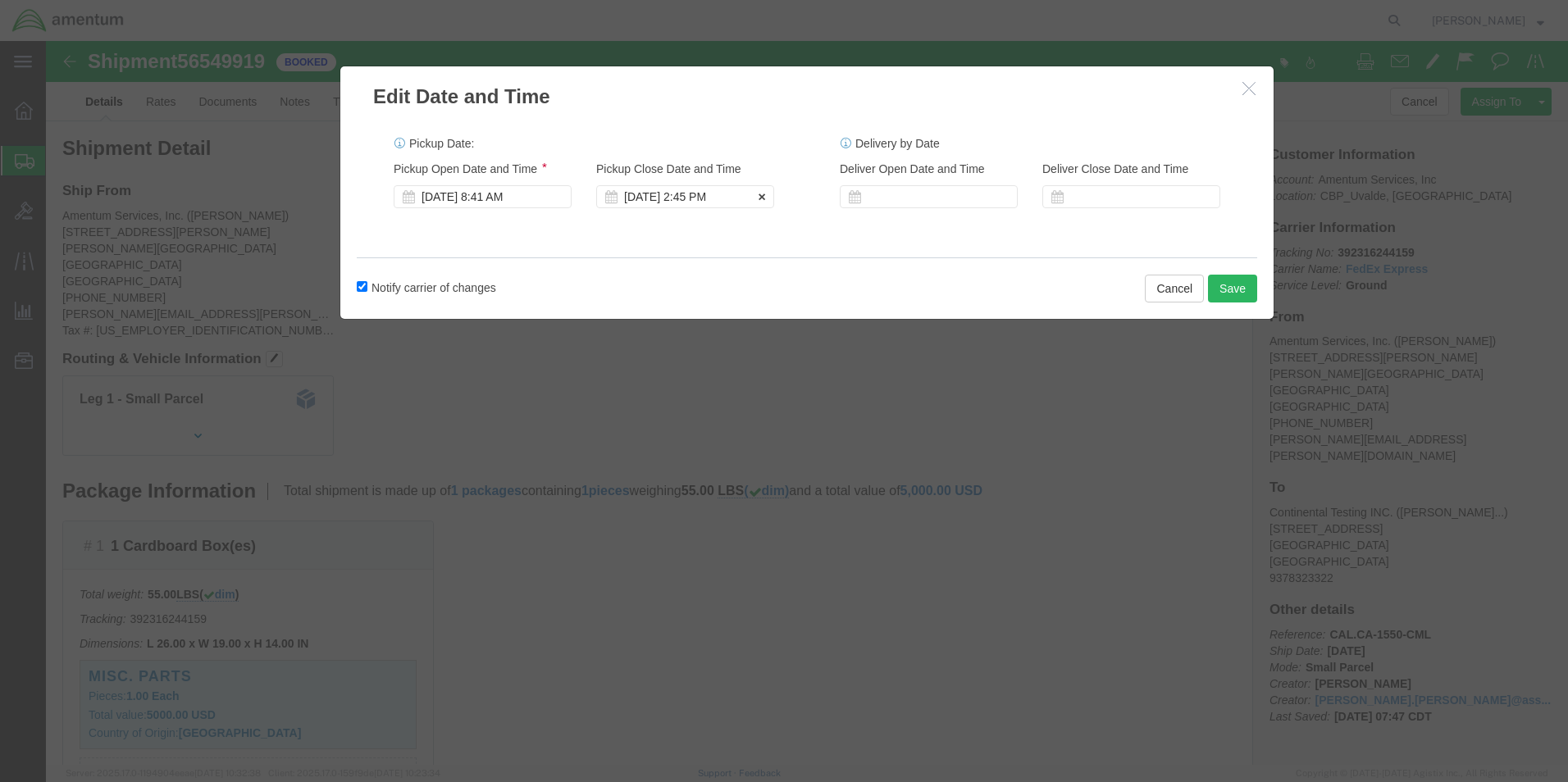
click div "[DATE] 2:45 PM"
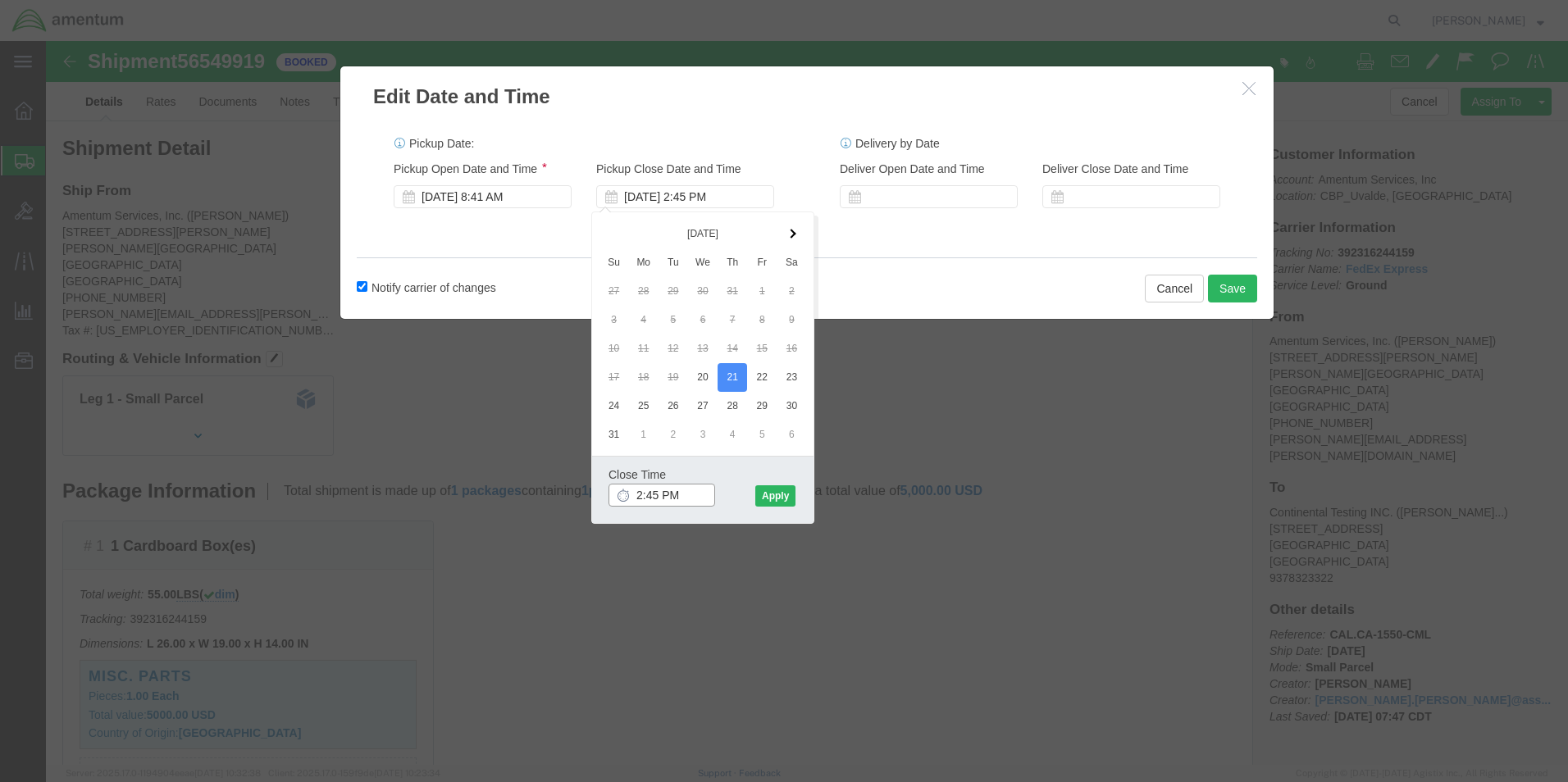
click input "2:45 PM"
click input "6:45 PM"
type input "6:00 PM"
click button "Apply"
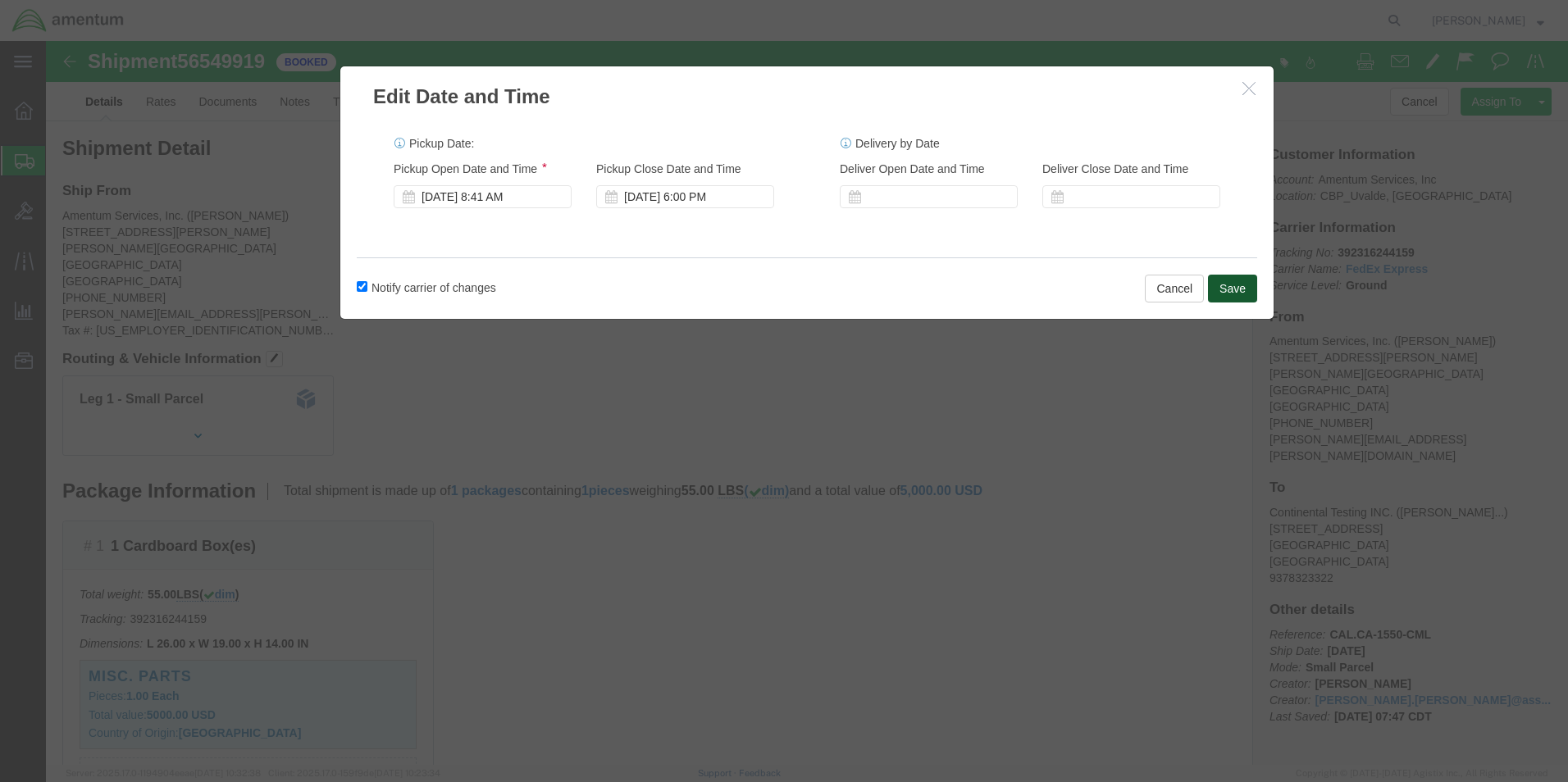
click button "Save"
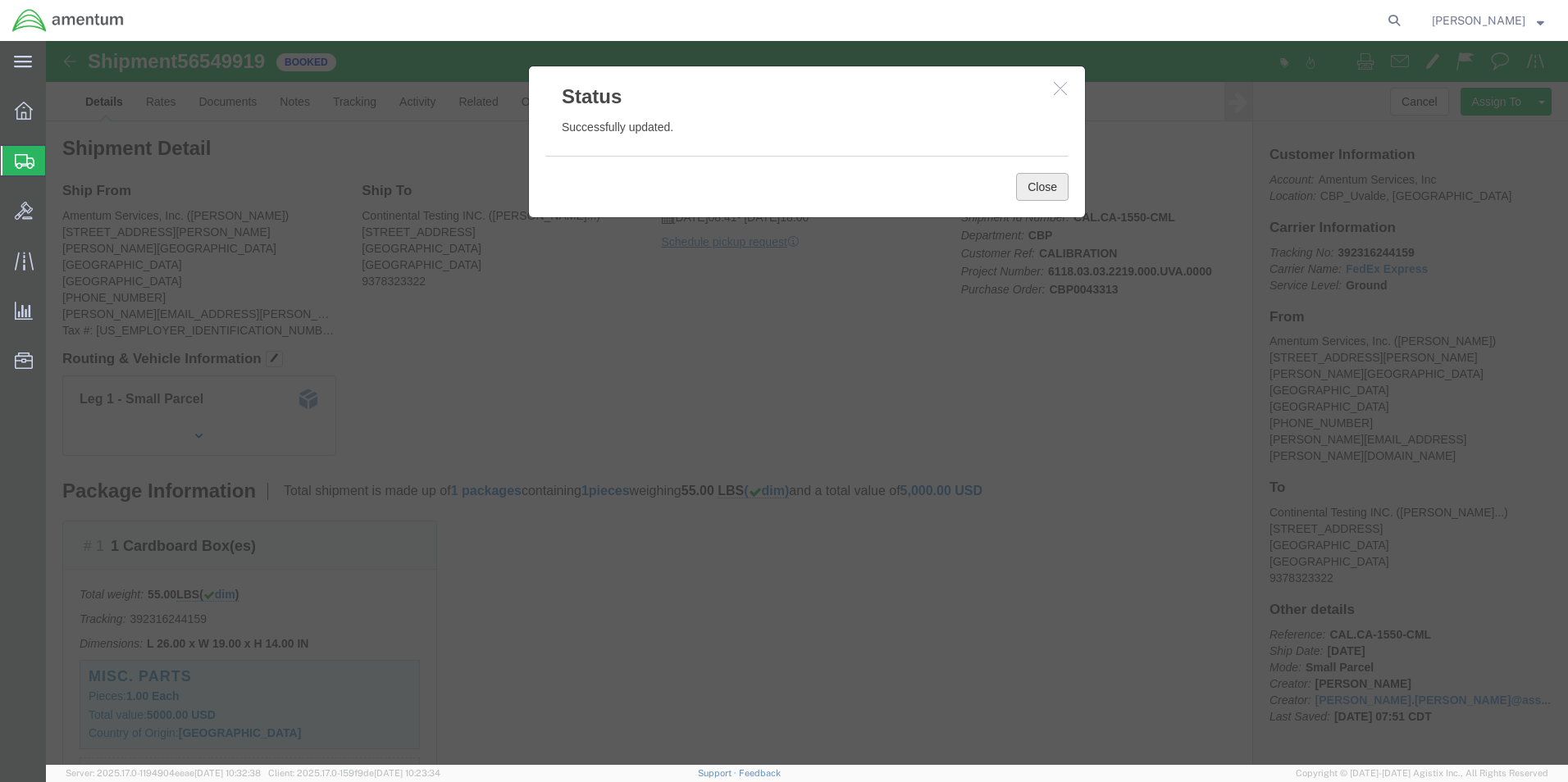
click button "Close"
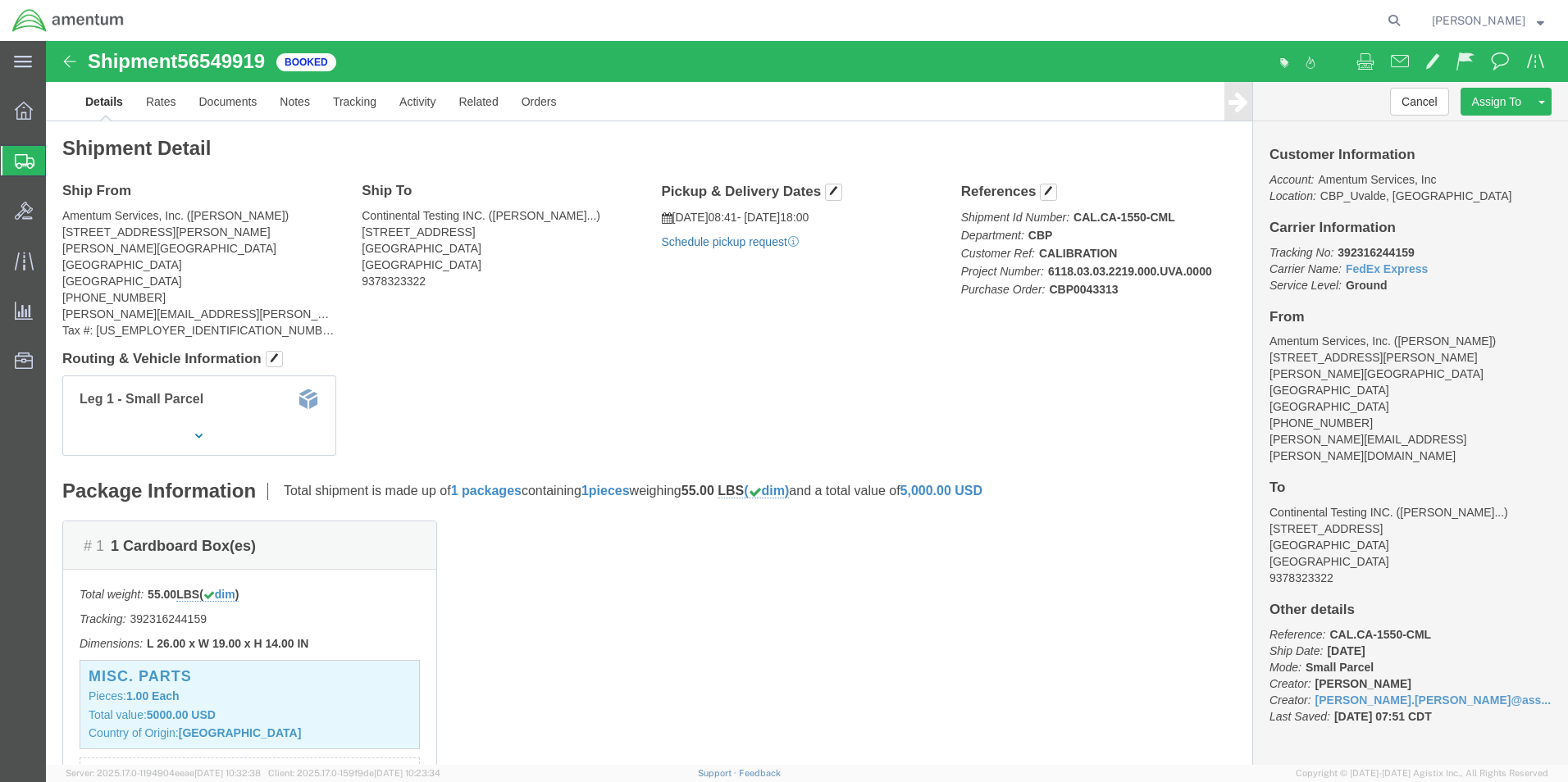
click link "Schedule pickup request"
click at [1543, 18] on strong "button" at bounding box center [1540, 20] width 8 height 6
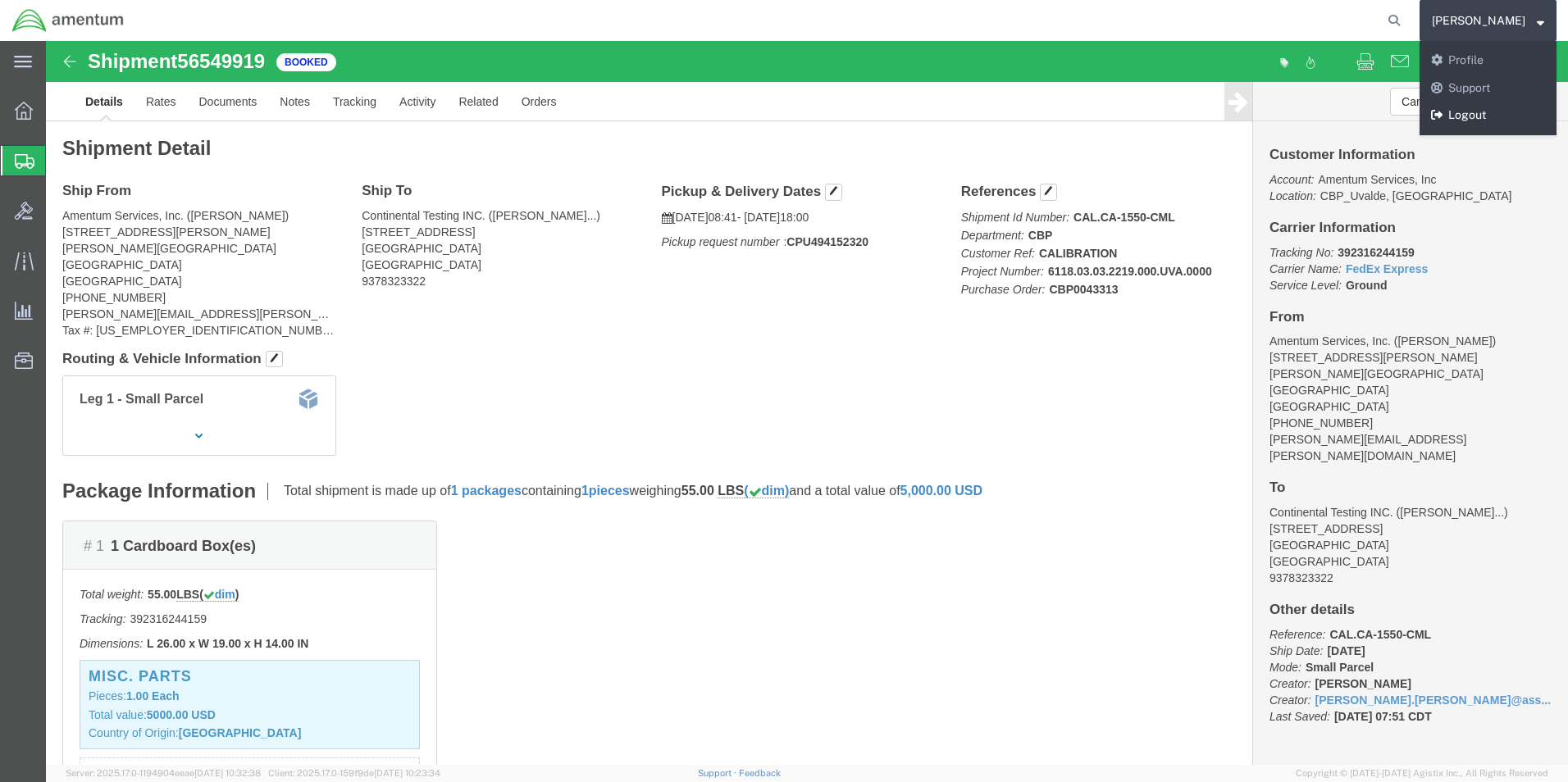
click at [1496, 107] on link "Logout" at bounding box center [1488, 116] width 137 height 28
